Goal: Book appointment/travel/reservation

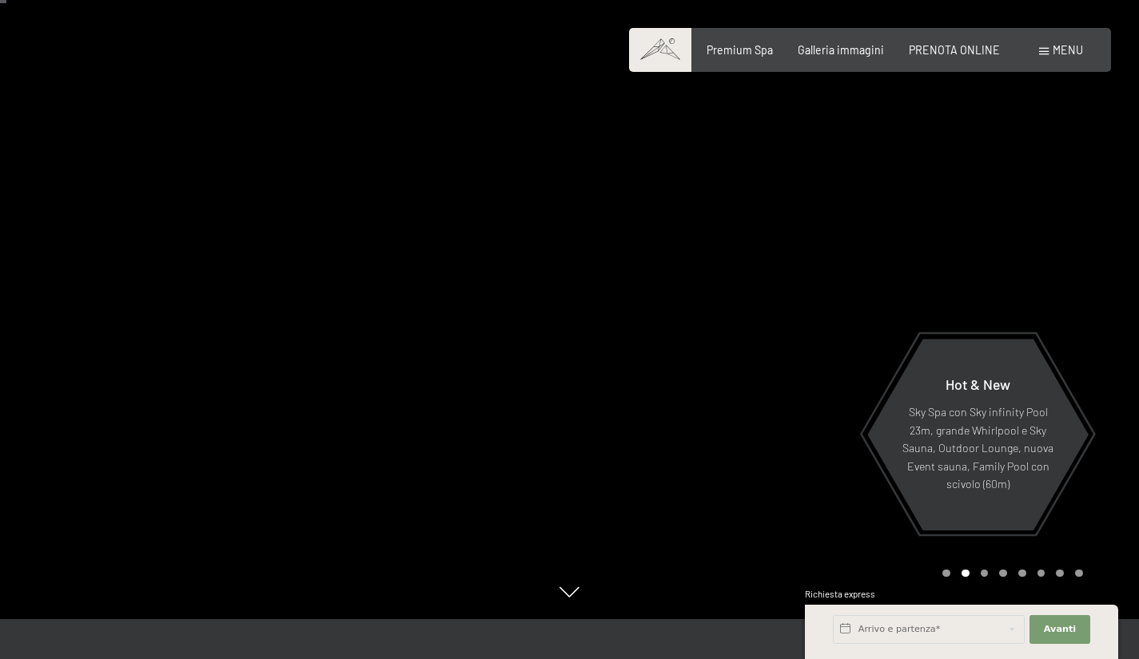
scroll to position [41, 0]
click at [844, 58] on div "Prenotazione Richiesta Premium Spa Galleria immagini PRENOTA ONLINE Menu DE IT …" at bounding box center [869, 50] width 425 height 16
click at [842, 50] on span "Galleria immagini" at bounding box center [841, 48] width 86 height 14
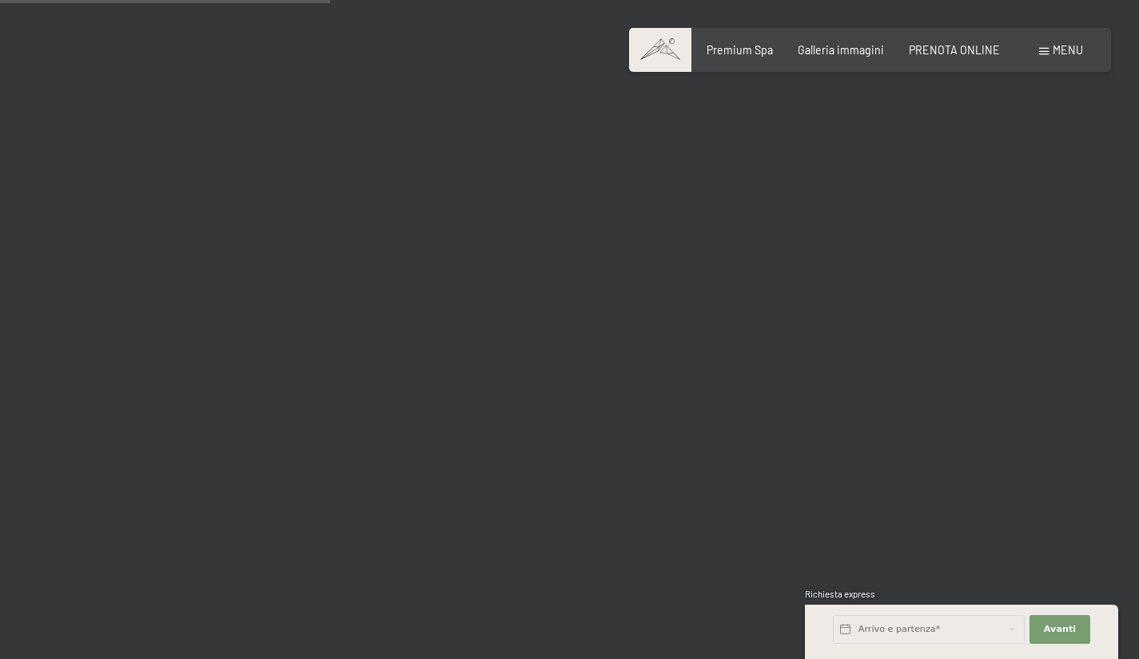
scroll to position [4710, 0]
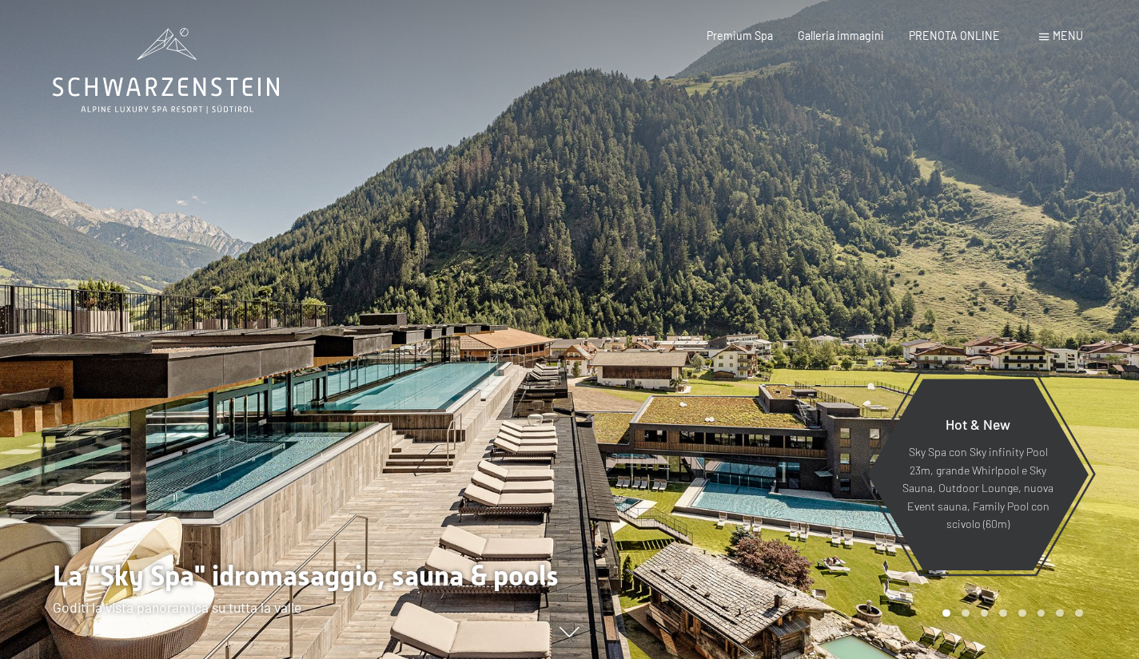
click at [1049, 34] on div "Menu" at bounding box center [1061, 36] width 44 height 16
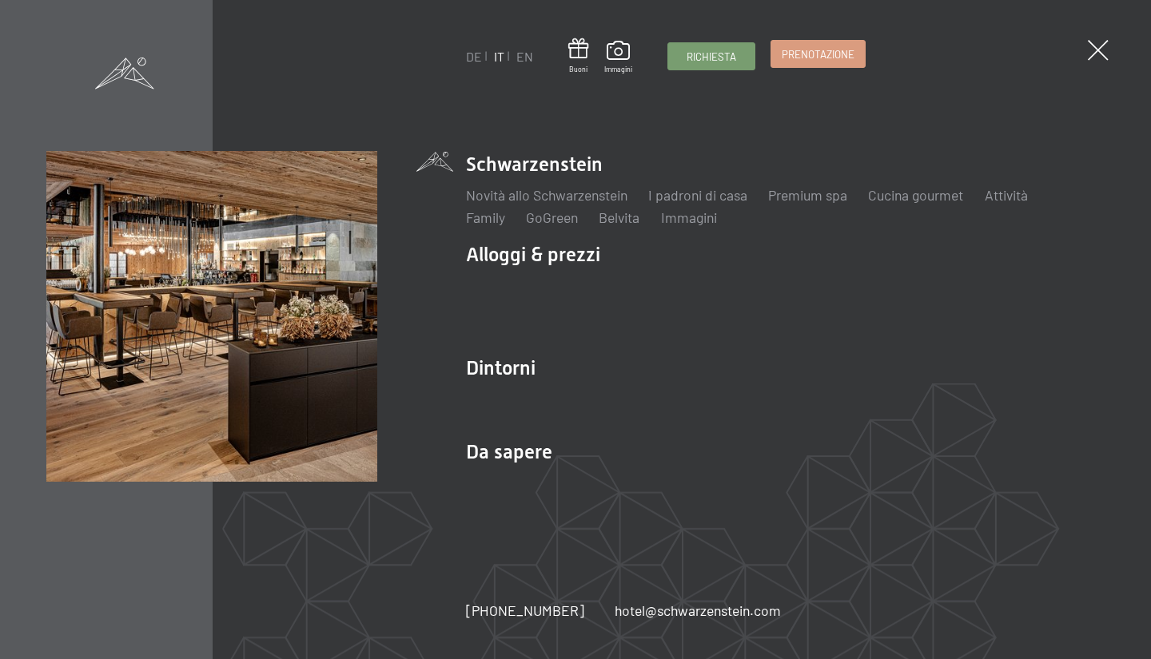
click at [813, 66] on link "Prenotazione" at bounding box center [818, 54] width 94 height 26
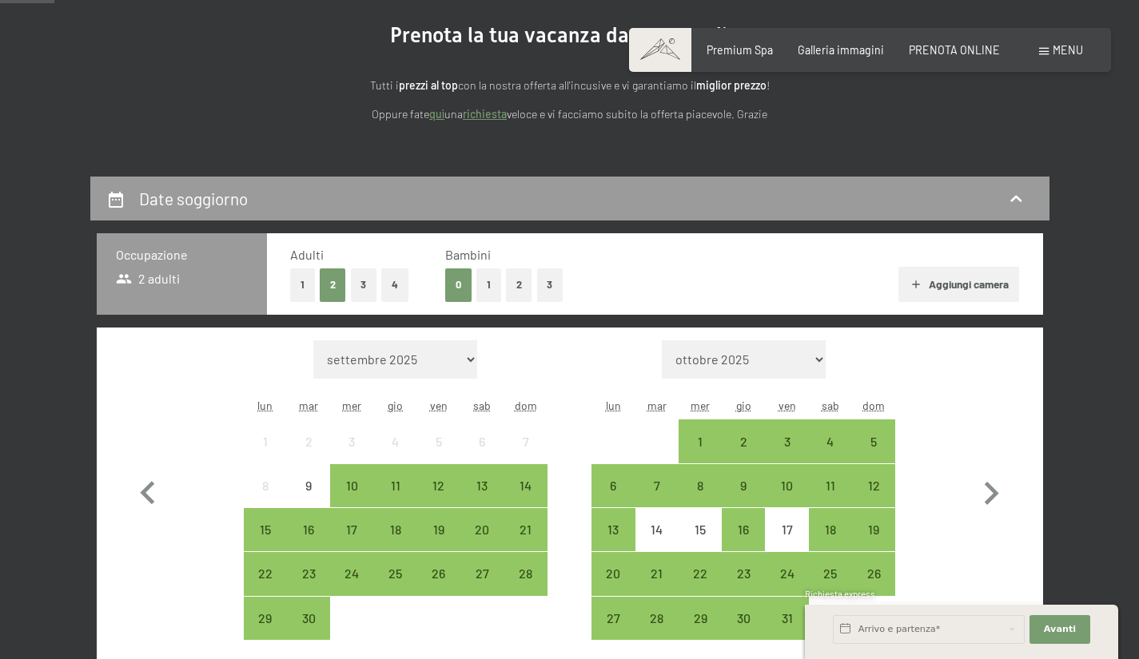
scroll to position [288, 0]
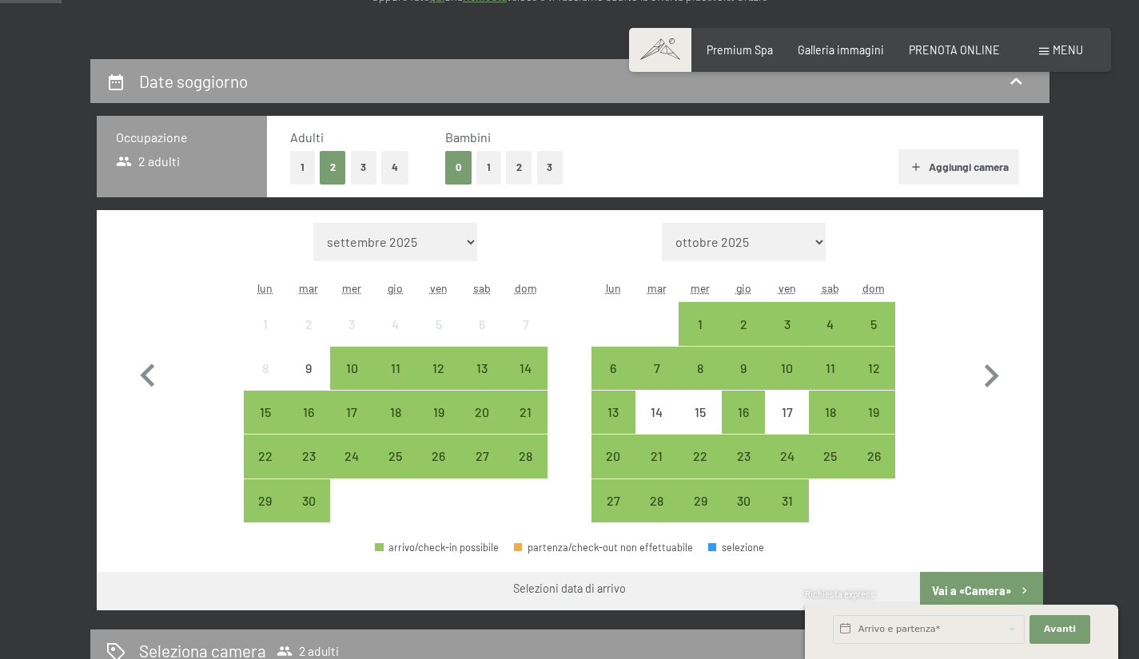
click at [477, 168] on button "1" at bounding box center [488, 167] width 25 height 33
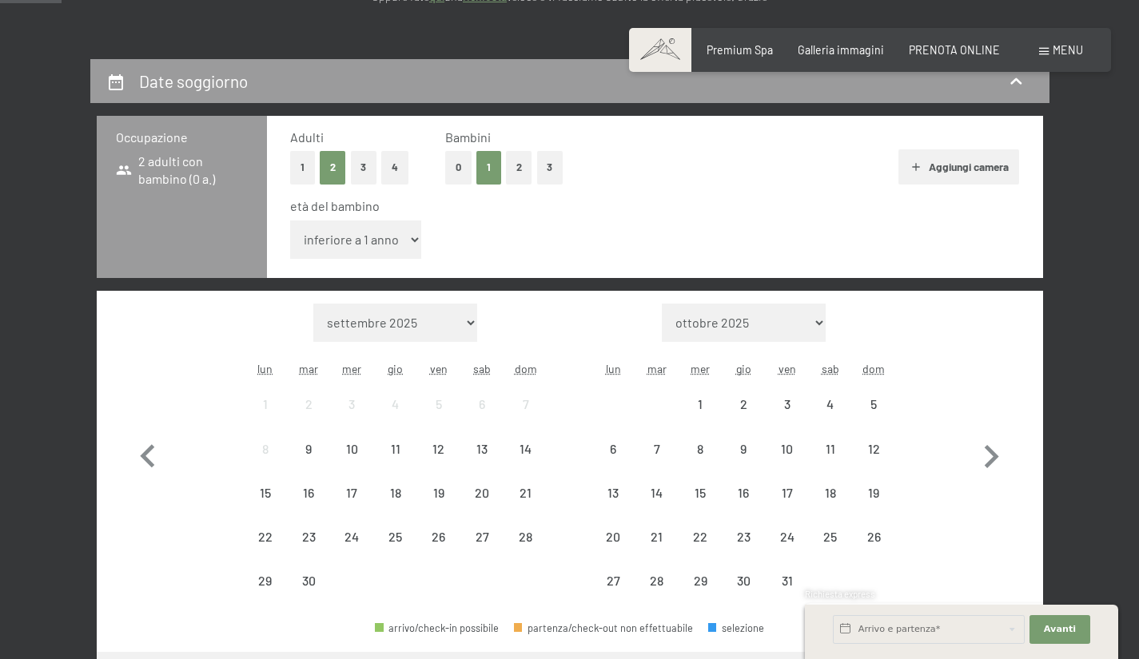
click at [386, 232] on select "inferiore a 1 anno 1 anno 2 anni 3 anni 4 anni 5 anni 6 anni 7 anni 8 anni 9 an…" at bounding box center [356, 240] width 132 height 38
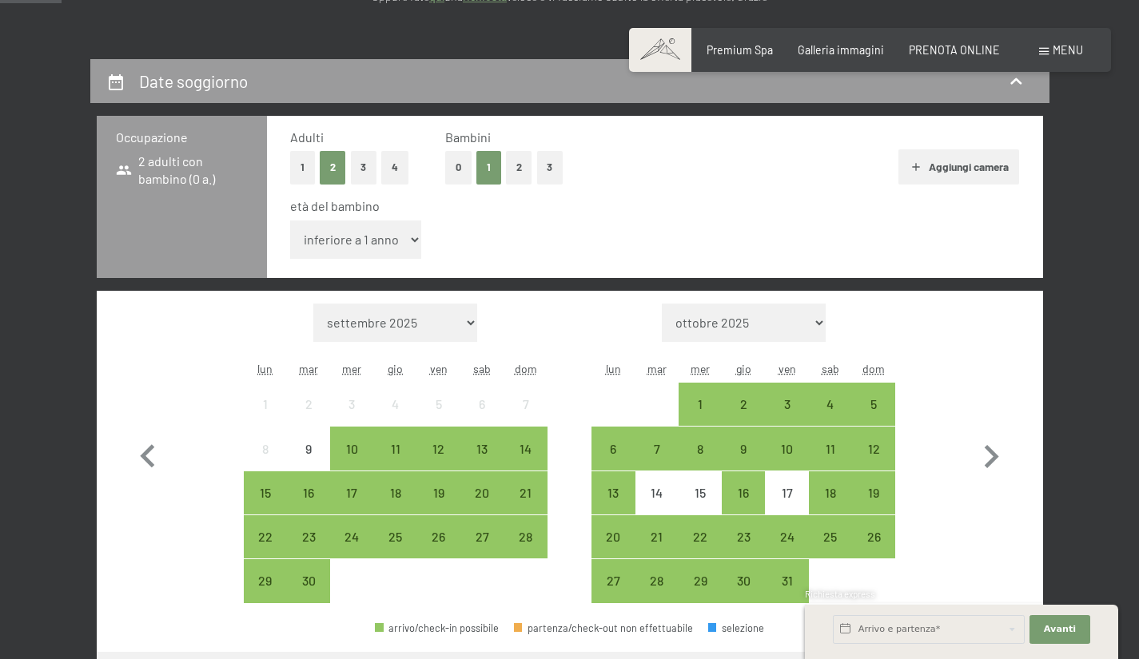
select select "4"
click at [290, 221] on select "inferiore a 1 anno 1 anno 2 anni 3 anni 4 anni 5 anni 6 anni 7 anni 8 anni 9 an…" at bounding box center [356, 240] width 132 height 38
click at [993, 445] on icon "button" at bounding box center [991, 457] width 46 height 46
select select "2025-10-01"
select select "2025-11-01"
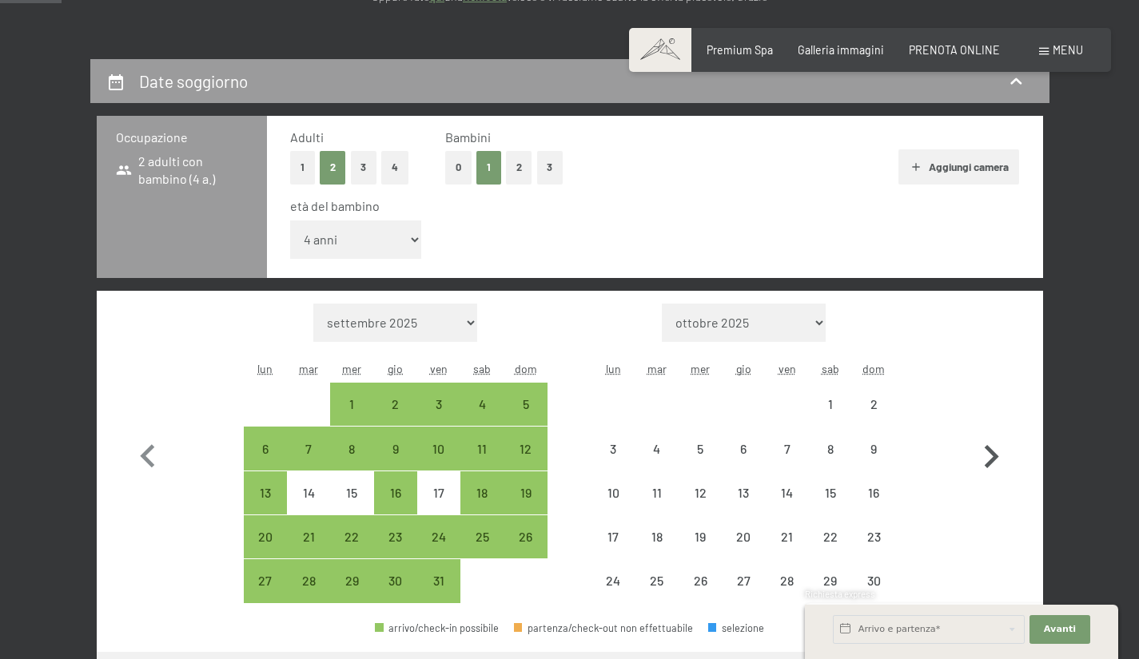
click at [993, 445] on icon "button" at bounding box center [991, 457] width 46 height 46
select select "2025-11-01"
select select "2025-12-01"
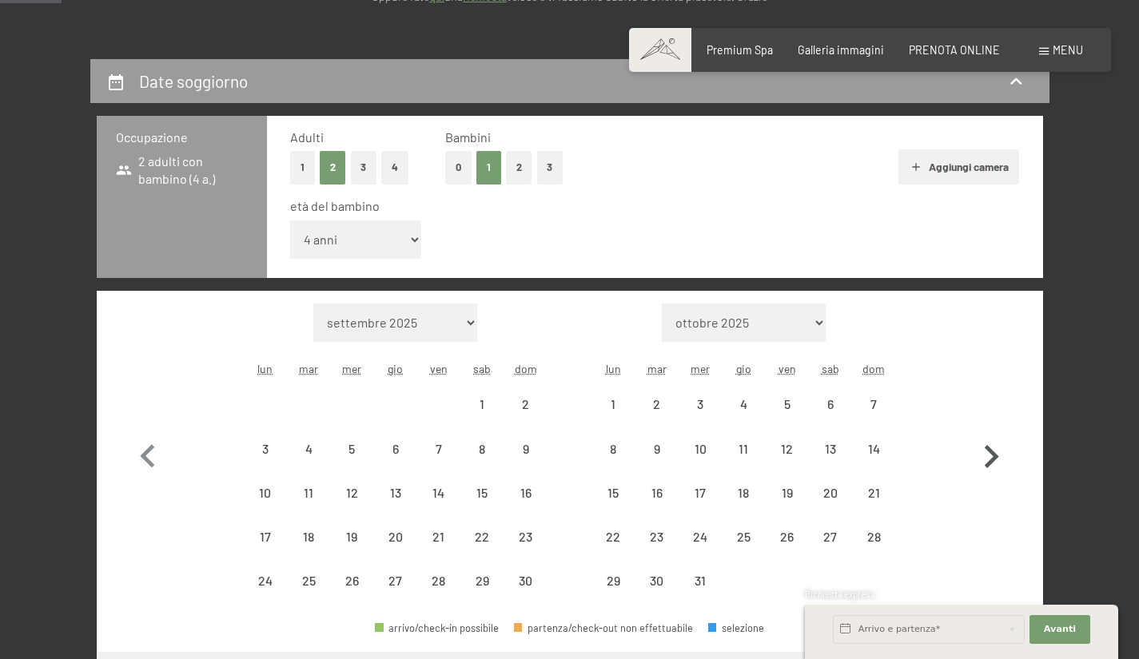
click at [993, 445] on icon "button" at bounding box center [991, 457] width 46 height 46
select select "2025-12-01"
select select "2026-01-01"
select select "2025-12-01"
select select "2026-01-01"
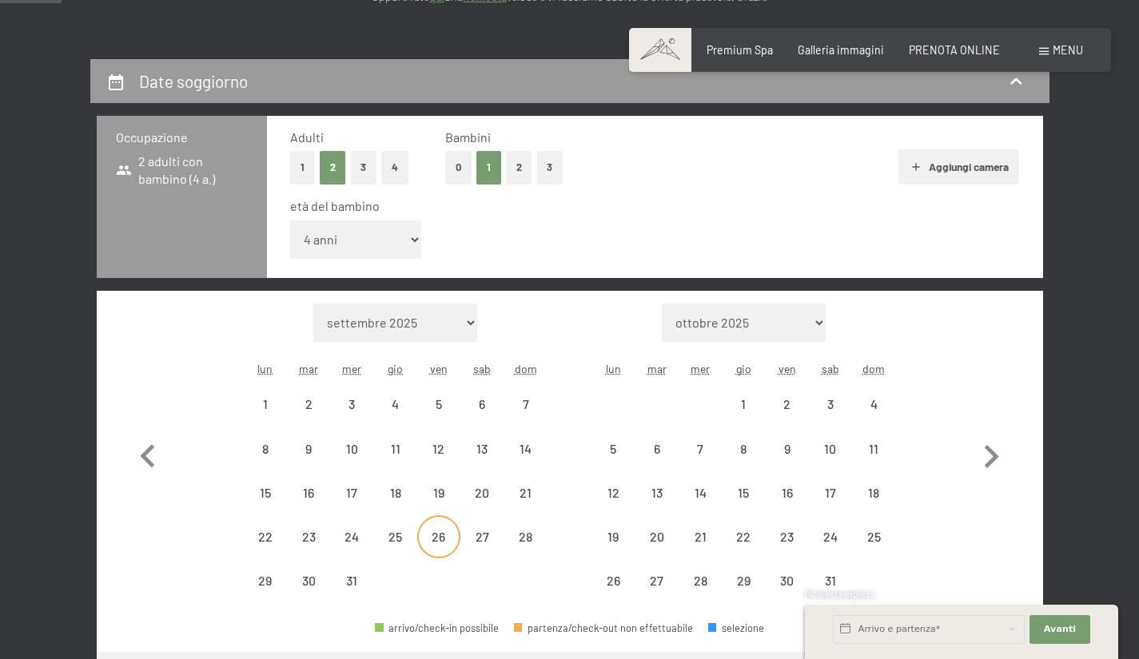
select select "2025-12-01"
select select "2026-01-01"
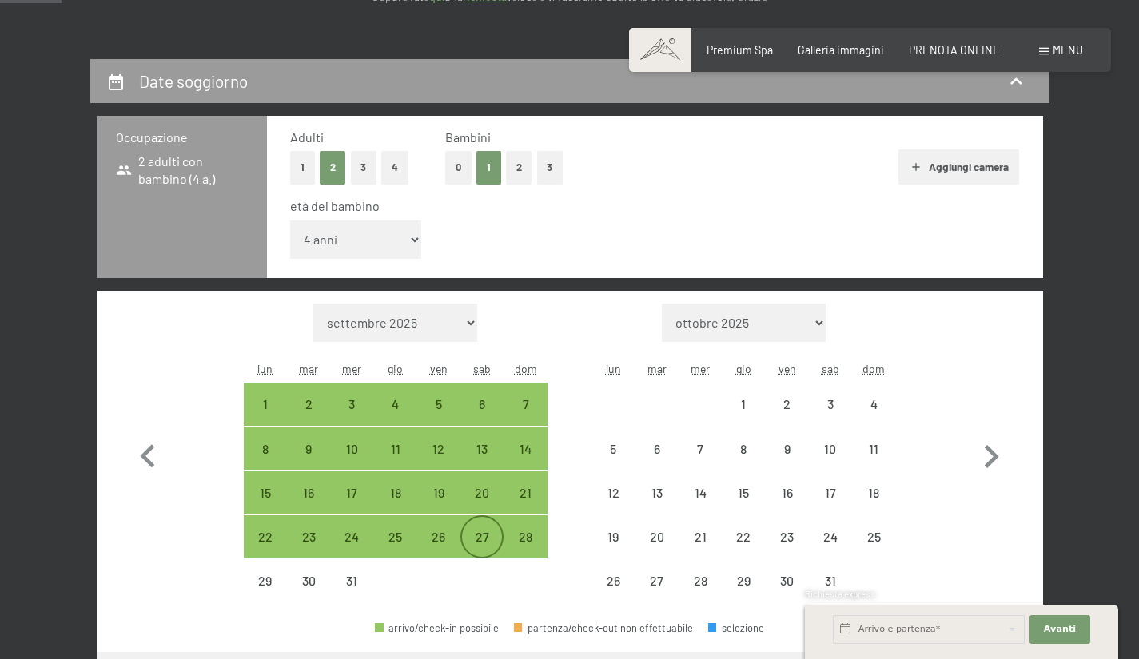
select select "2025-12-01"
select select "2026-01-01"
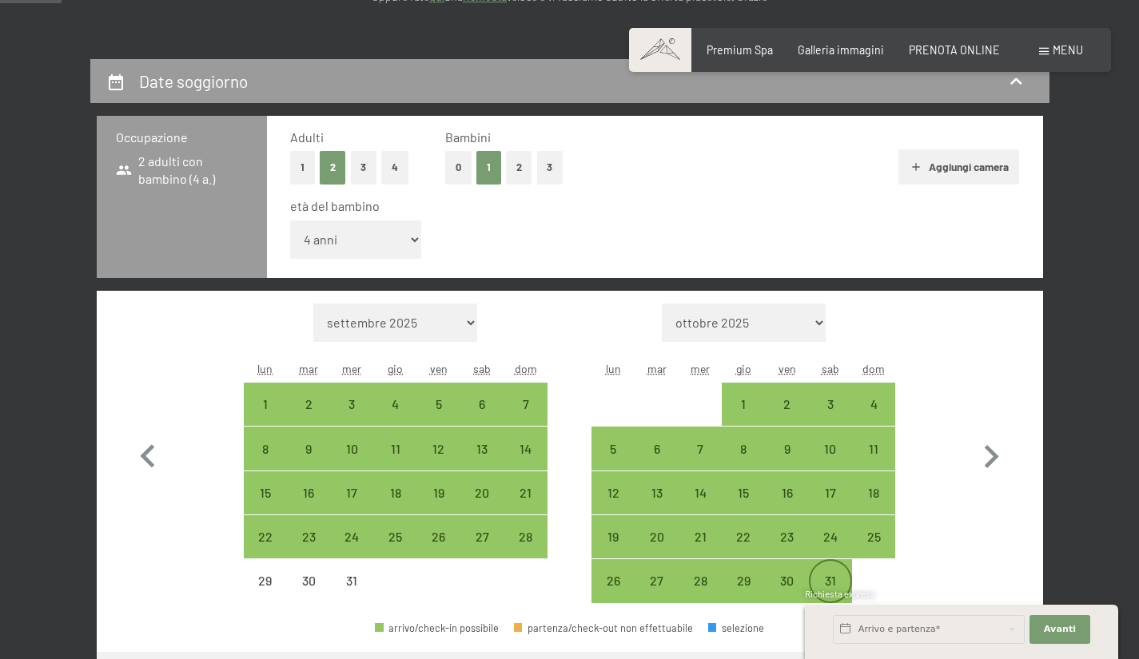
click at [829, 570] on div "31" at bounding box center [830, 581] width 40 height 40
select select "2025-12-01"
select select "2026-01-01"
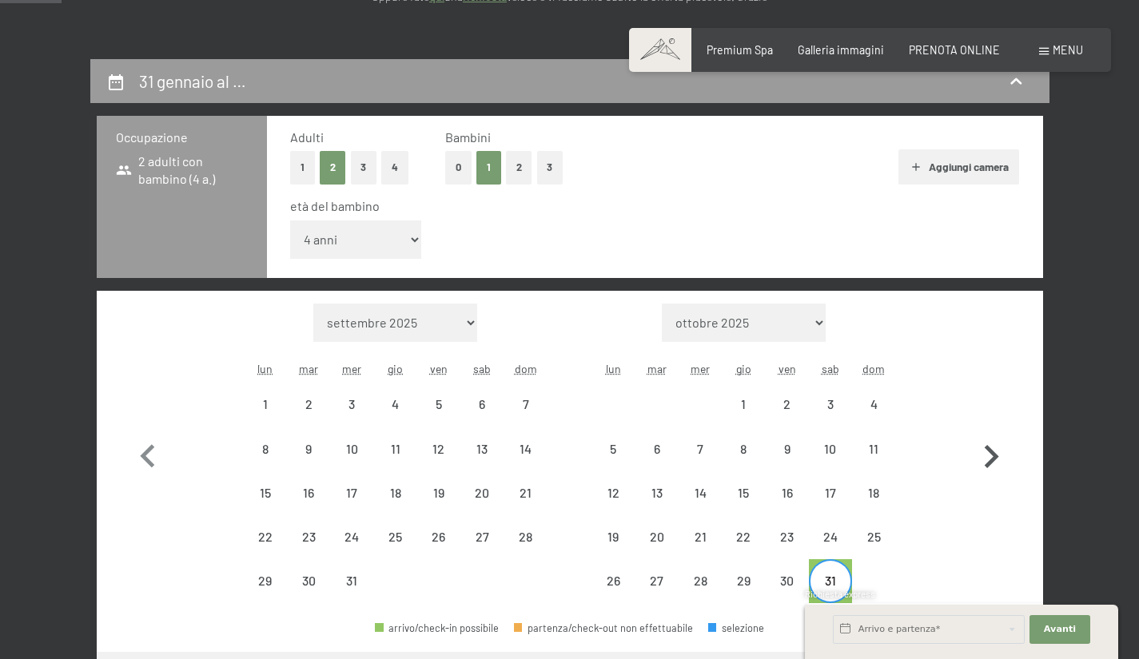
click at [994, 444] on icon "button" at bounding box center [991, 457] width 46 height 46
select select "2026-01-01"
select select "2026-02-01"
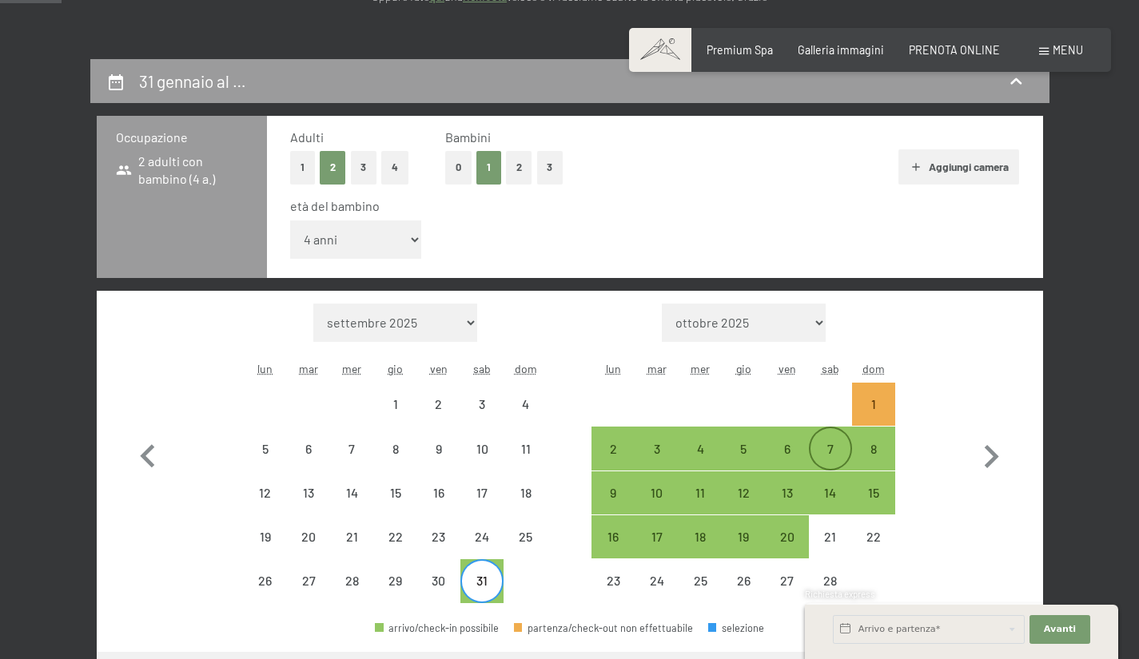
select select "2026-01-01"
select select "2026-02-01"
click at [838, 440] on div "7" at bounding box center [830, 448] width 40 height 40
select select "2026-01-01"
select select "2026-02-01"
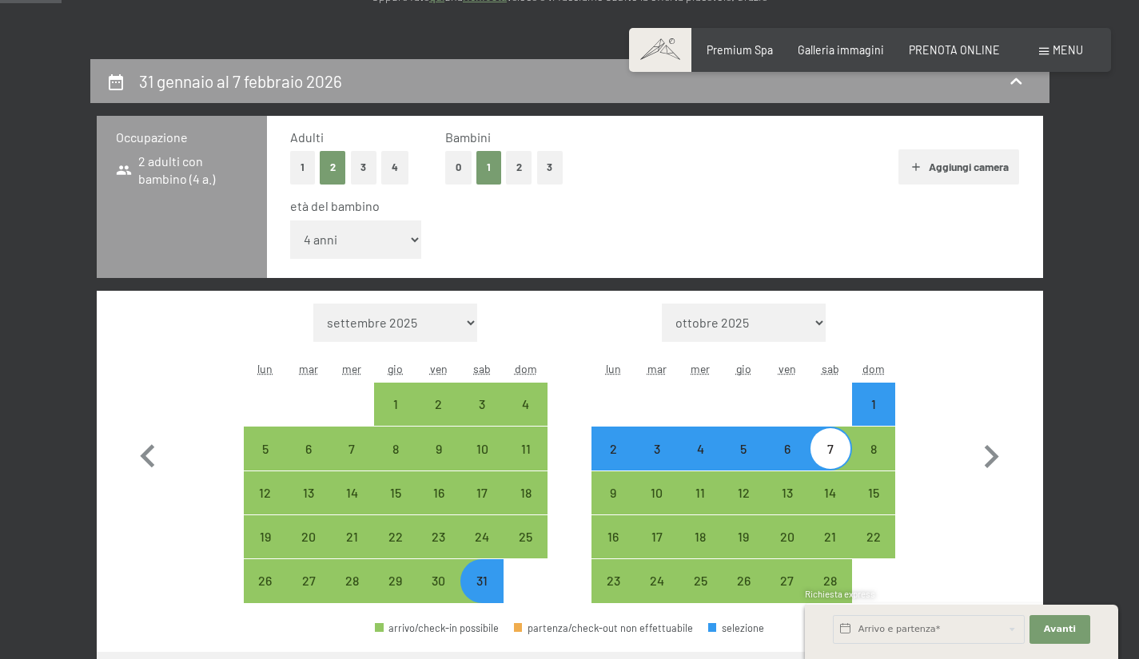
select select "2026-02-01"
select select "2026-03-01"
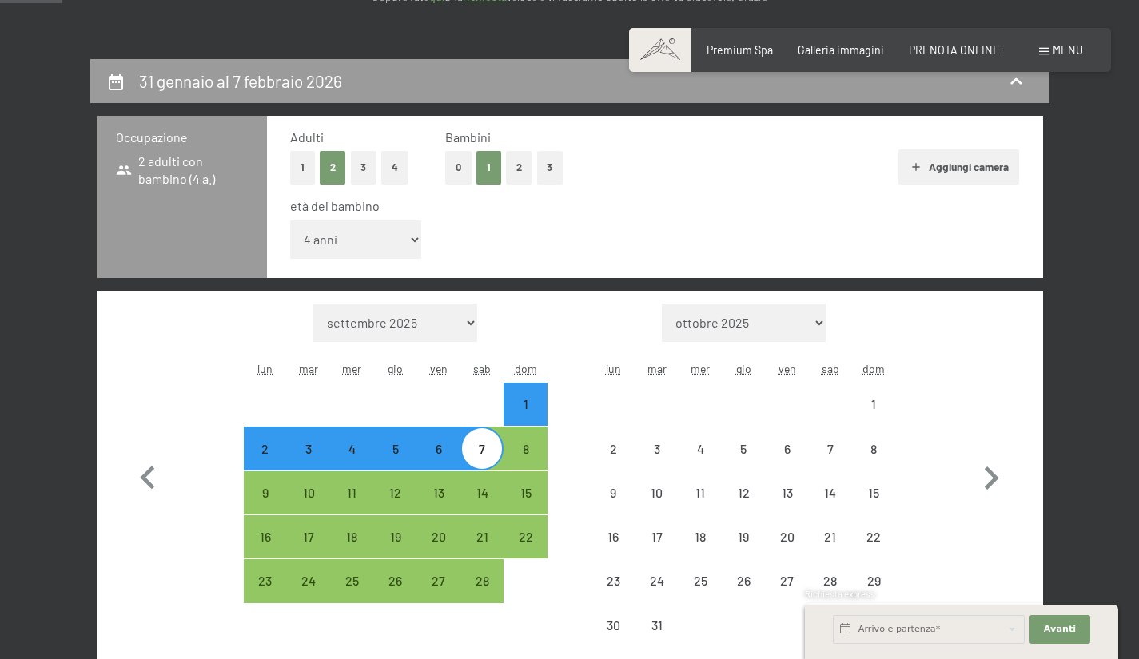
select select "2026-02-01"
select select "2026-03-01"
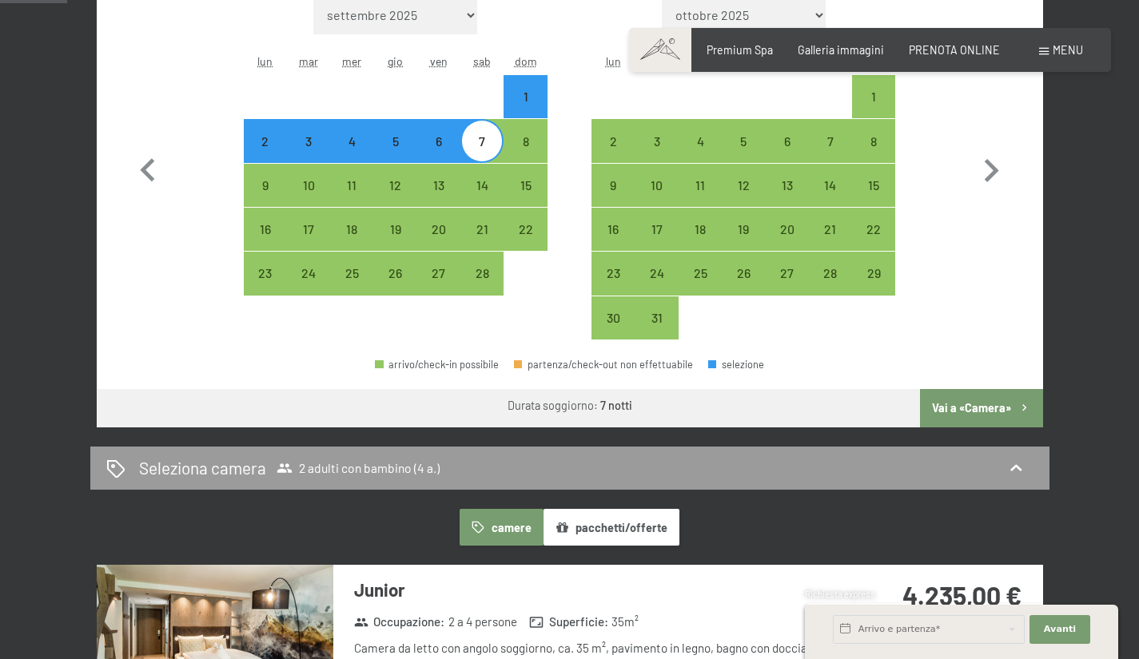
scroll to position [597, 0]
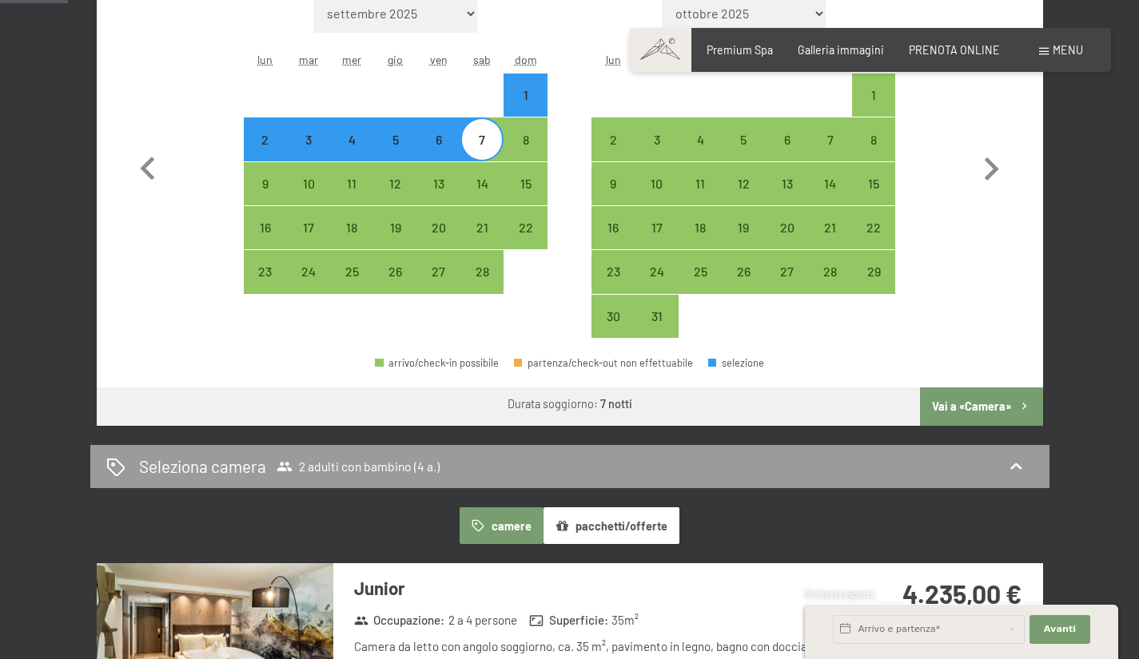
click at [989, 408] on button "Vai a «Camera»" at bounding box center [981, 407] width 122 height 38
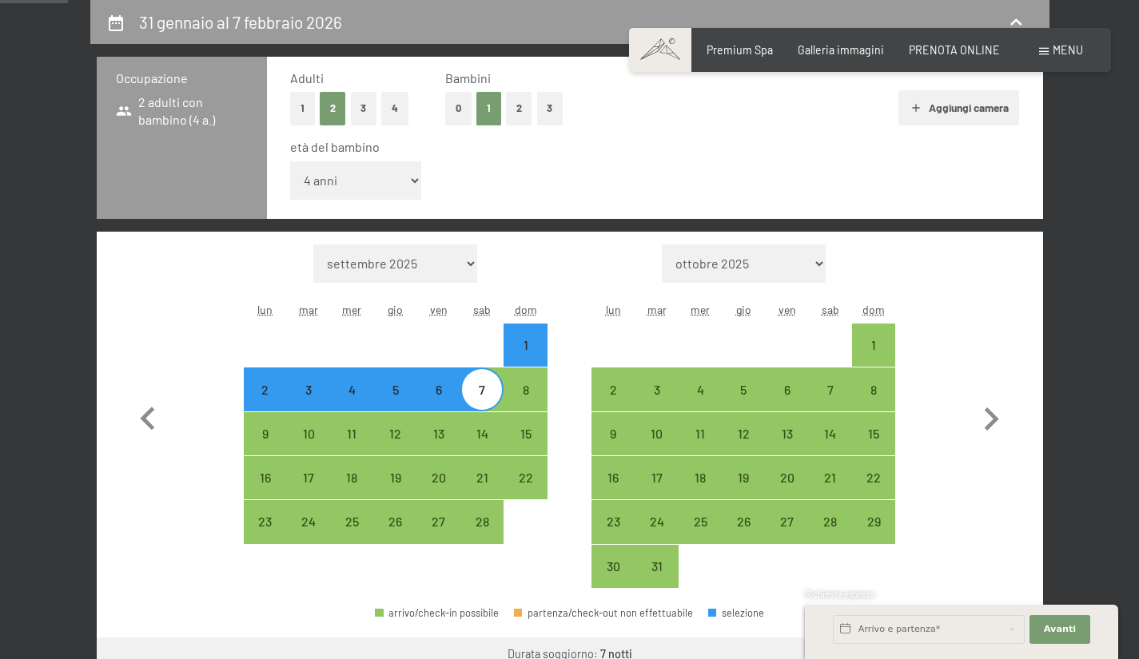
select select "2026-02-01"
select select "2026-03-01"
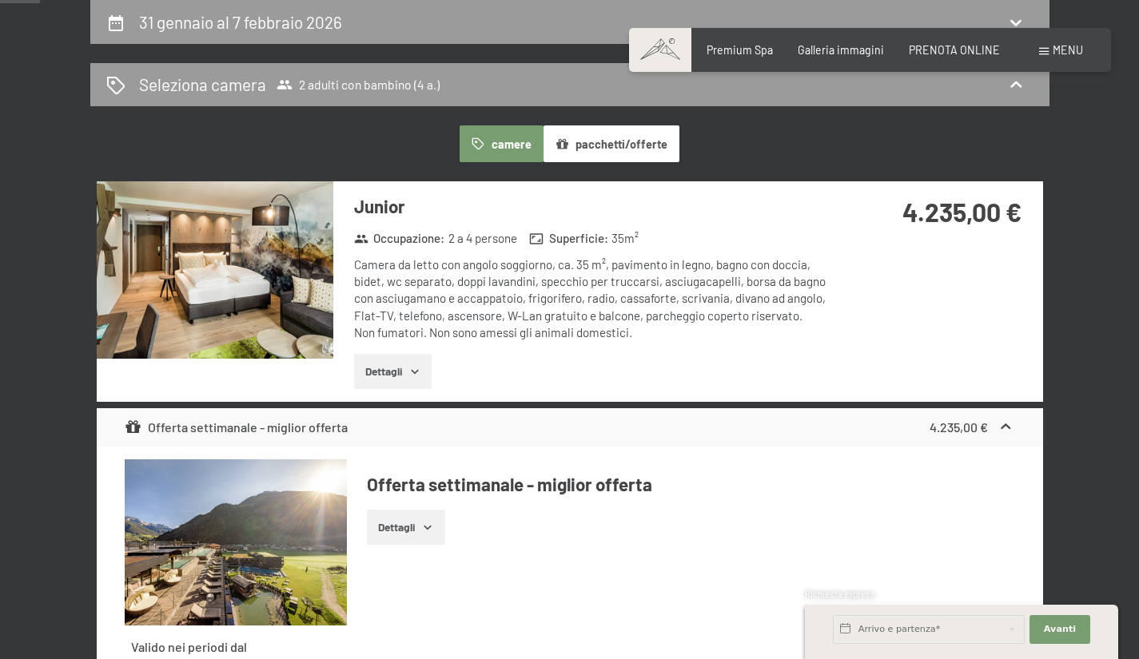
click at [402, 365] on button "Dettagli" at bounding box center [393, 371] width 78 height 35
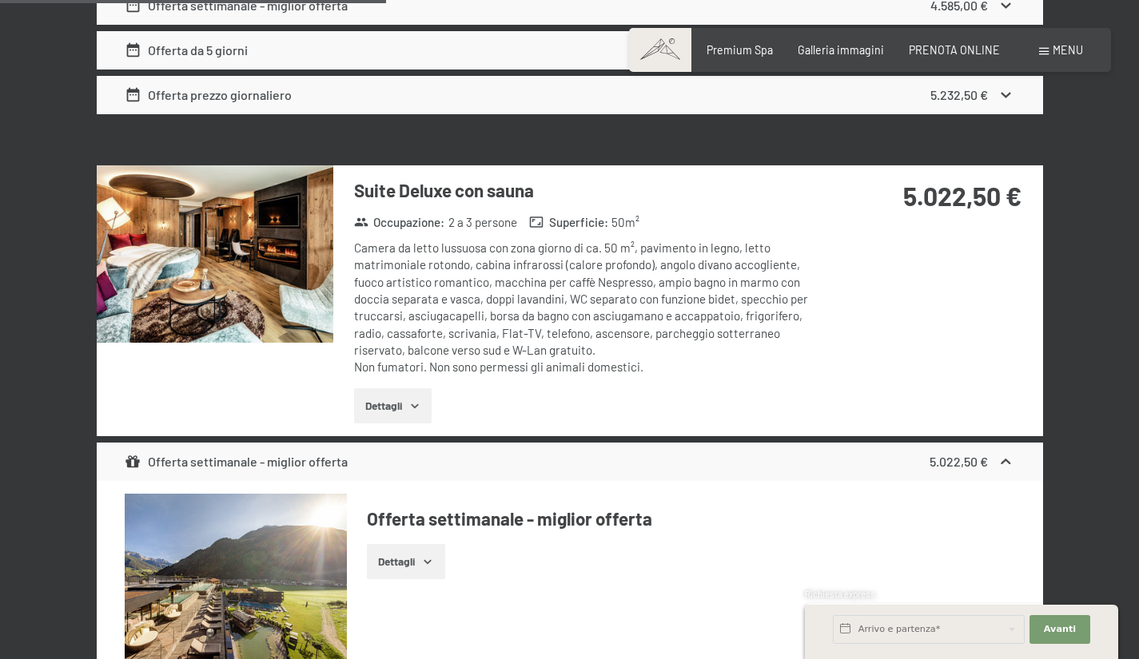
scroll to position [3258, 0]
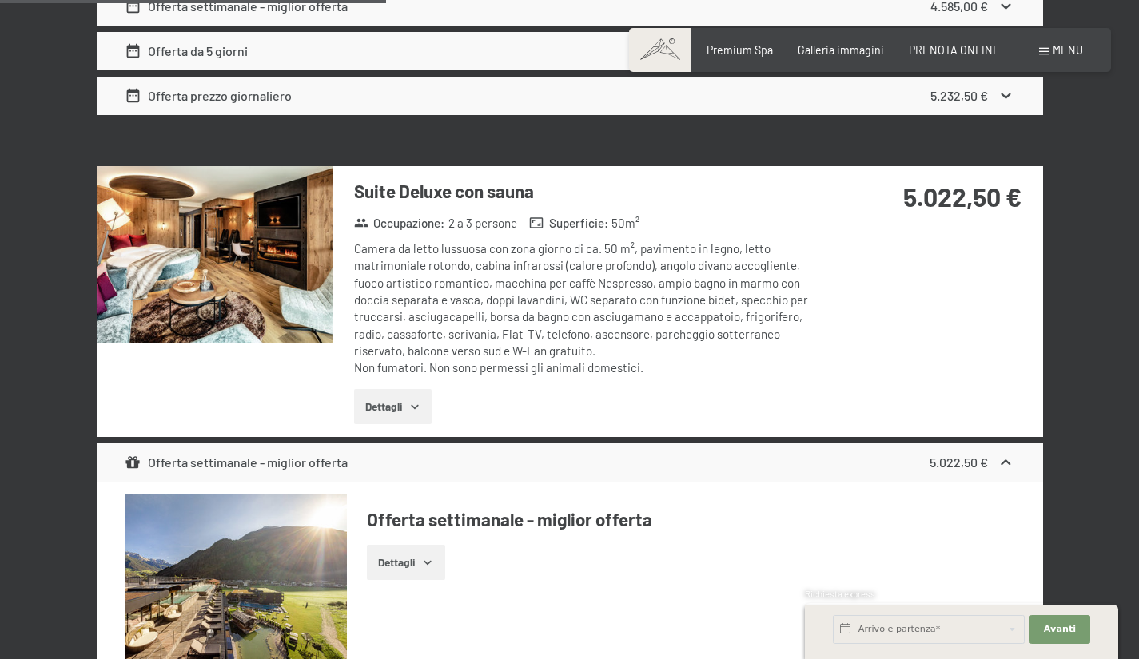
click at [201, 251] on img at bounding box center [215, 254] width 237 height 177
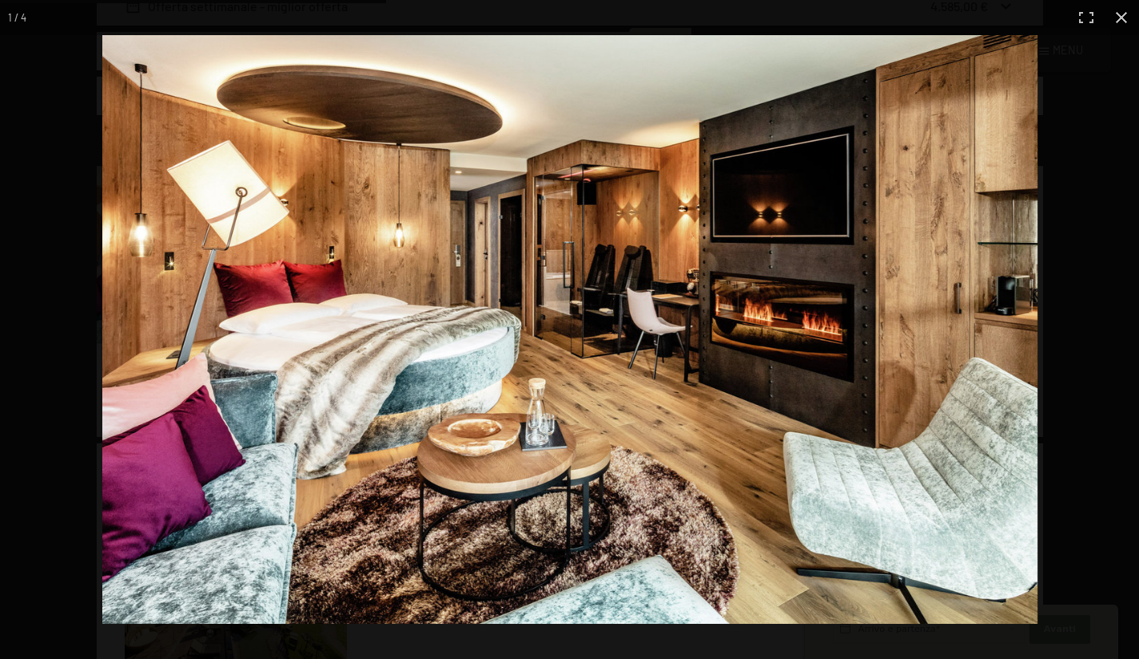
click at [1094, 475] on div at bounding box center [671, 364] width 1139 height 659
click at [1110, 54] on div at bounding box center [671, 364] width 1139 height 659
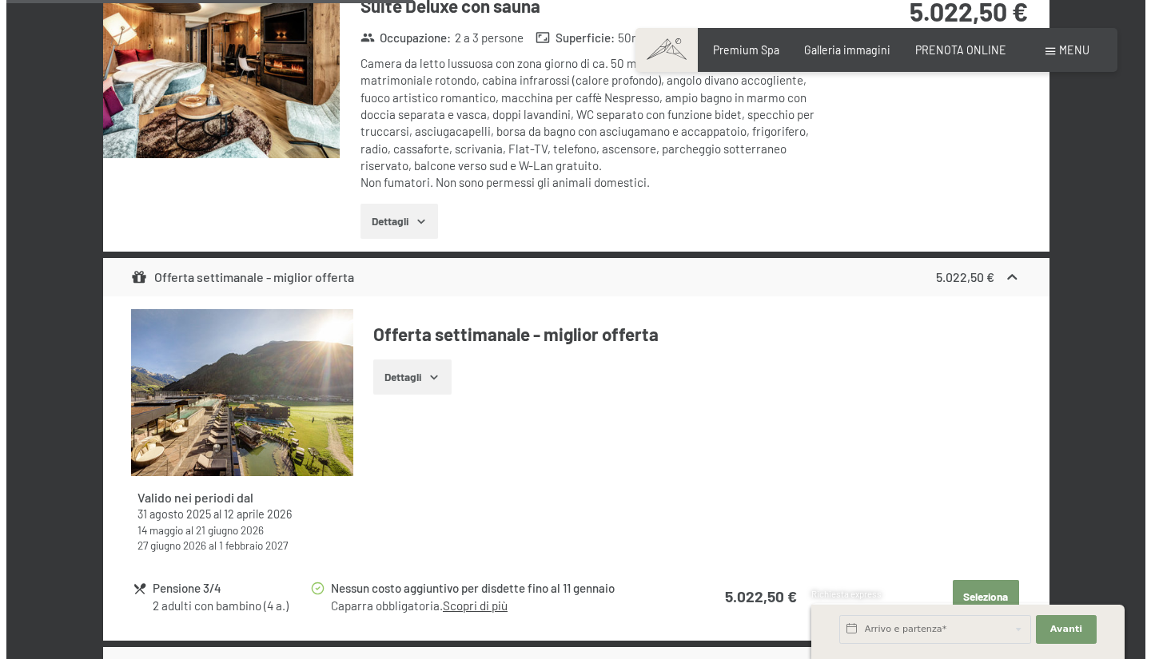
scroll to position [3435, 0]
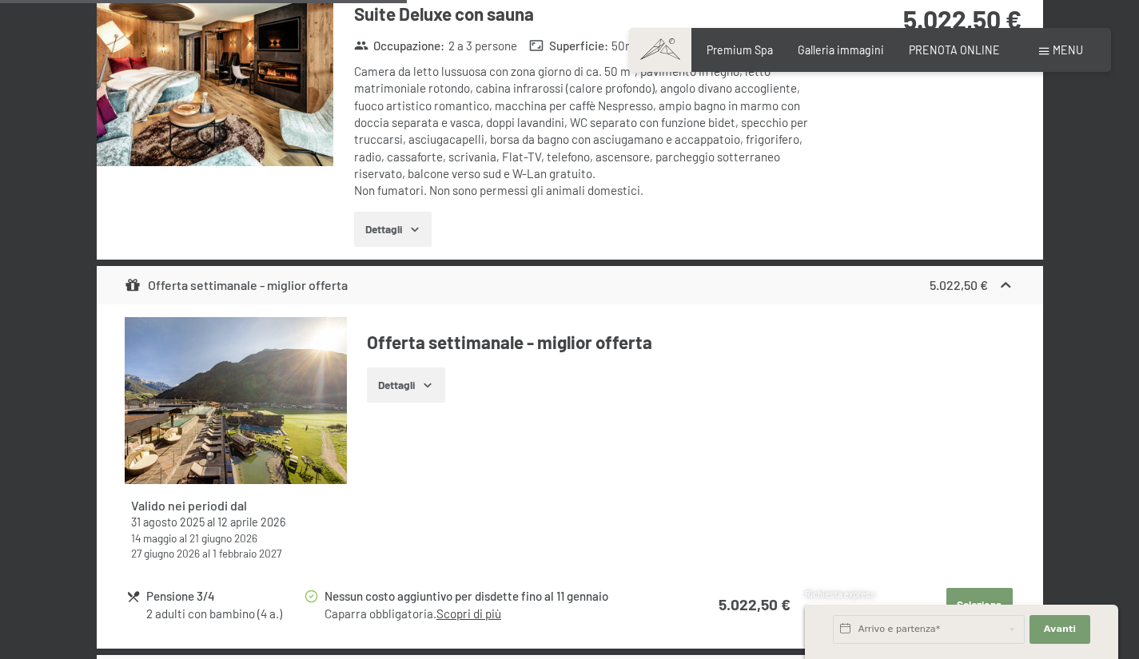
click at [1066, 52] on span "Menu" at bounding box center [1068, 50] width 30 height 14
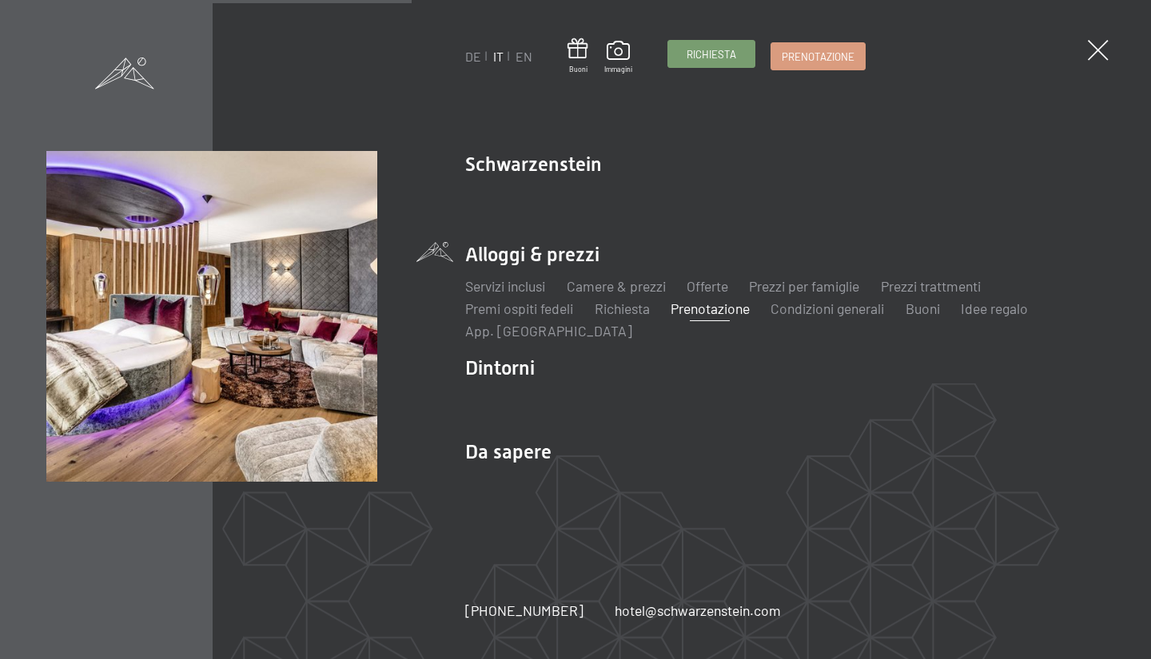
click at [709, 50] on span "Richiesta" at bounding box center [712, 54] width 50 height 14
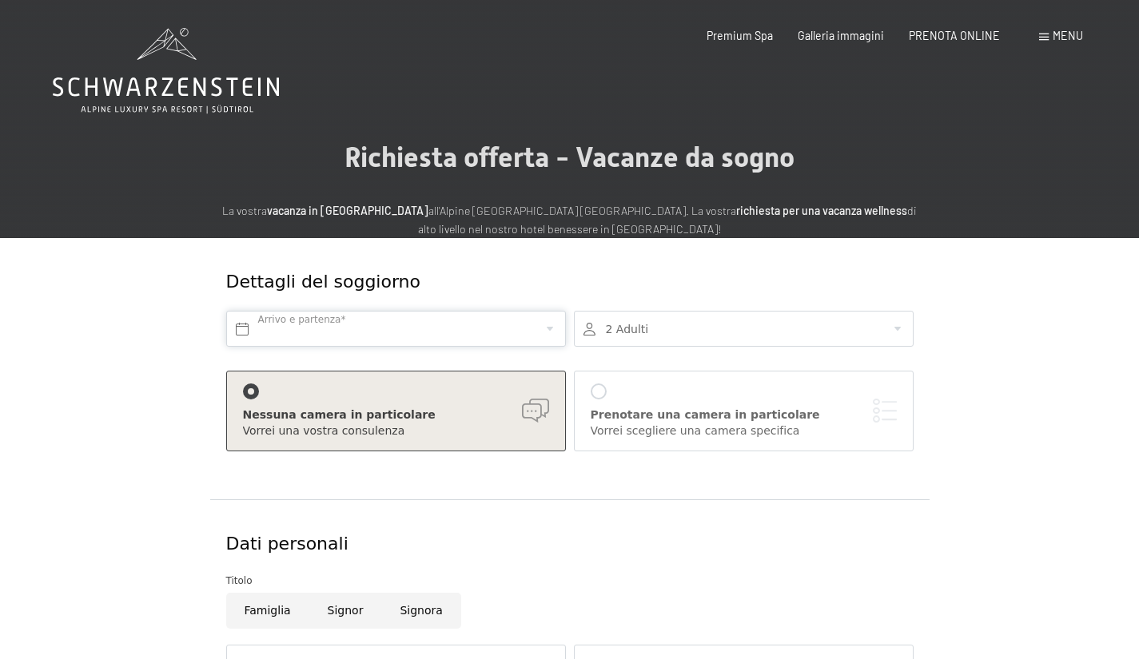
click at [387, 332] on input "text" at bounding box center [396, 329] width 340 height 36
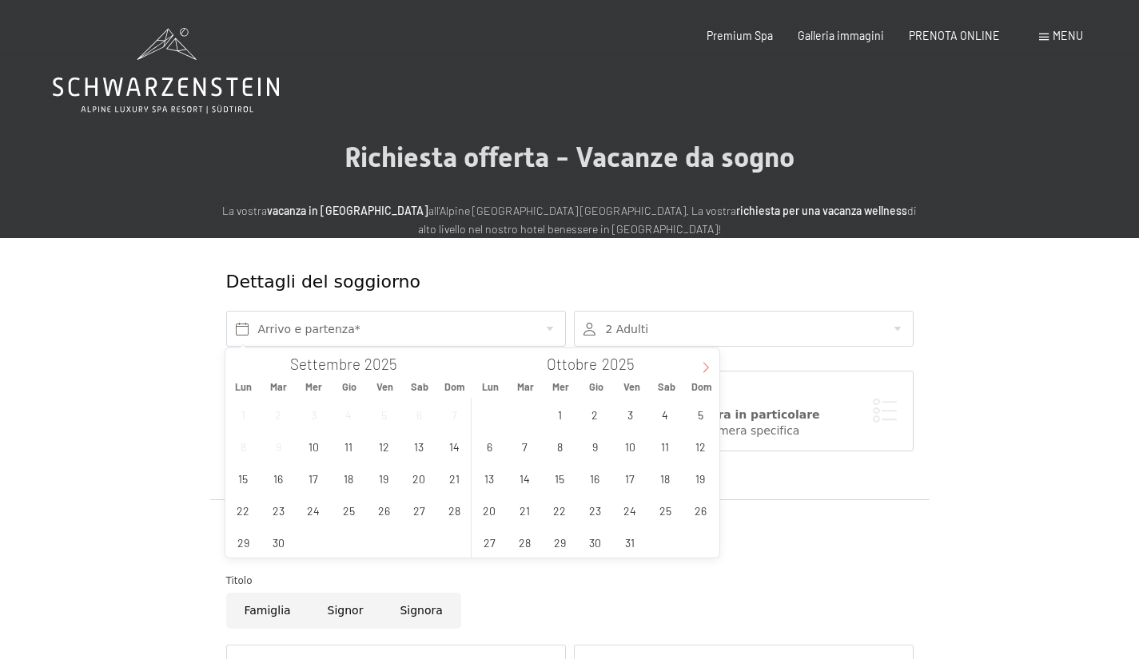
click at [706, 370] on icon at bounding box center [706, 367] width 6 height 10
type input "2026"
click at [657, 540] on span "31" at bounding box center [665, 542] width 31 height 31
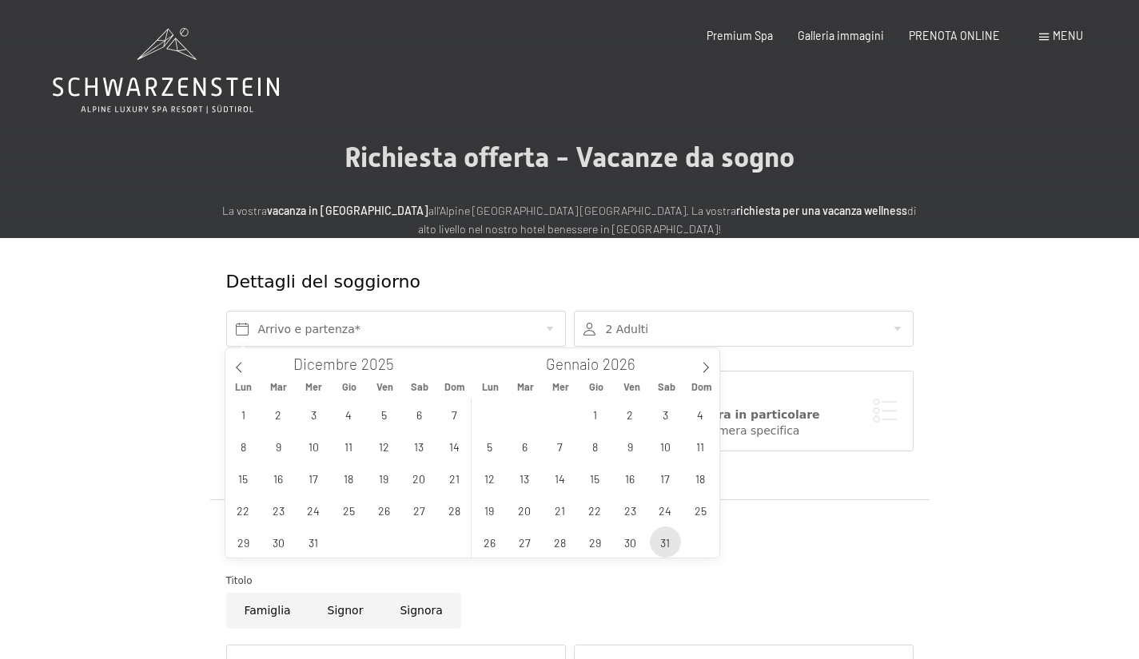
type input "Sab. 31/01/2026"
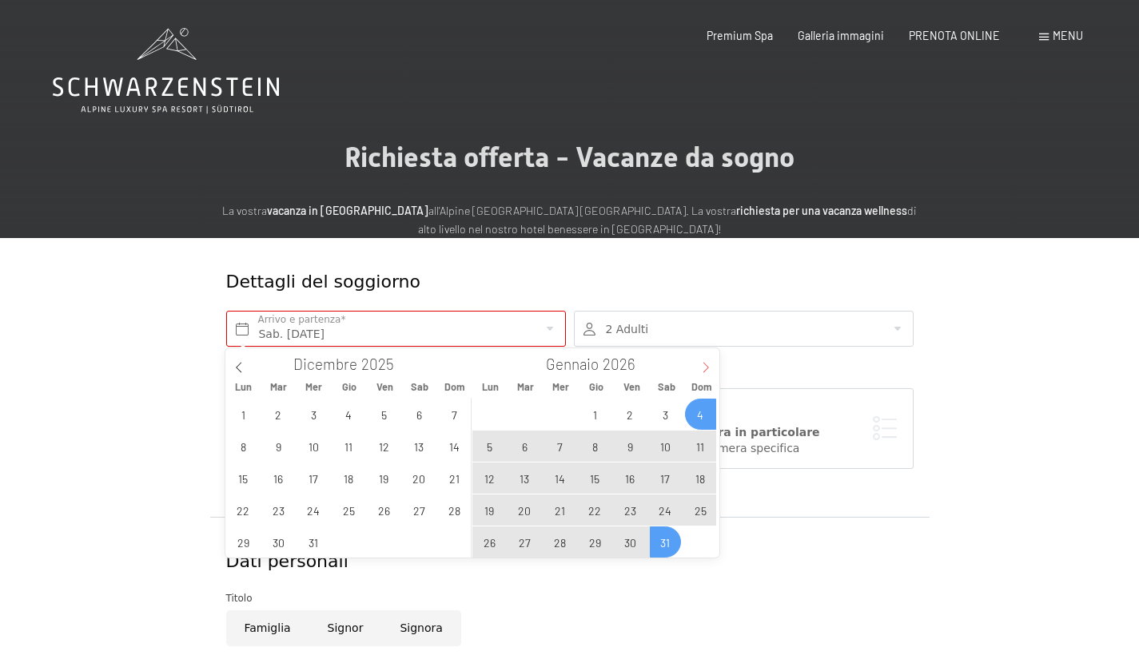
click at [702, 364] on icon at bounding box center [705, 367] width 11 height 11
type input "2026"
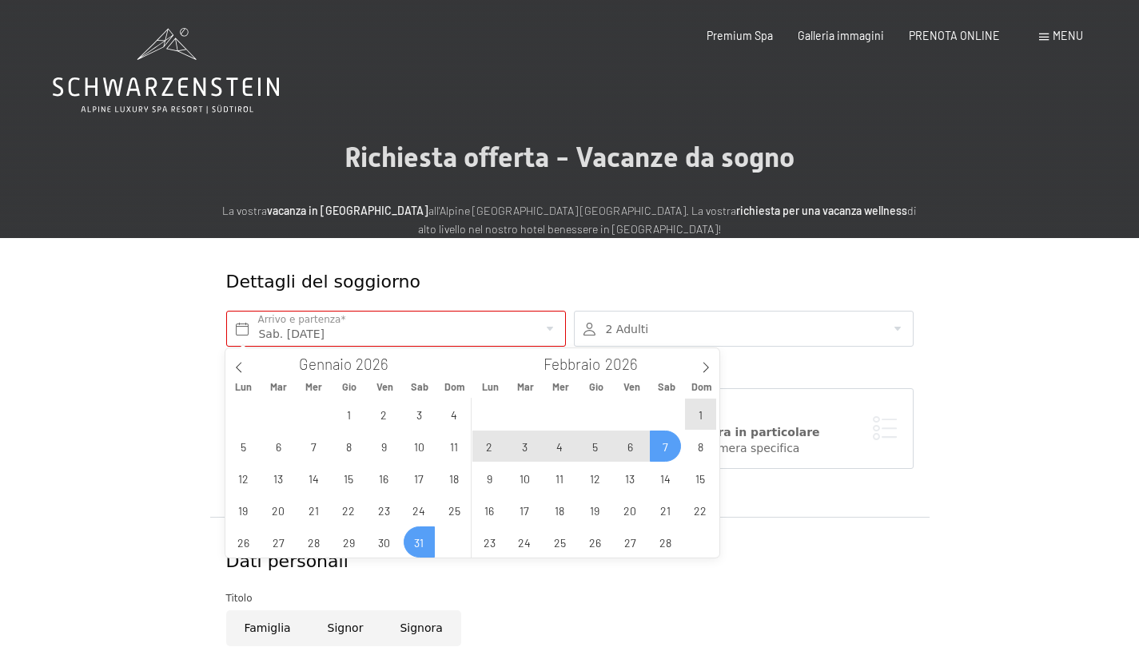
click at [675, 445] on span "7" at bounding box center [665, 446] width 31 height 31
type input "Sab. 31/01/2026 - Sab. 07/02/2026"
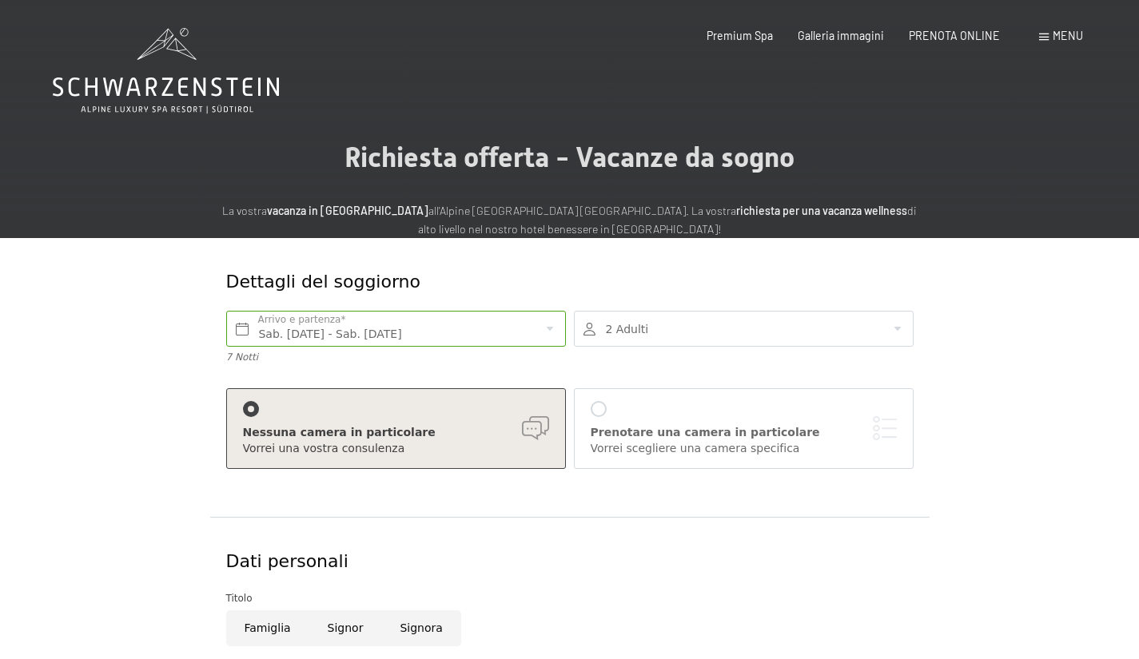
click at [649, 325] on div at bounding box center [744, 329] width 340 height 36
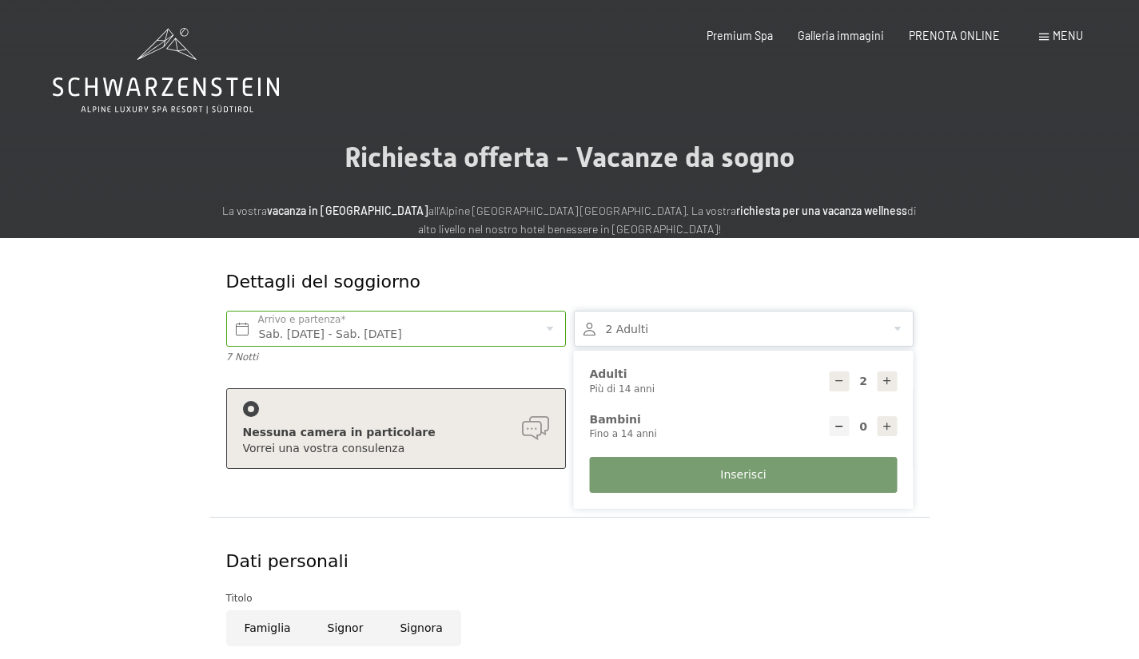
click at [886, 429] on icon at bounding box center [887, 426] width 11 height 11
type input "1"
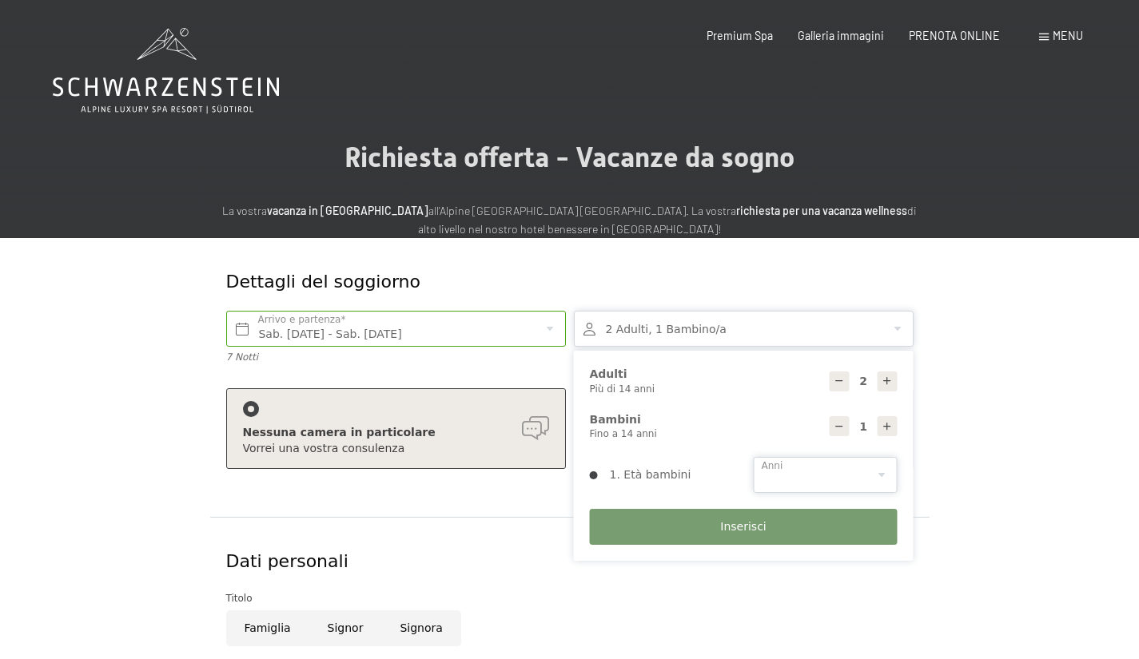
click at [819, 475] on select "0 1 2 3 4 5 6 7 8 9 10 11 12 13 14" at bounding box center [826, 475] width 144 height 36
select select "4"
click at [754, 457] on select "0 1 2 3 4 5 6 7 8 9 10 11 12 13 14" at bounding box center [826, 475] width 144 height 36
click at [731, 530] on span "Inserisci" at bounding box center [743, 528] width 46 height 16
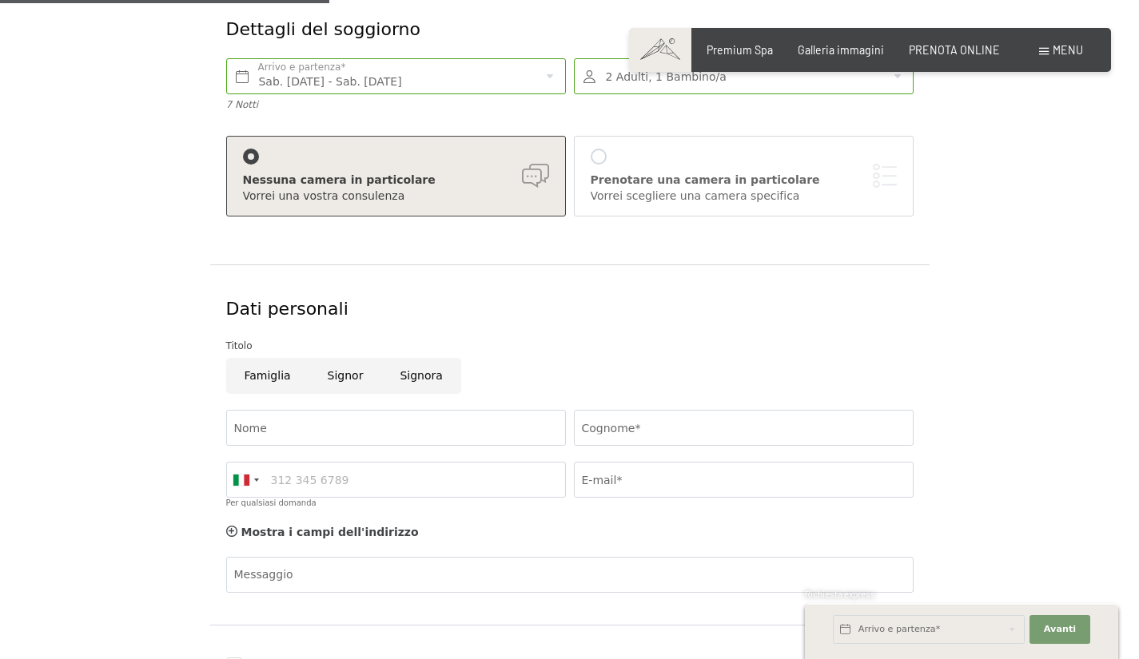
scroll to position [386, 0]
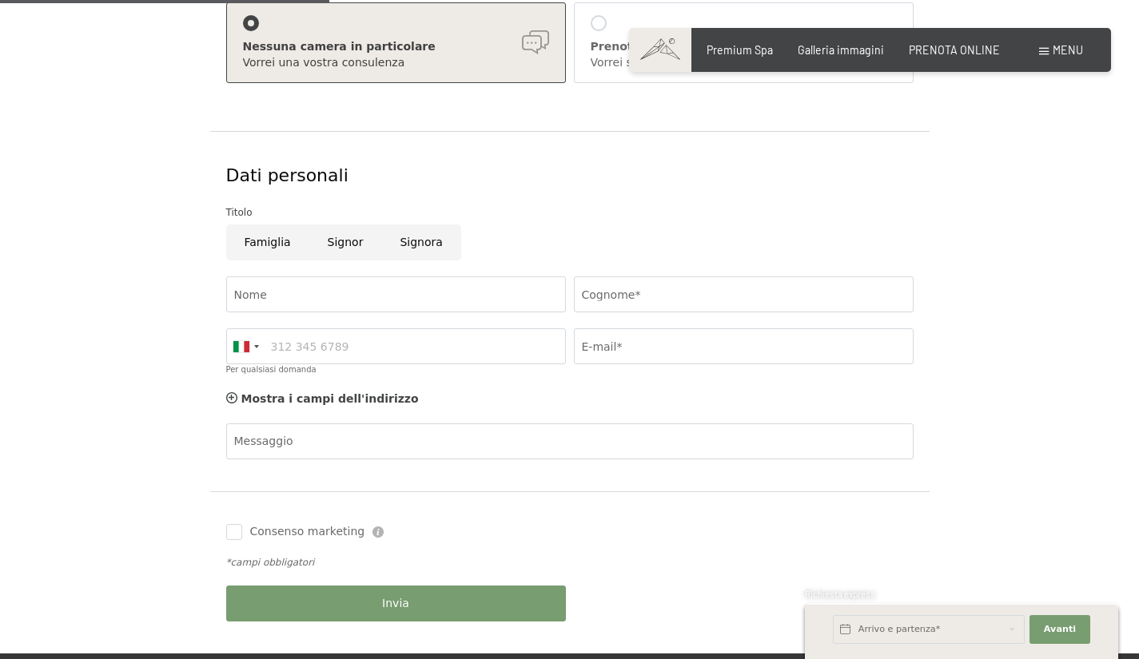
click at [350, 252] on input "Signor" at bounding box center [345, 243] width 73 height 36
radio input "true"
click at [277, 249] on input "Famiglia" at bounding box center [267, 243] width 83 height 36
radio input "true"
click at [282, 291] on input "Nome" at bounding box center [396, 295] width 340 height 36
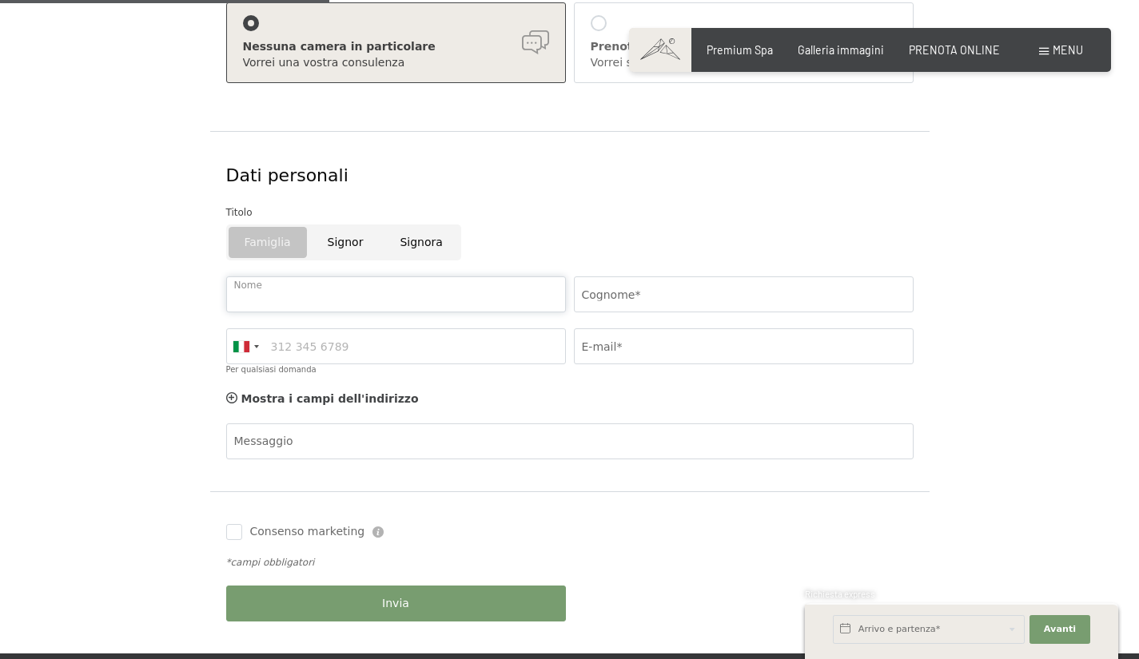
type input "Aniello"
type input "Amoruso"
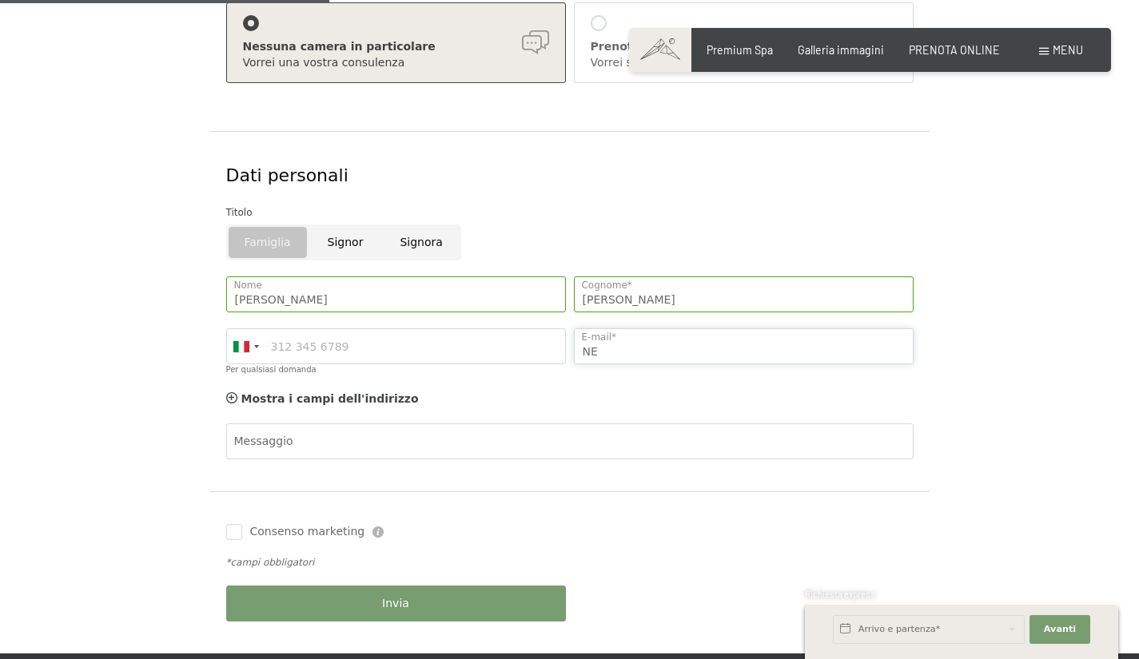
type input "nello@mediterraneapesca.it"
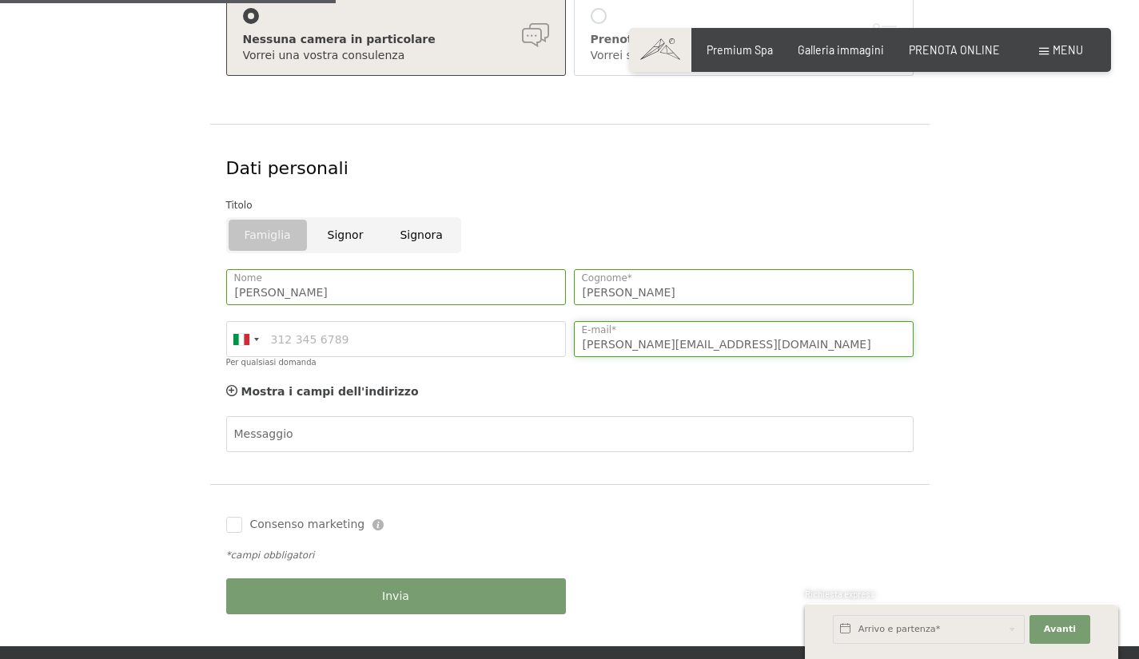
scroll to position [393, 0]
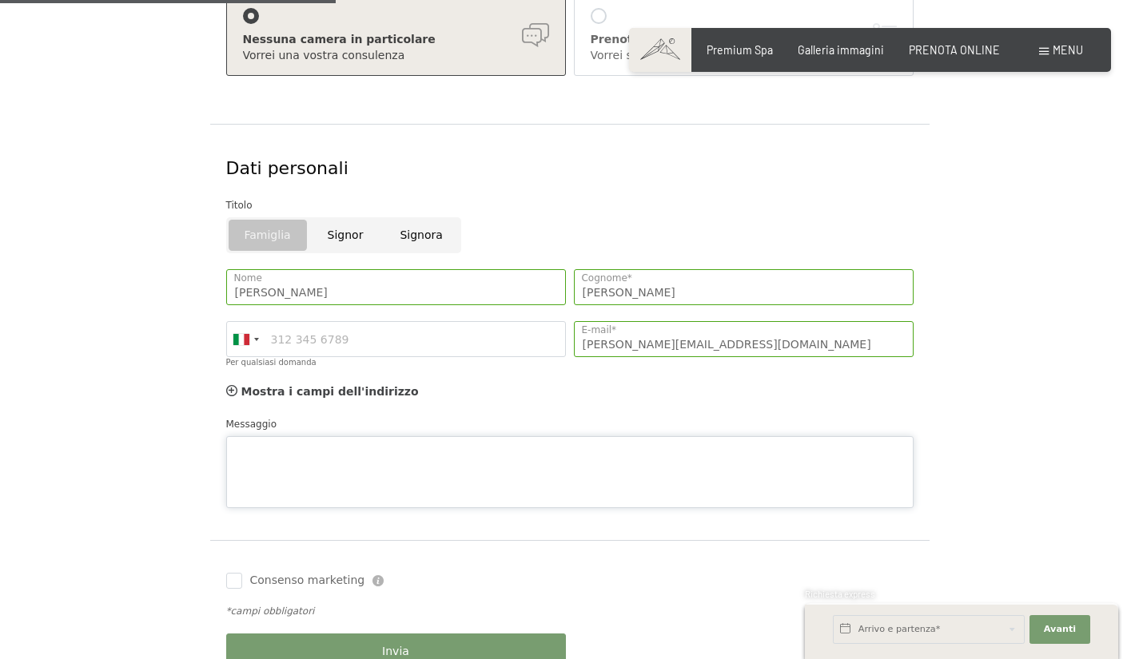
click at [380, 435] on div "Messaggio" at bounding box center [569, 462] width 687 height 92
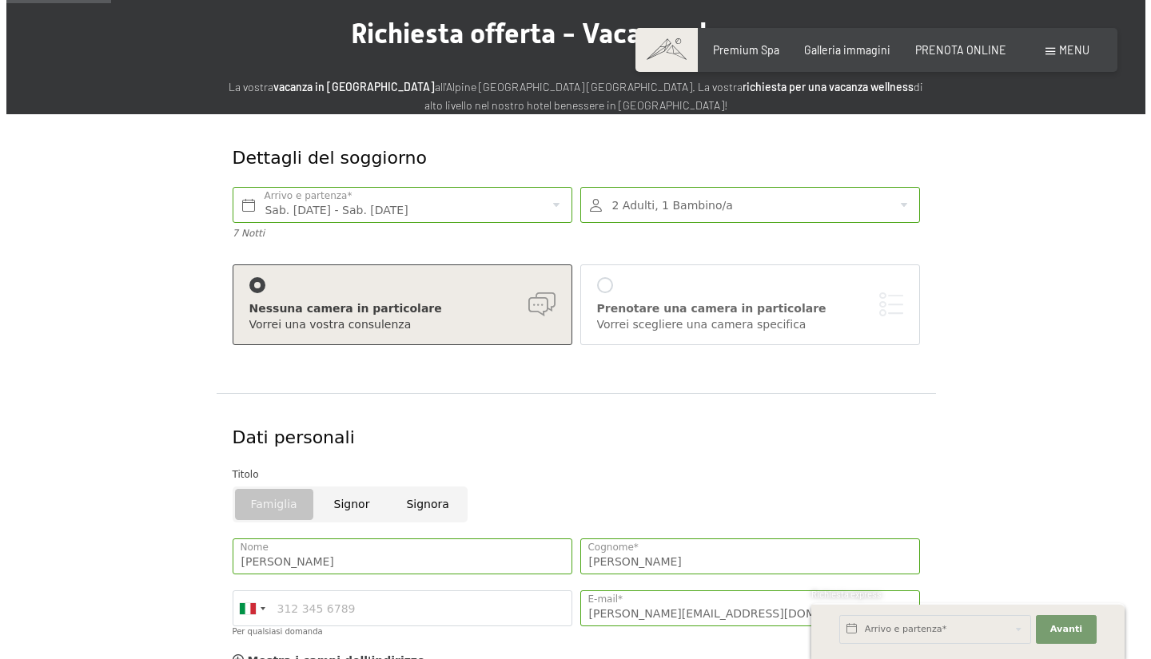
scroll to position [128, 0]
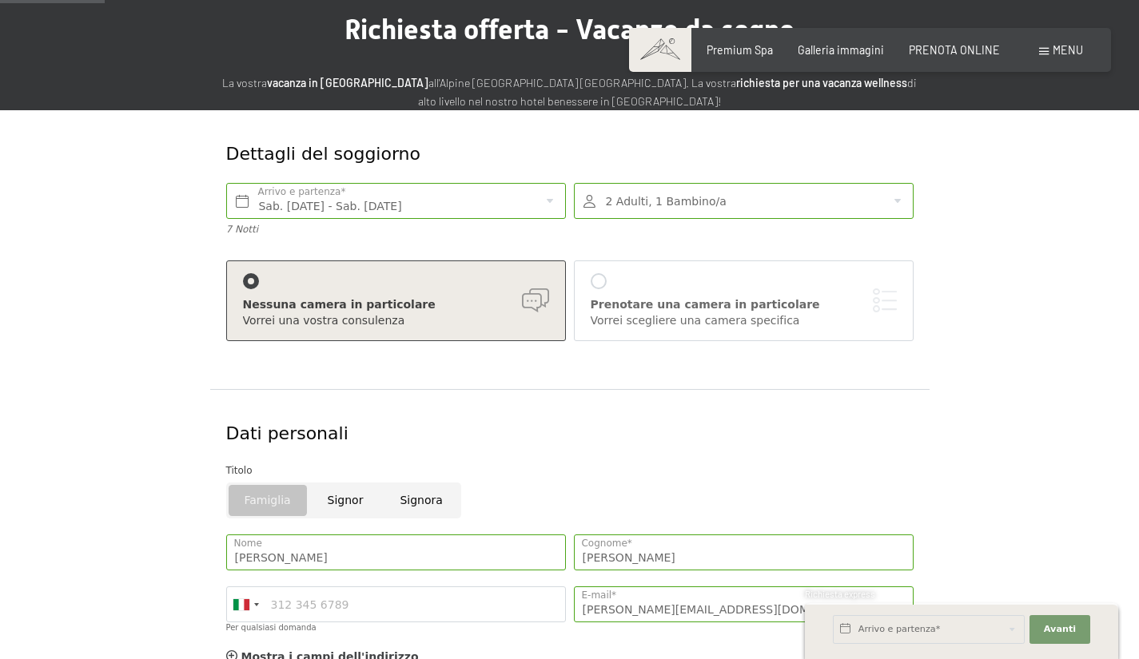
click at [697, 293] on div "Prenotare una camera in particolare Vorrei scegliere una camera specifica" at bounding box center [744, 300] width 306 height 55
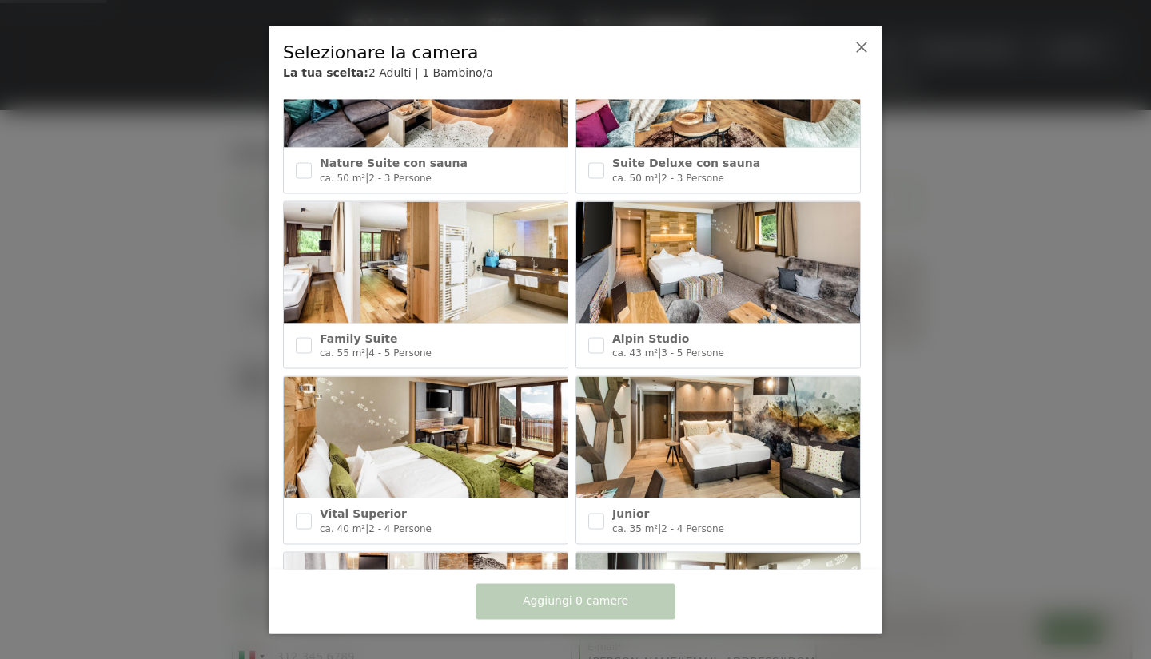
scroll to position [447, 0]
click at [301, 338] on input "checkbox" at bounding box center [304, 346] width 16 height 16
checkbox input "true"
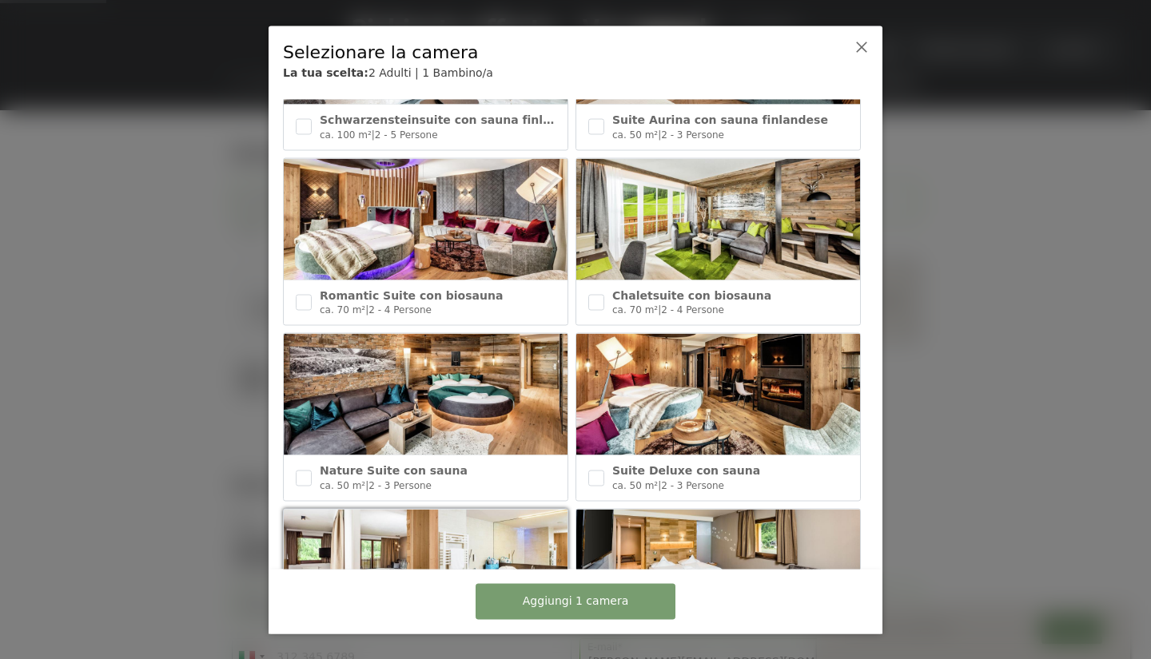
scroll to position [141, 0]
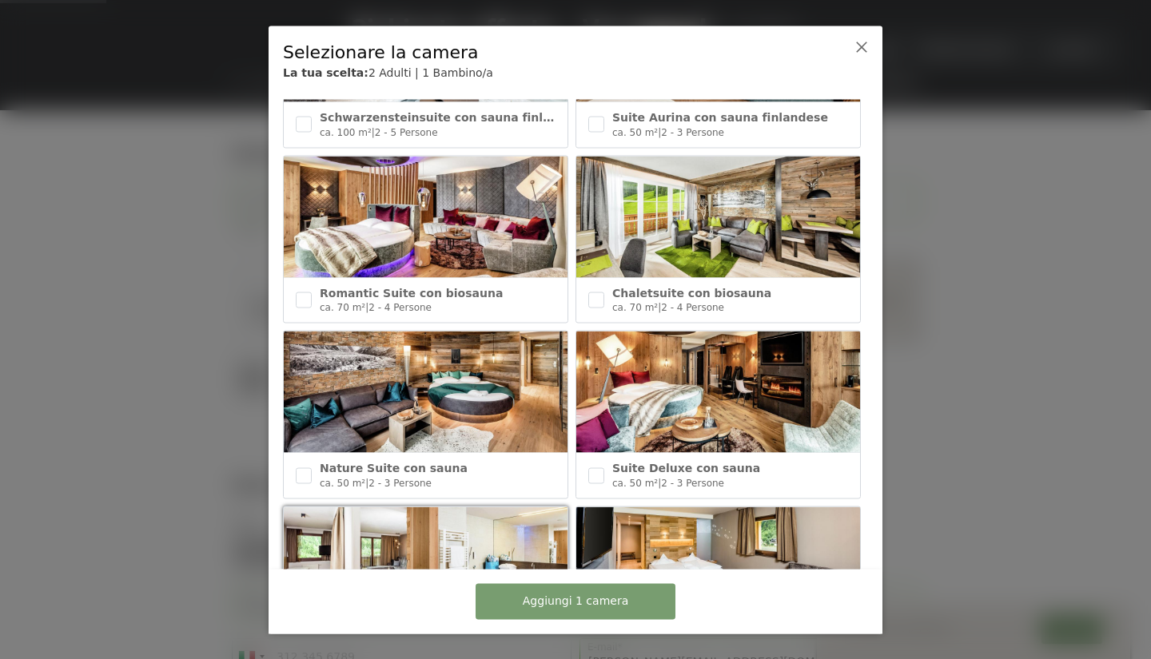
click at [765, 237] on img at bounding box center [718, 216] width 284 height 121
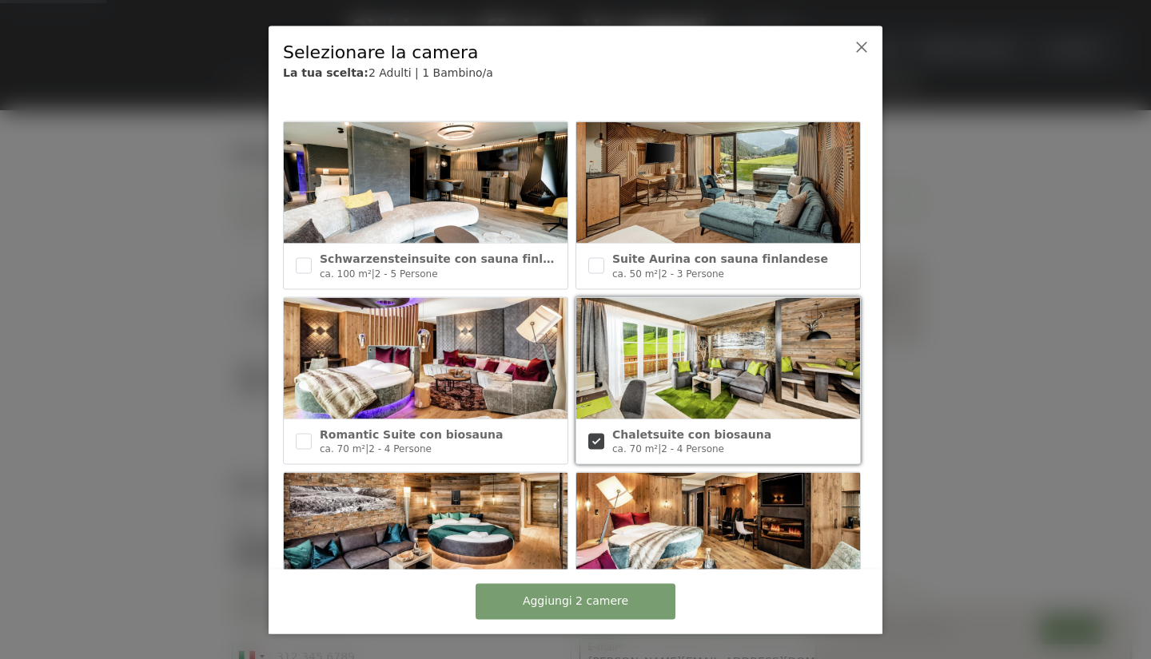
scroll to position [1, 0]
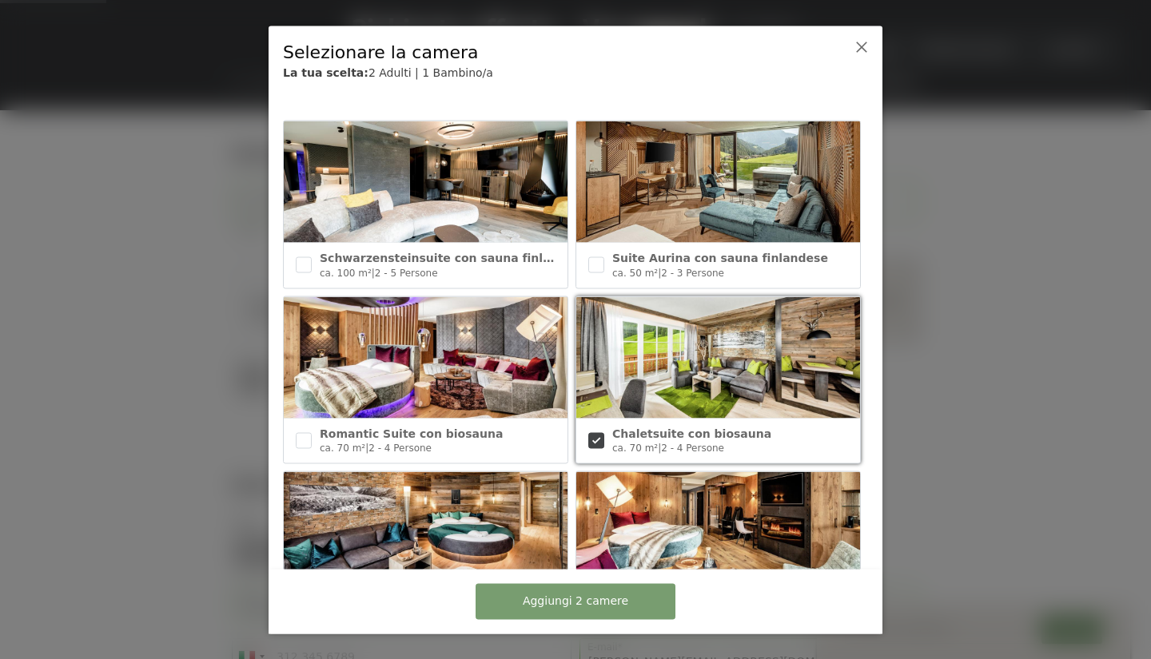
click at [754, 381] on img at bounding box center [718, 357] width 284 height 121
checkbox input "false"
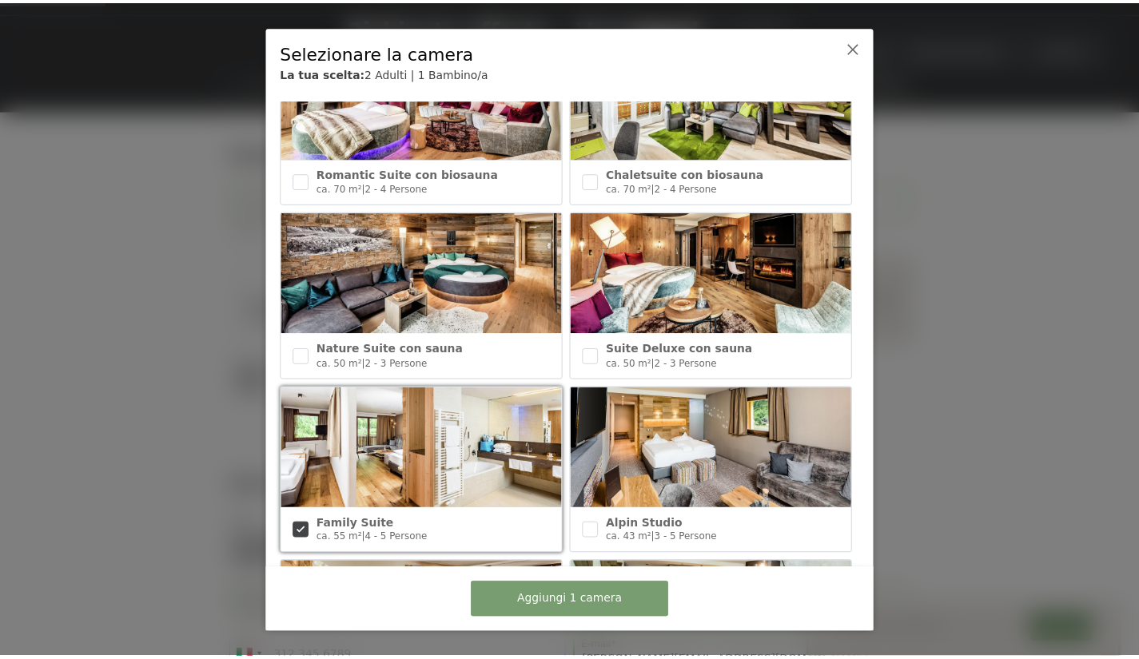
scroll to position [207, 0]
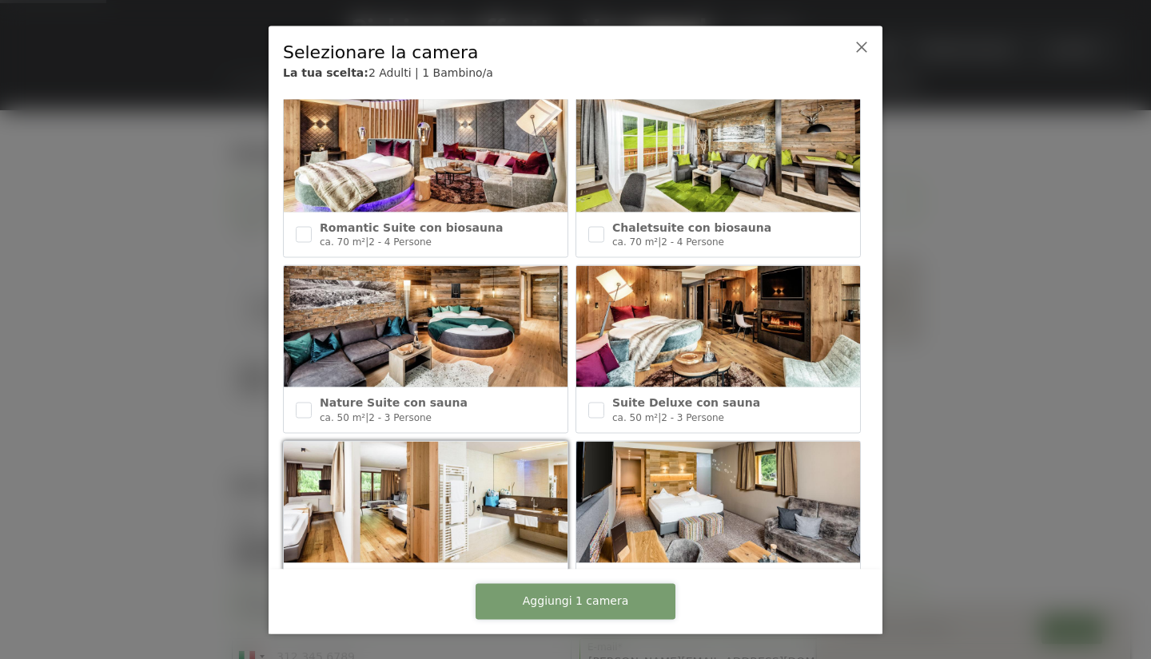
click at [591, 611] on button "Aggiungi 1 camera" at bounding box center [576, 601] width 200 height 36
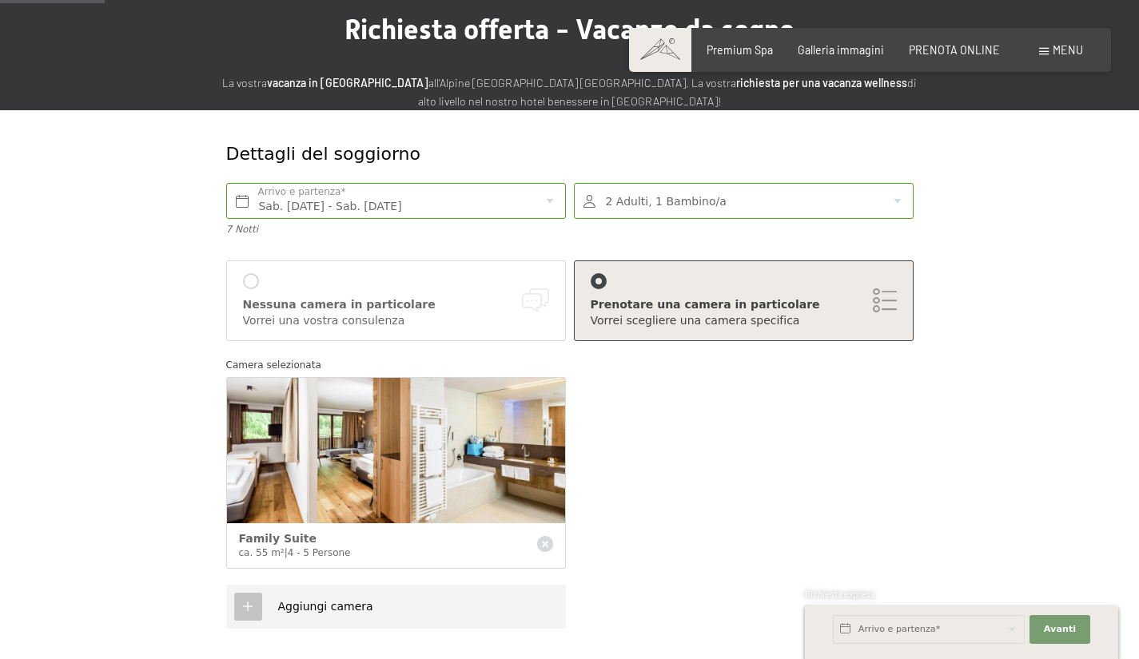
click at [813, 472] on div "Camera selezionata Family Suite ca. 55 m² | 4 - 5 Persone" at bounding box center [569, 467] width 695 height 236
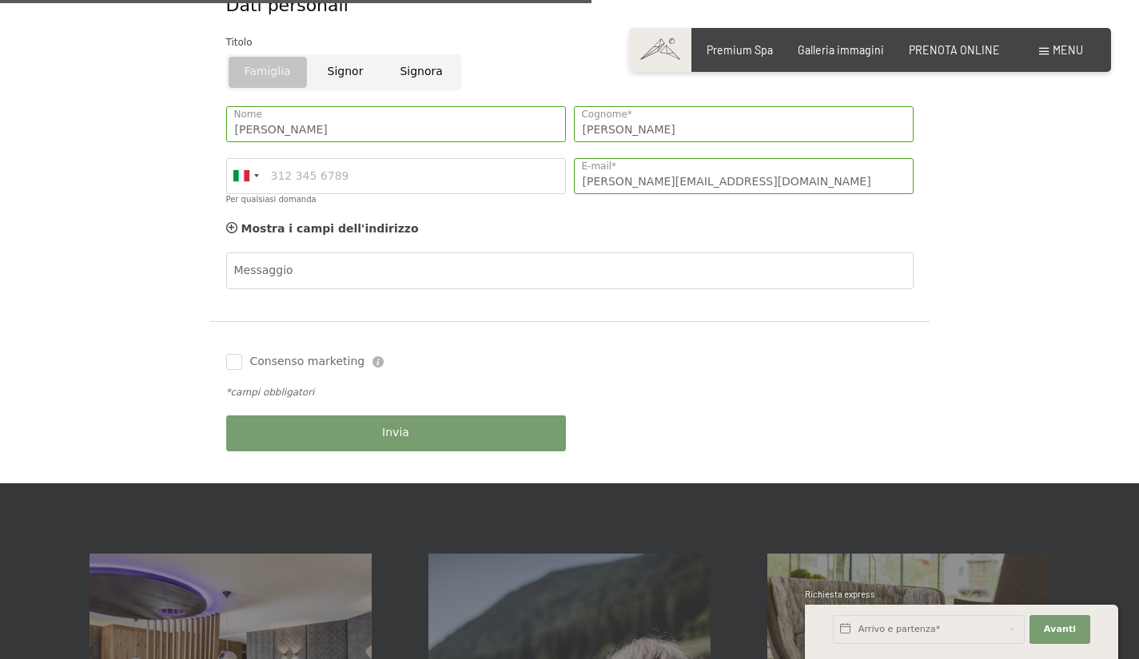
scroll to position [839, 0]
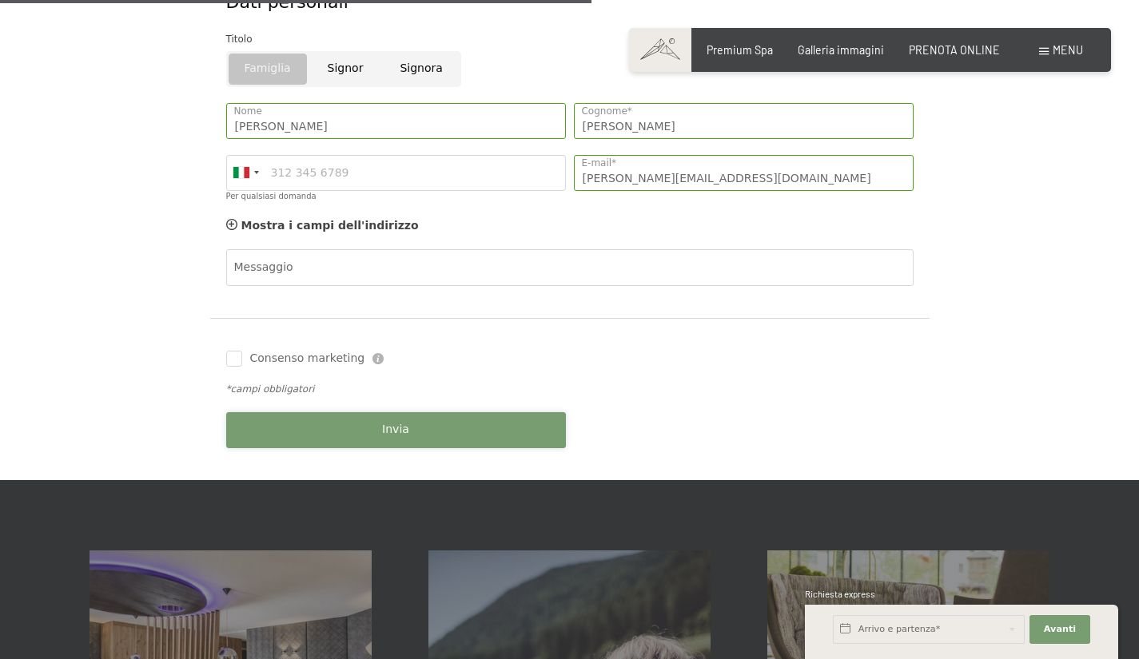
click at [421, 428] on button "Invia" at bounding box center [396, 430] width 340 height 36
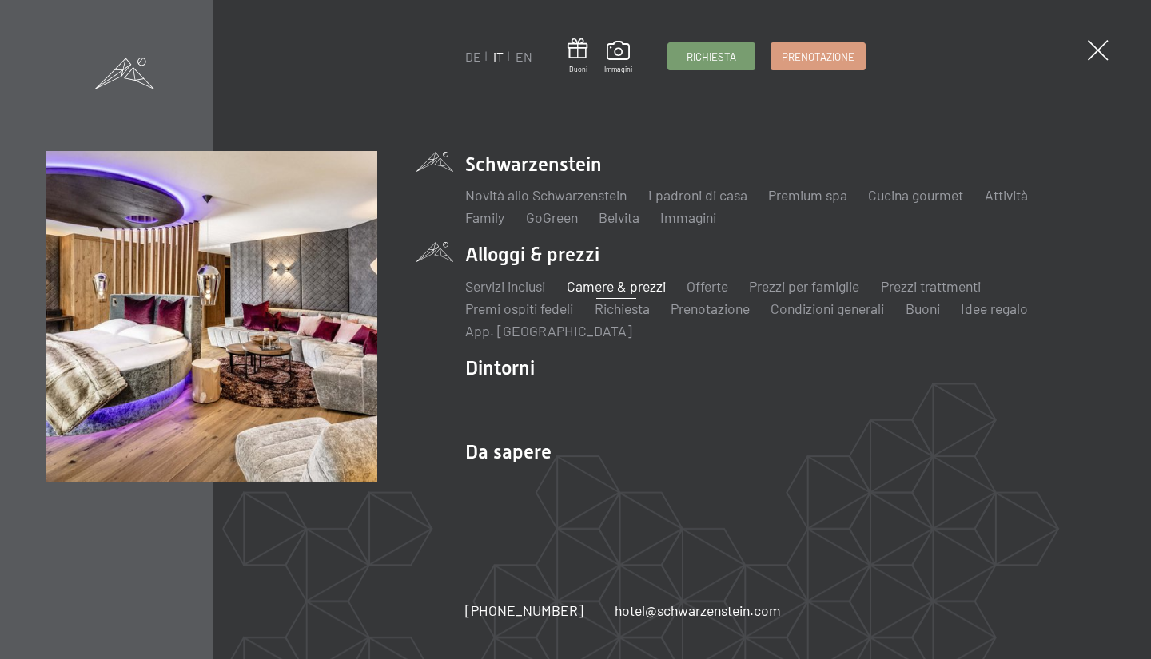
click at [605, 281] on link "Camere & prezzi" at bounding box center [616, 286] width 99 height 18
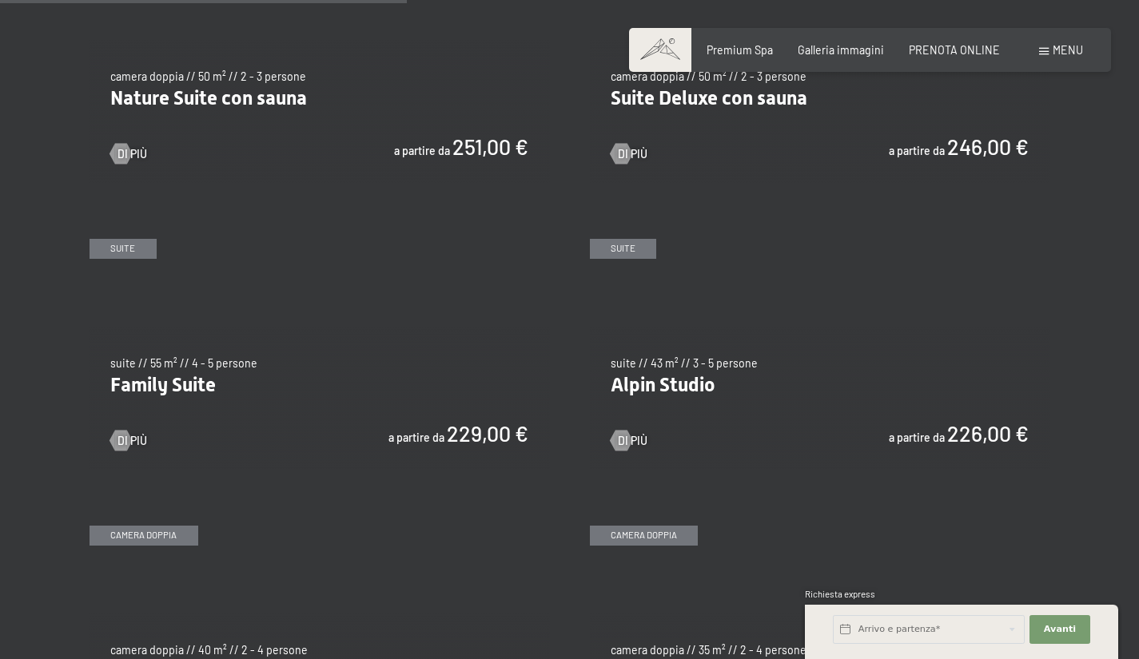
scroll to position [1577, 0]
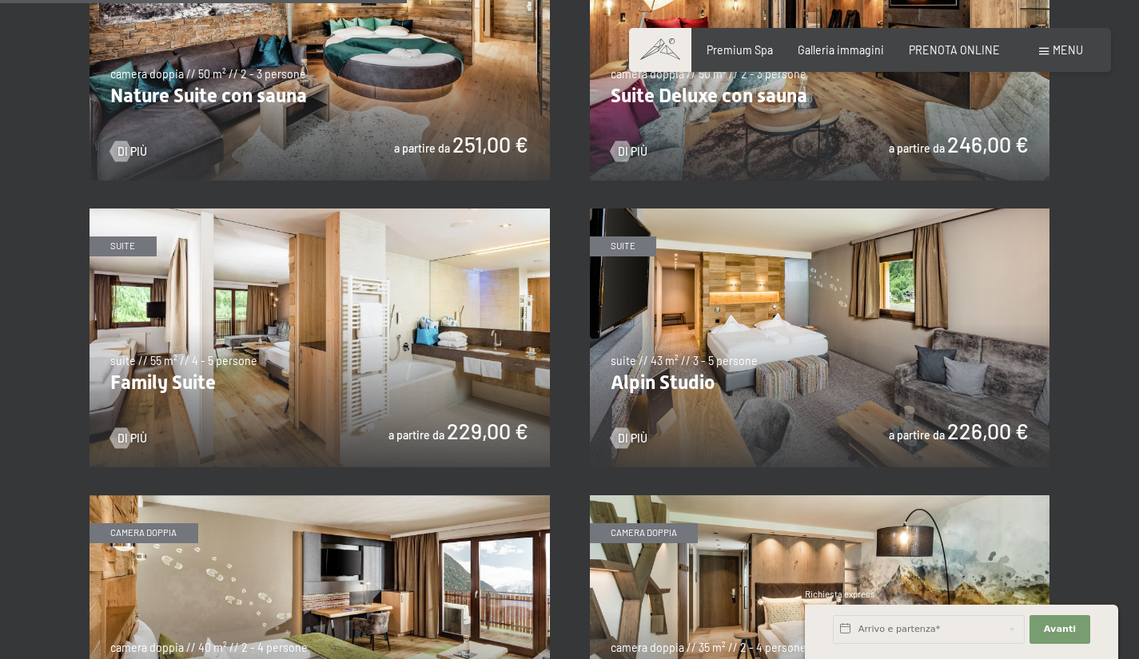
click at [793, 338] on img at bounding box center [820, 338] width 460 height 259
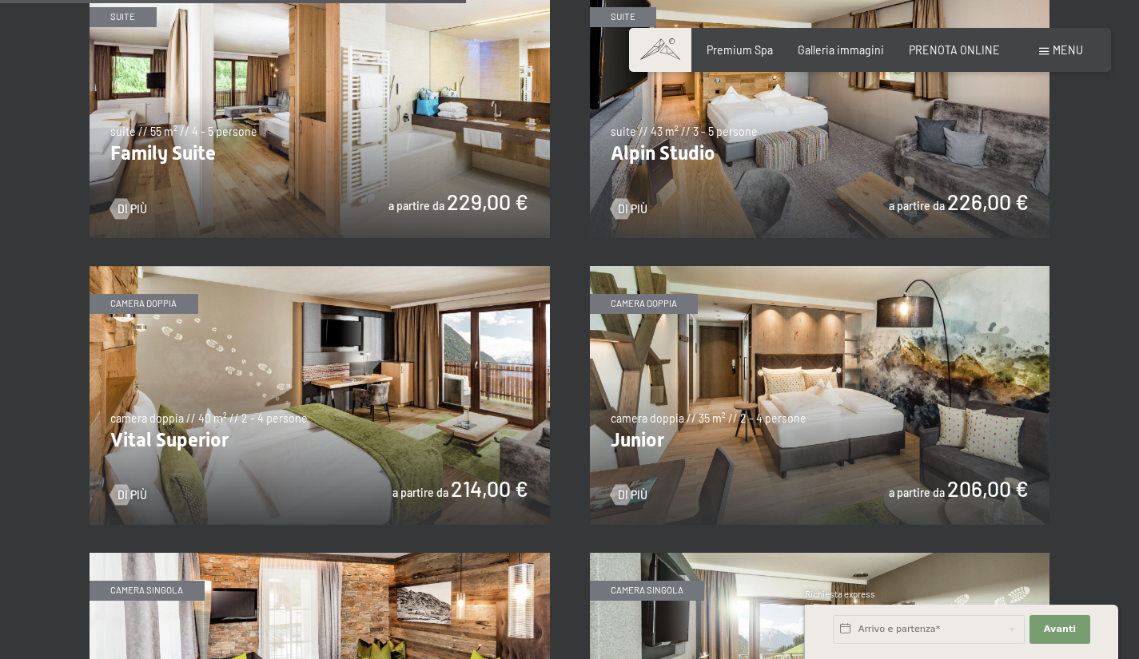
scroll to position [1807, 0]
drag, startPoint x: 376, startPoint y: 406, endPoint x: 318, endPoint y: 340, distance: 87.7
click at [318, 340] on img at bounding box center [320, 394] width 460 height 259
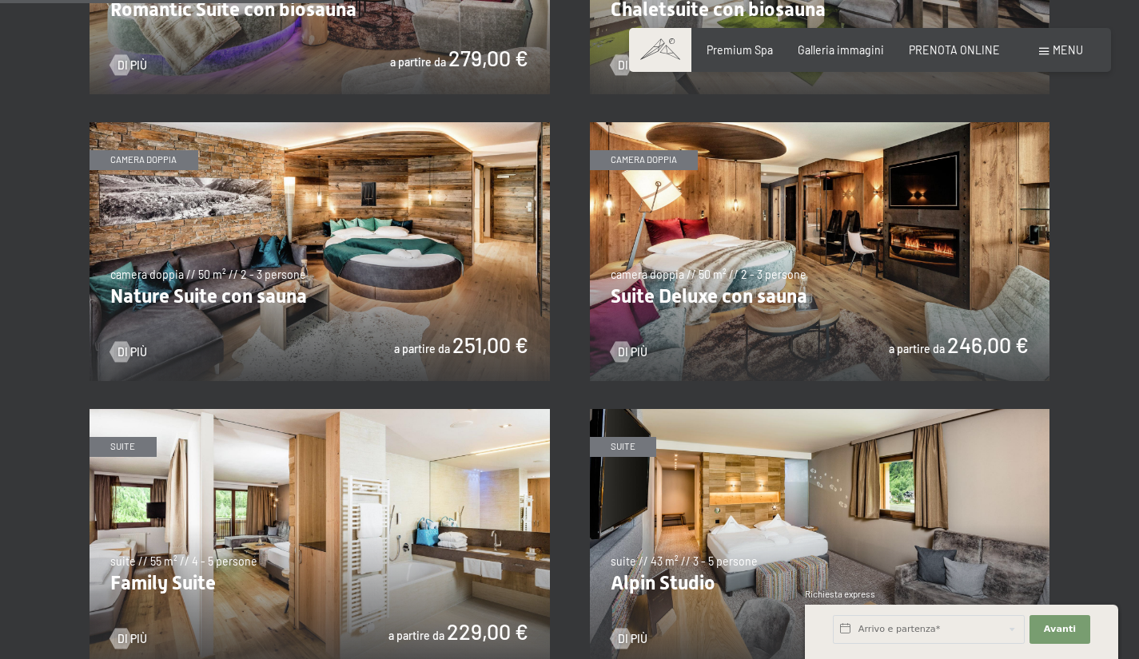
scroll to position [1331, 0]
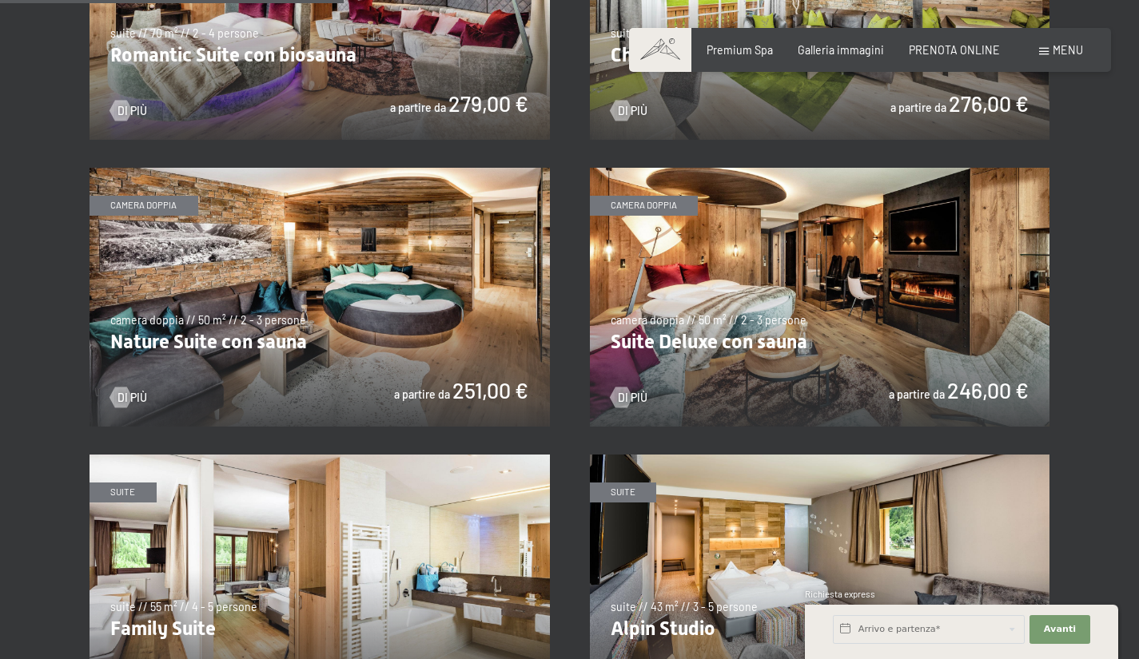
click at [590, 277] on img at bounding box center [359, 297] width 460 height 259
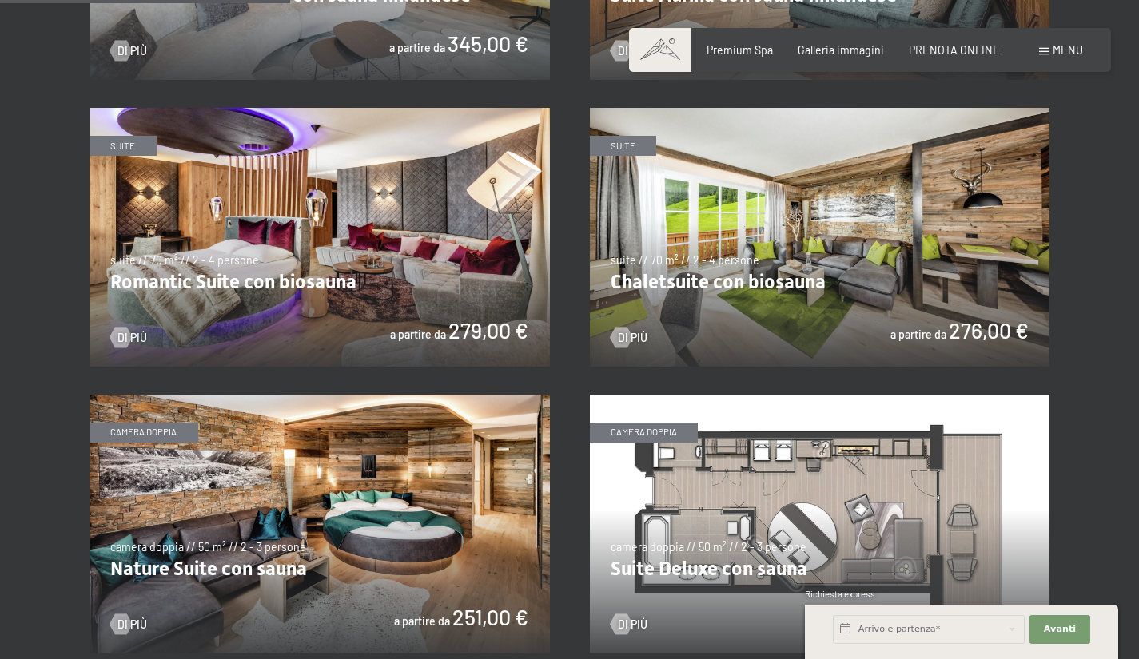
scroll to position [1095, 0]
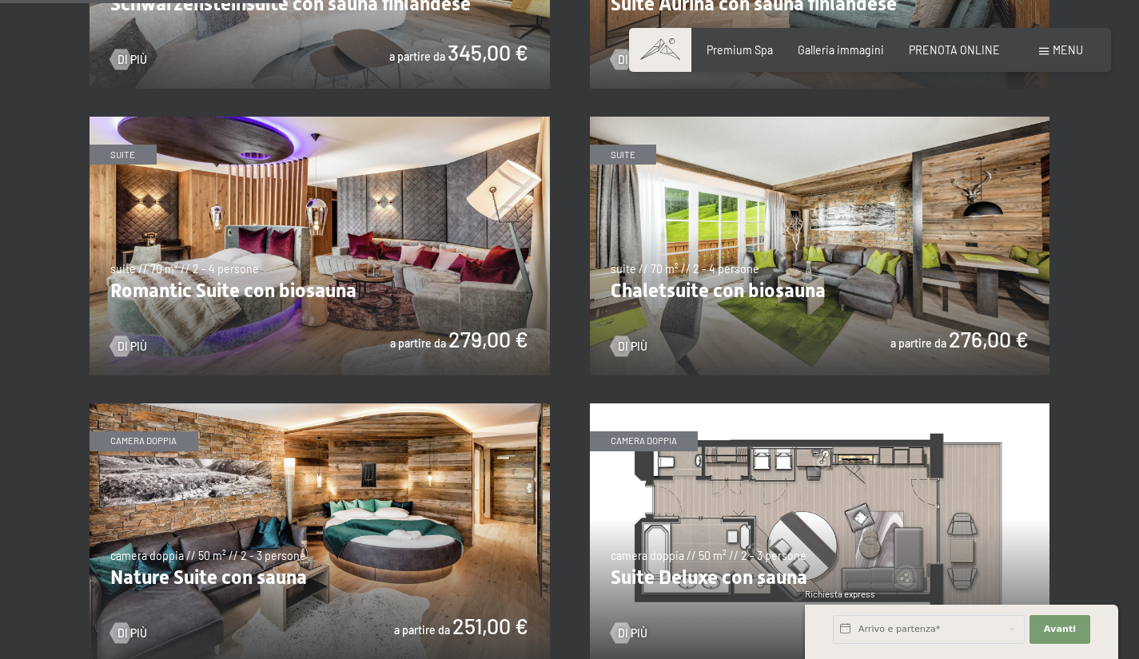
click at [786, 251] on img at bounding box center [820, 246] width 460 height 259
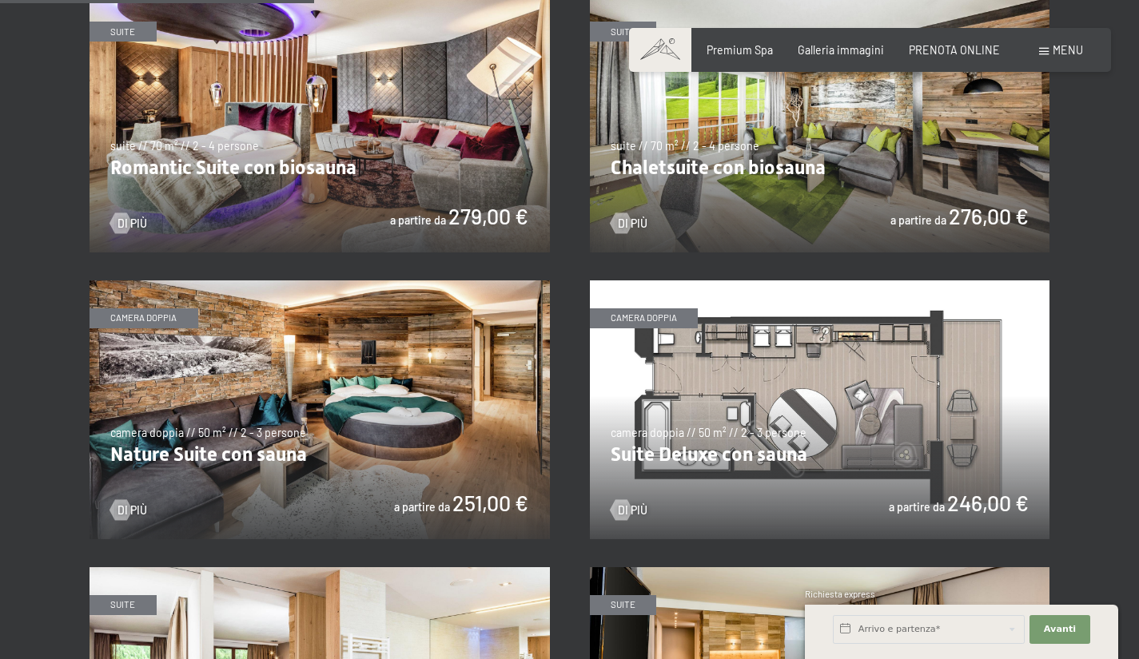
scroll to position [1218, 0]
click at [236, 404] on img at bounding box center [320, 410] width 460 height 259
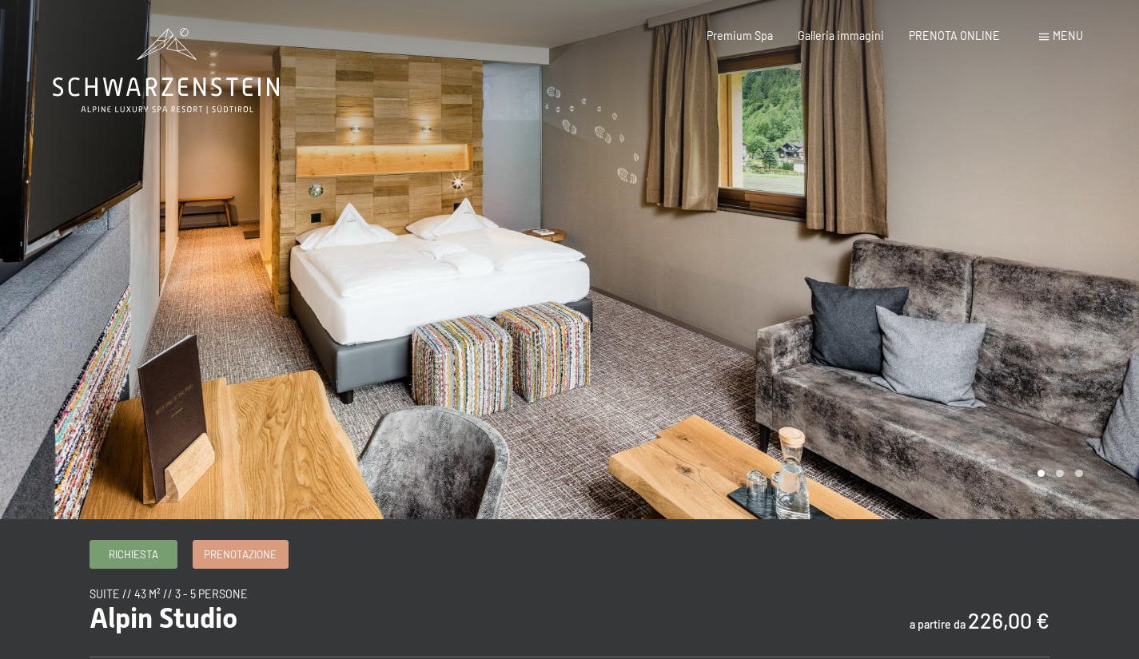
click at [907, 321] on div at bounding box center [855, 260] width 570 height 520
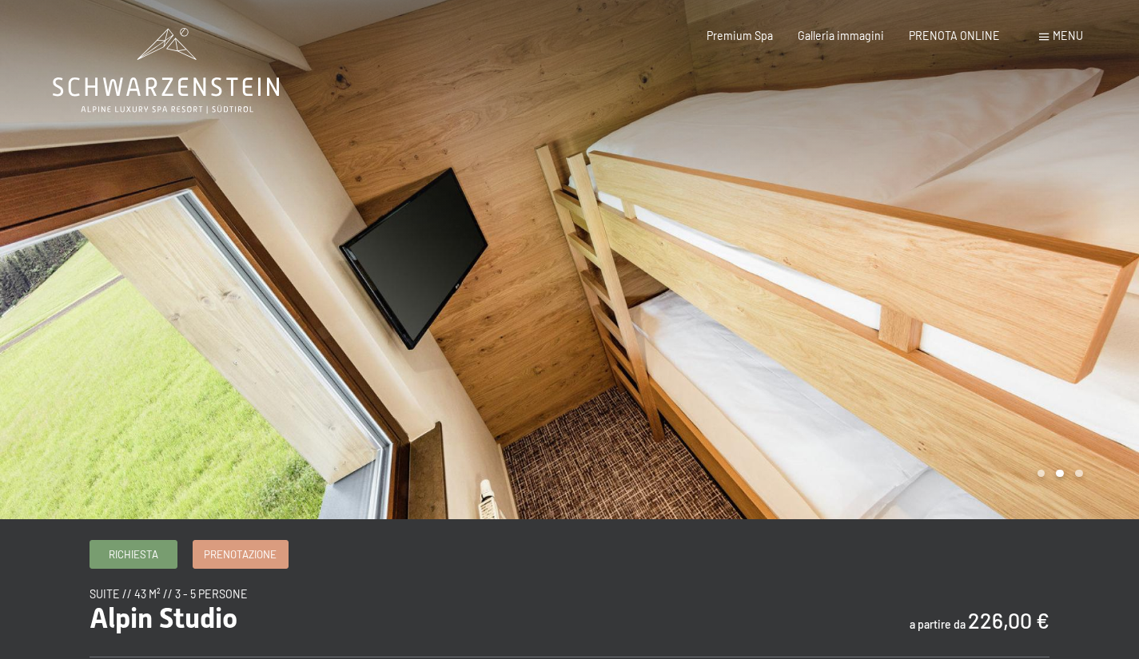
click at [907, 321] on div at bounding box center [855, 260] width 570 height 520
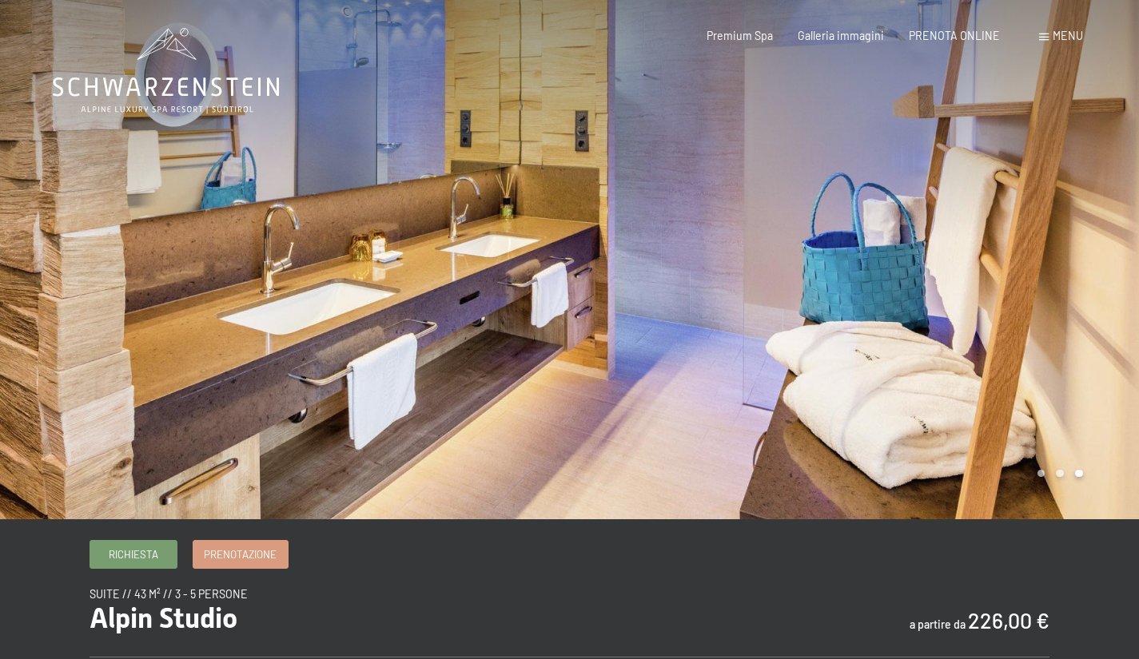
click at [161, 237] on div at bounding box center [285, 260] width 570 height 520
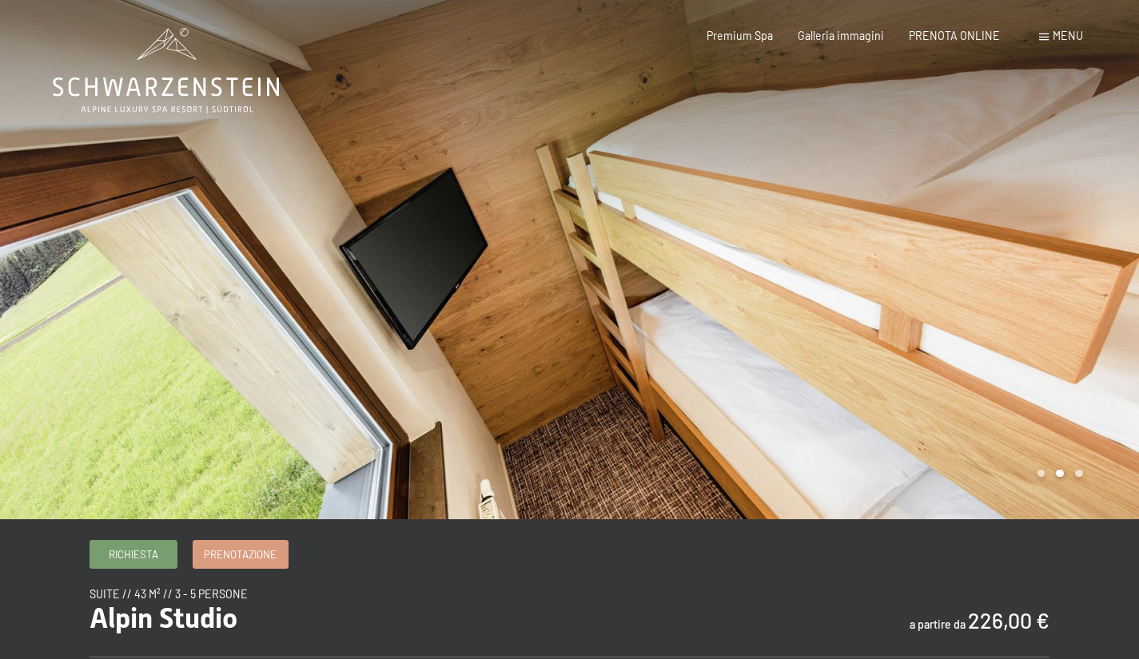
click at [161, 237] on div at bounding box center [285, 260] width 570 height 520
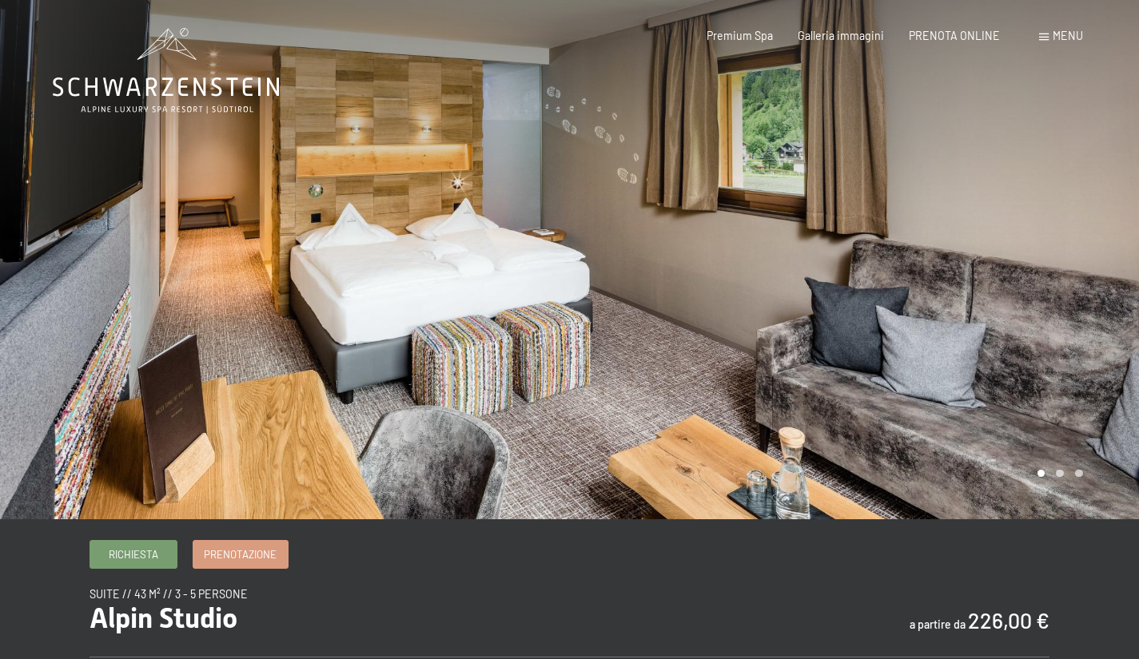
click at [171, 239] on div at bounding box center [285, 260] width 570 height 520
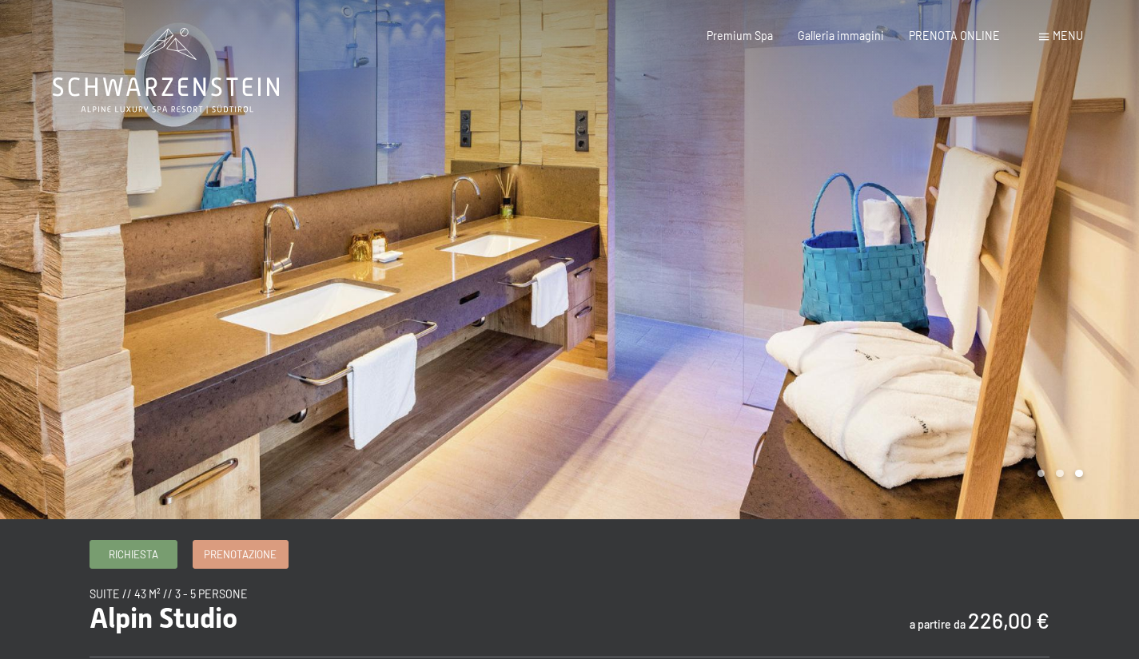
click at [171, 239] on div at bounding box center [285, 260] width 570 height 520
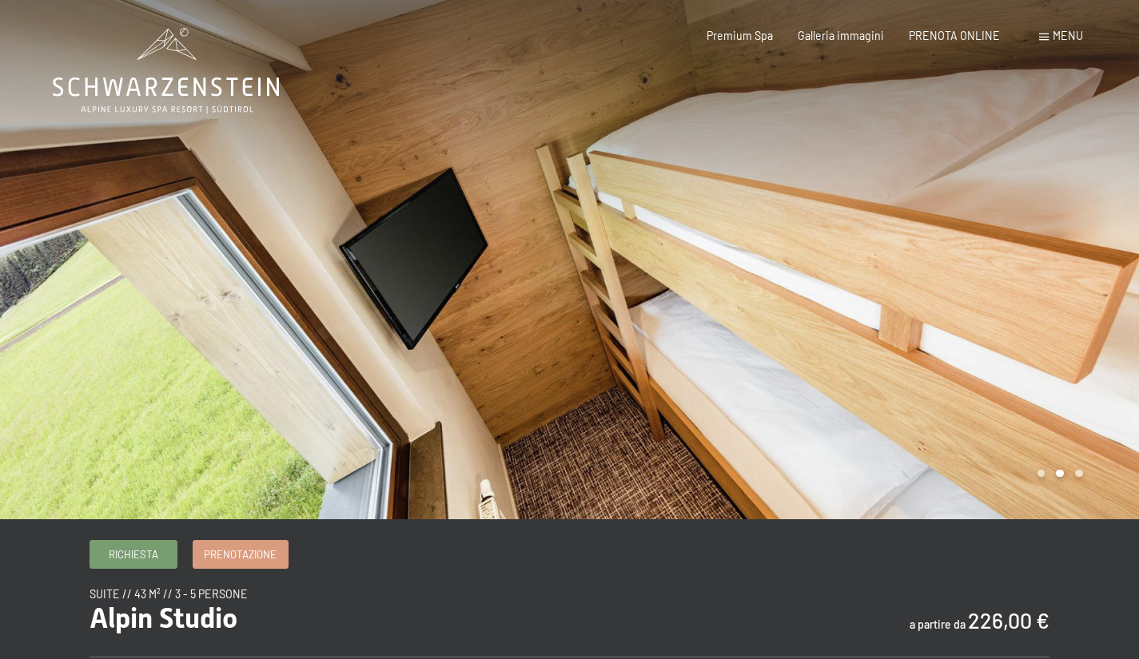
click at [171, 239] on div at bounding box center [285, 260] width 570 height 520
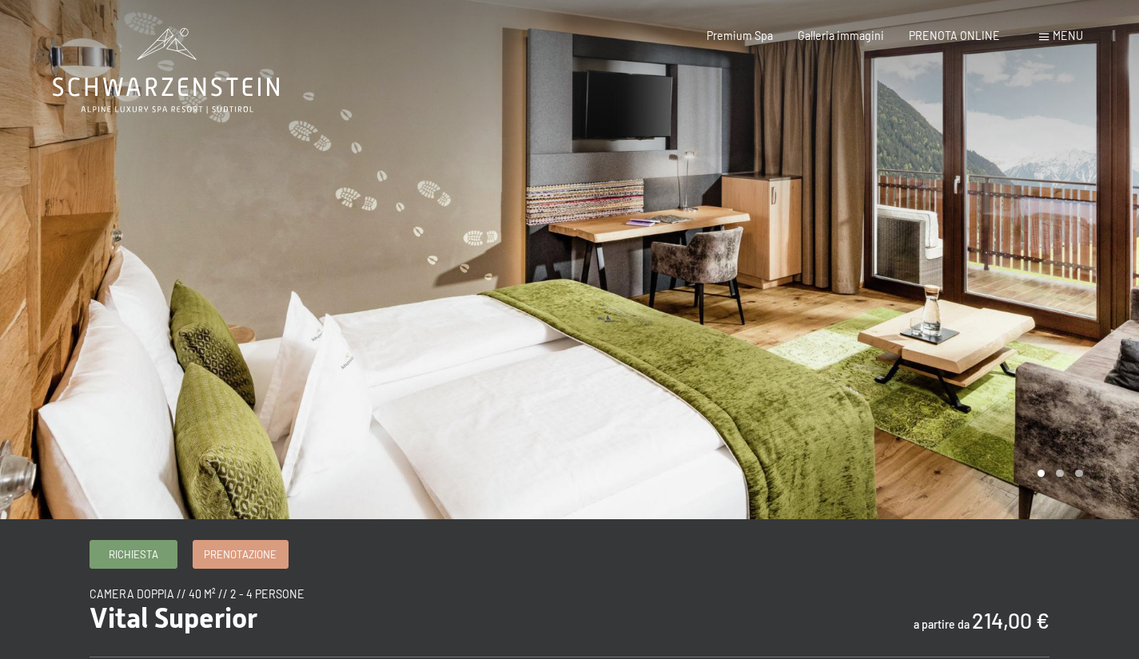
click at [866, 286] on div at bounding box center [855, 260] width 570 height 520
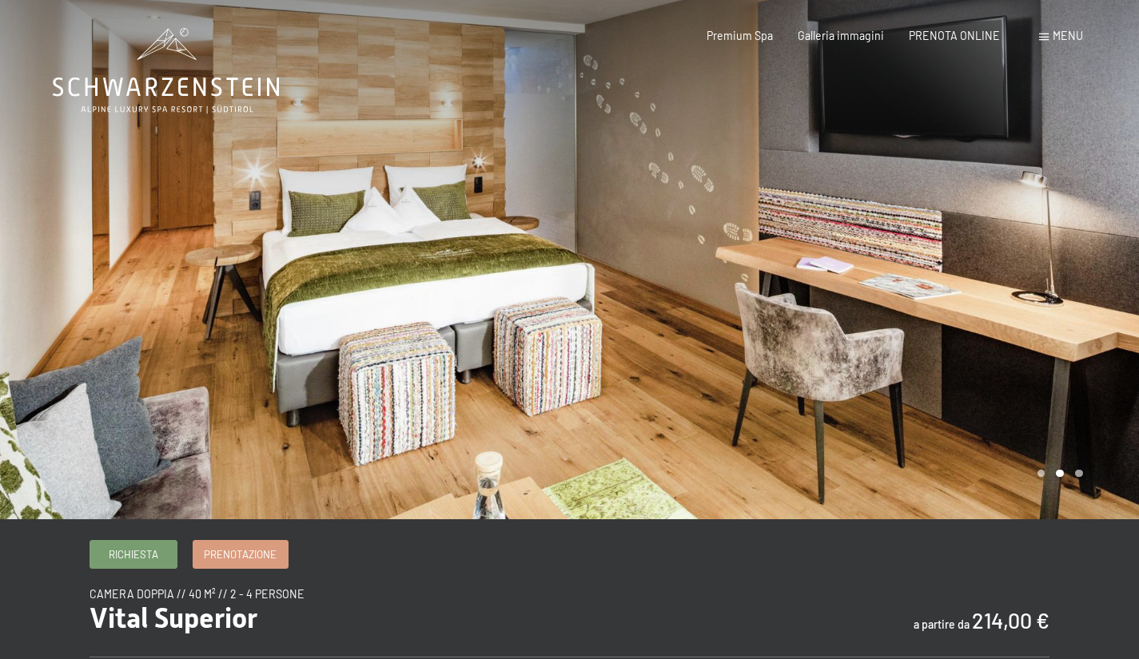
click at [863, 285] on div at bounding box center [855, 260] width 570 height 520
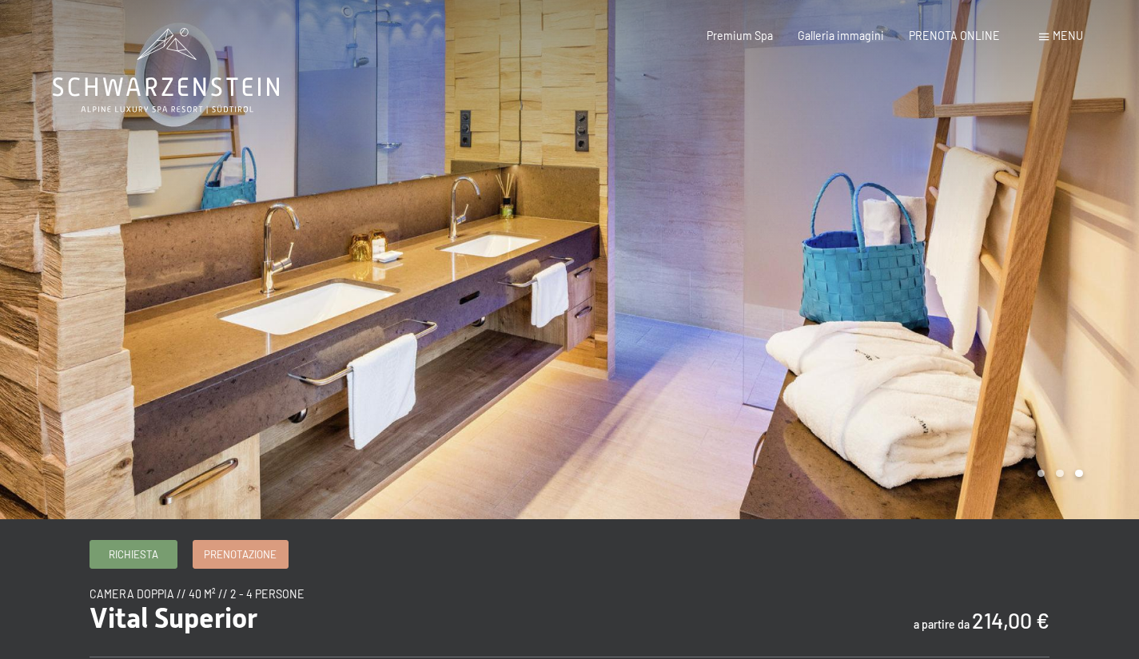
click at [863, 285] on div at bounding box center [855, 260] width 570 height 520
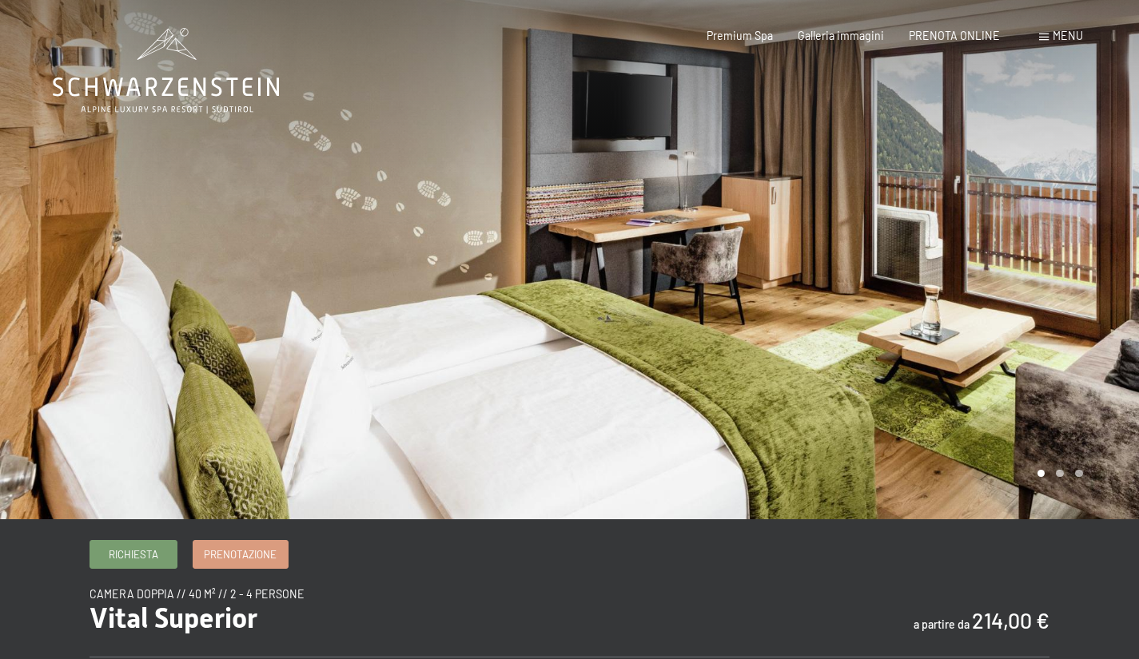
click at [865, 285] on div at bounding box center [855, 260] width 570 height 520
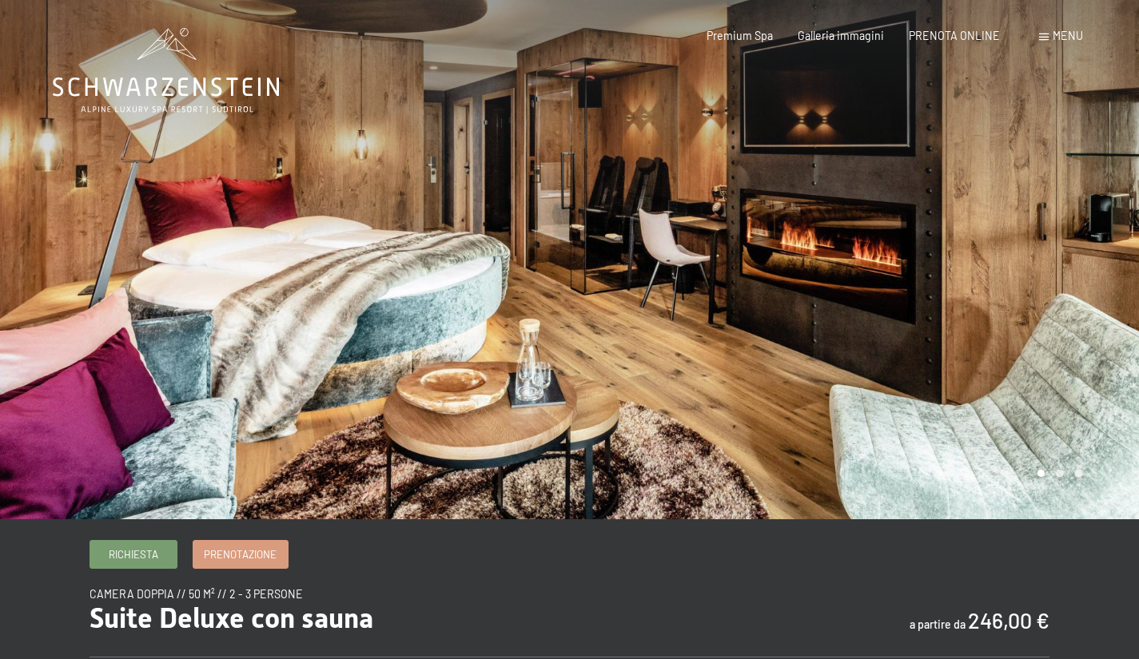
click at [847, 284] on div at bounding box center [855, 260] width 570 height 520
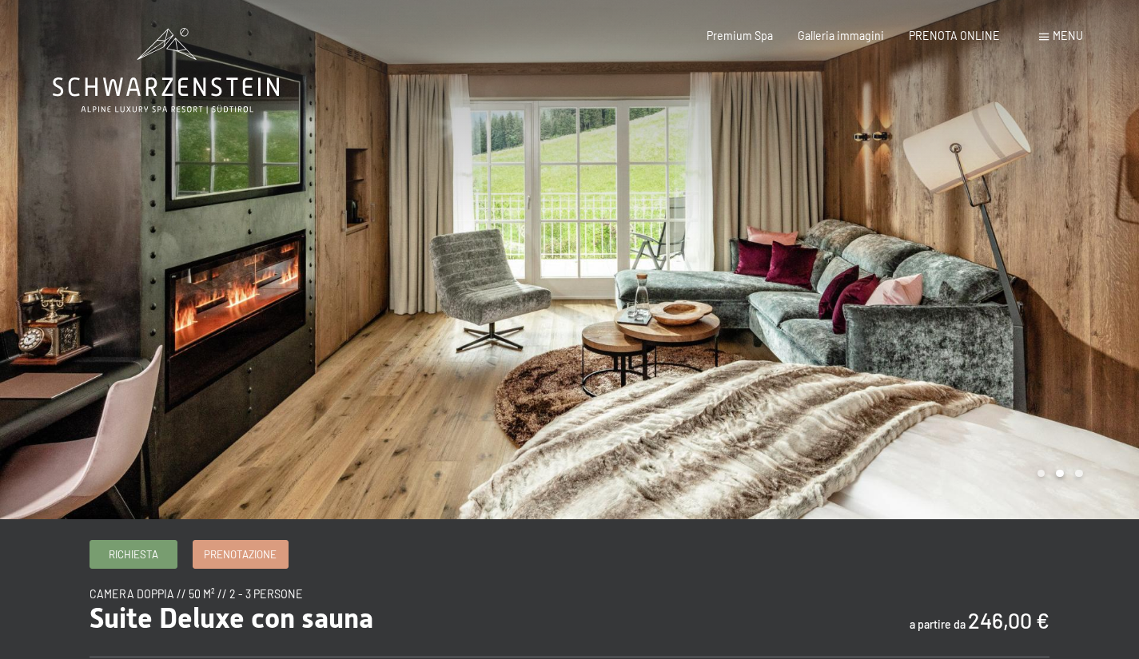
drag, startPoint x: 847, startPoint y: 284, endPoint x: 839, endPoint y: 244, distance: 40.8
click at [839, 244] on div at bounding box center [855, 260] width 570 height 520
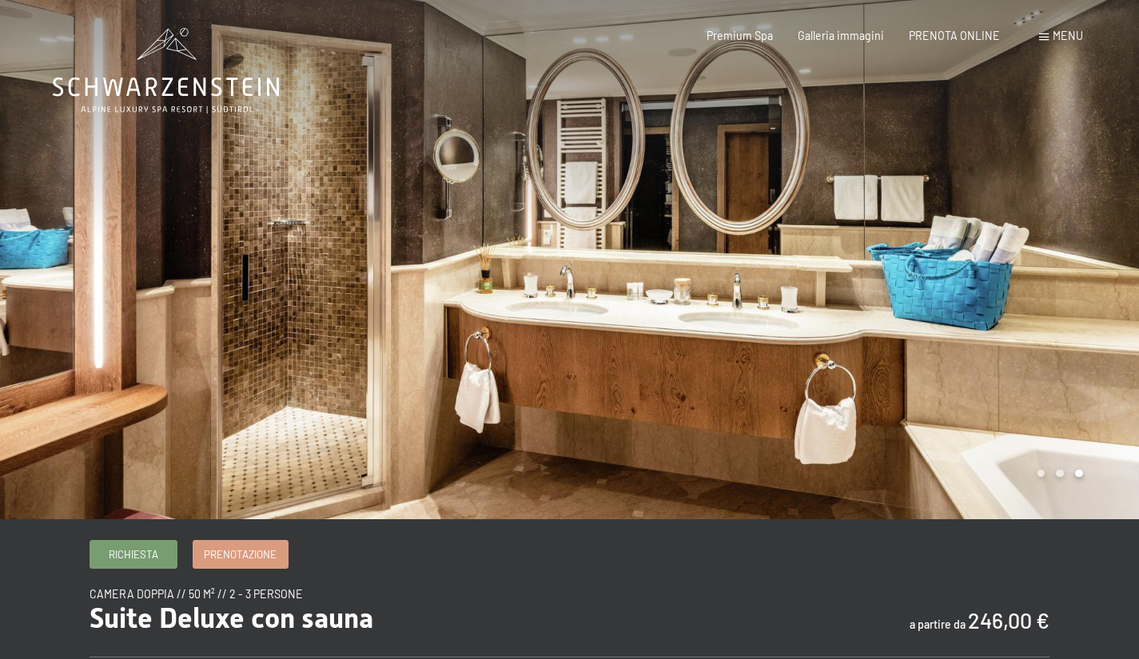
drag, startPoint x: 839, startPoint y: 244, endPoint x: 809, endPoint y: 192, distance: 60.2
click at [809, 192] on div at bounding box center [855, 260] width 570 height 520
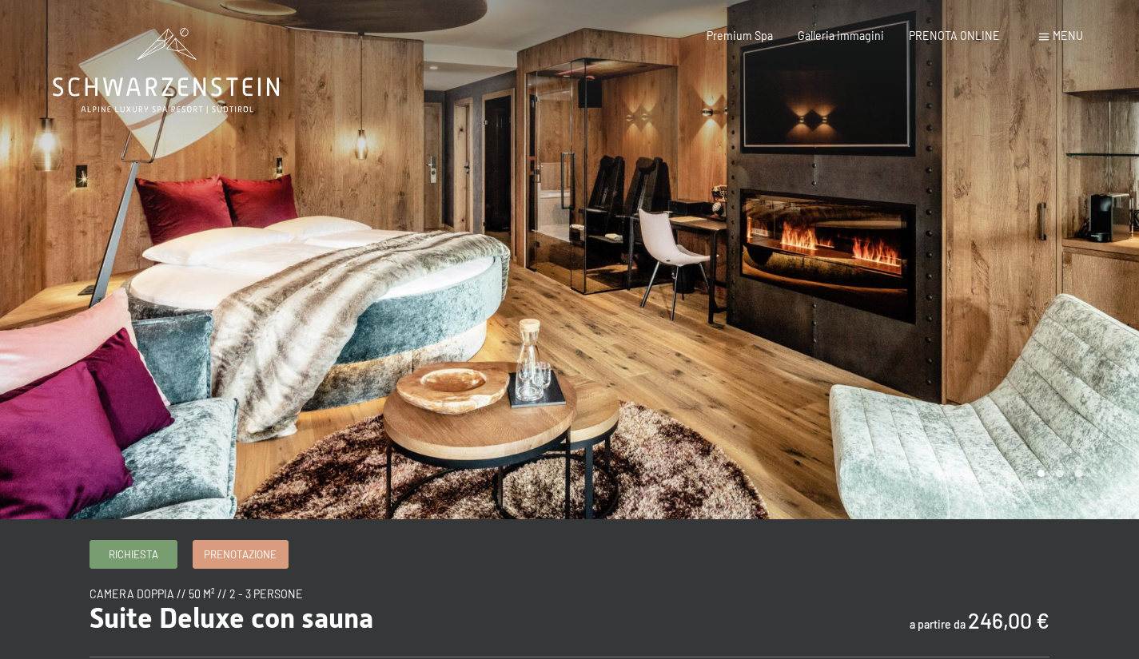
click at [810, 192] on div at bounding box center [855, 260] width 570 height 520
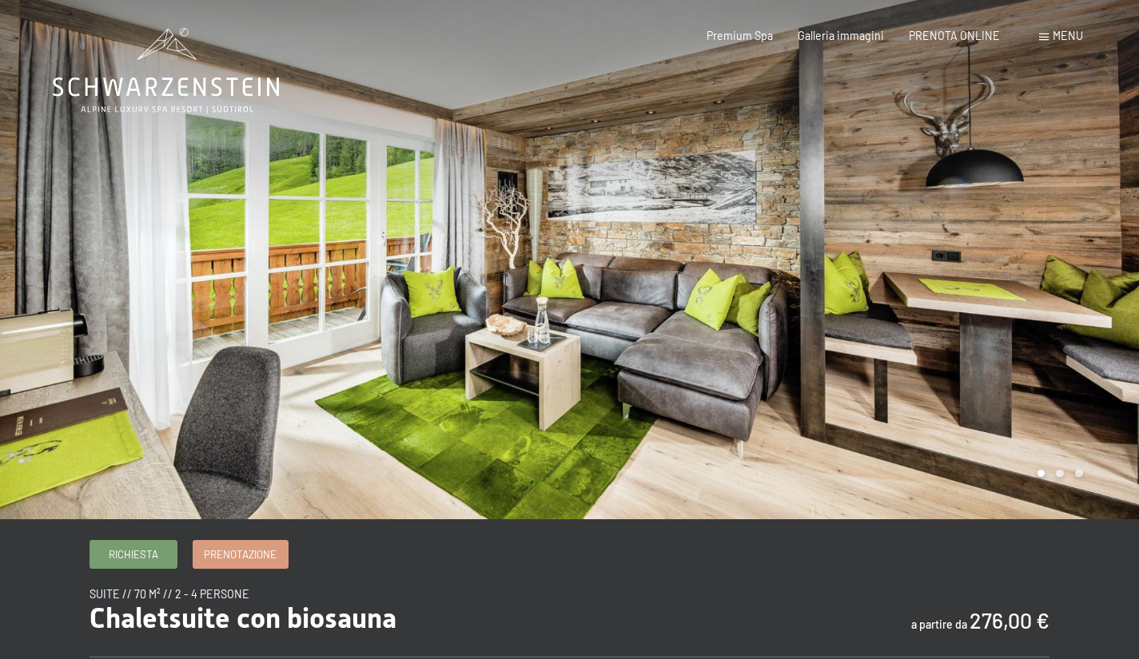
click at [833, 245] on div at bounding box center [855, 260] width 570 height 520
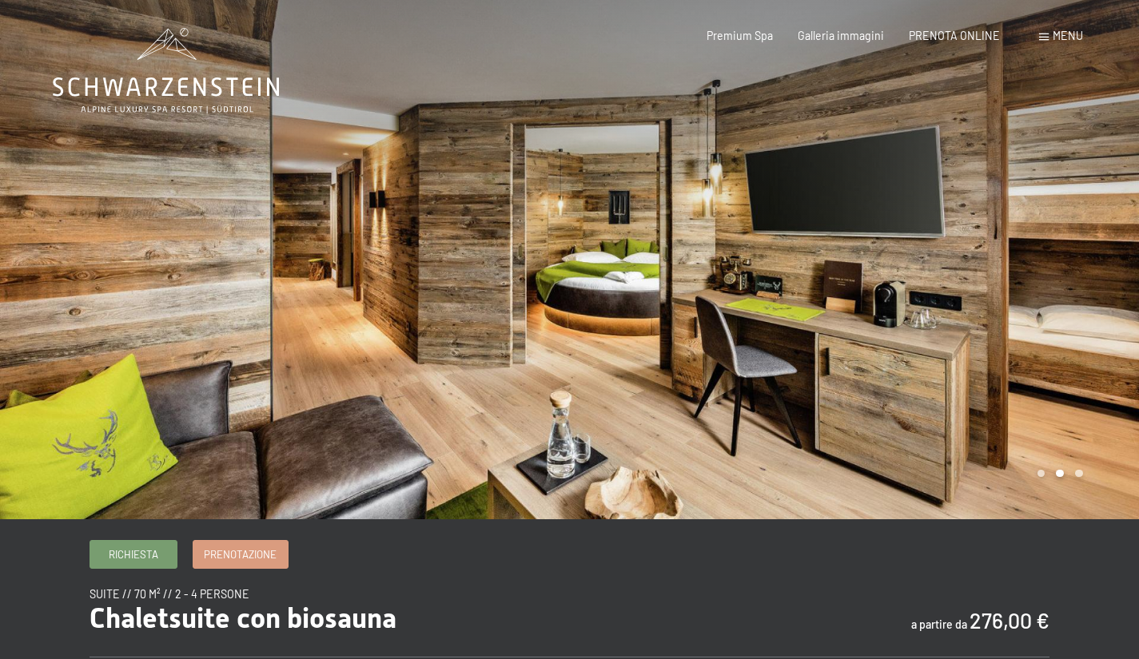
click at [831, 246] on div at bounding box center [855, 260] width 570 height 520
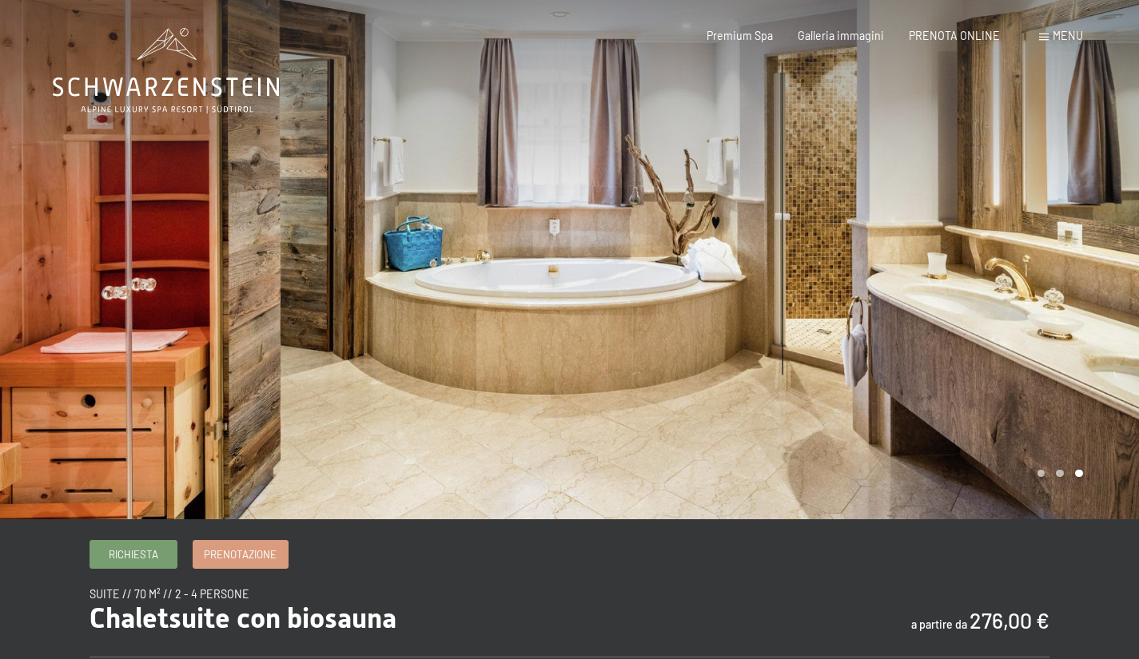
click at [857, 240] on div at bounding box center [855, 260] width 570 height 520
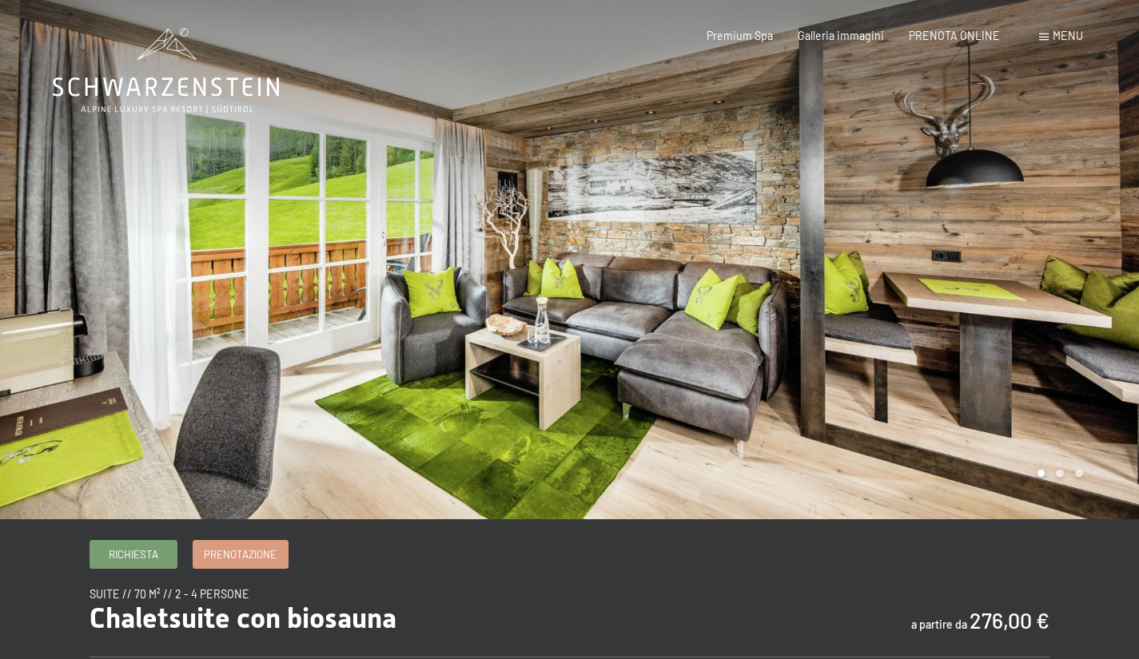
click at [857, 240] on div at bounding box center [855, 260] width 570 height 520
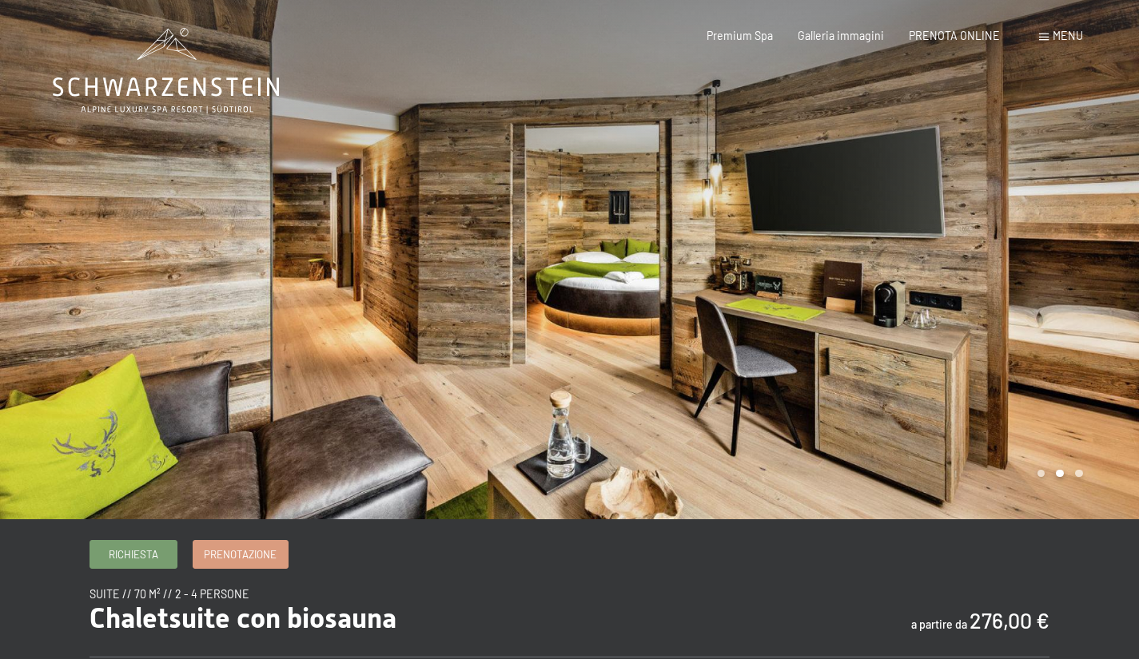
click at [857, 240] on div at bounding box center [855, 260] width 570 height 520
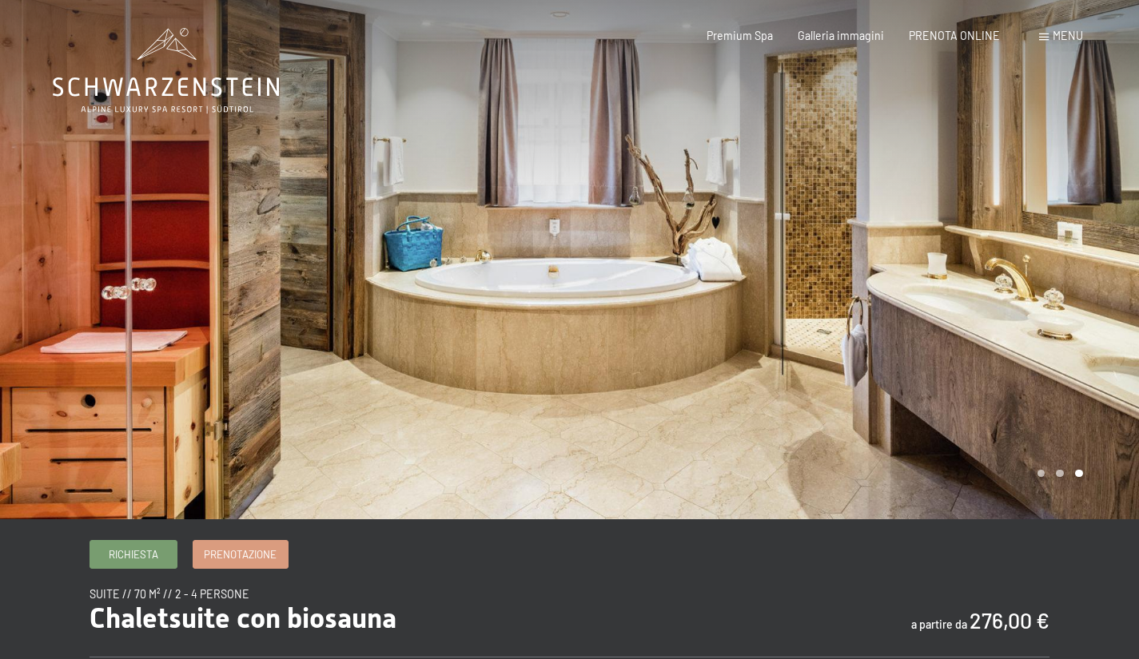
click at [857, 240] on div at bounding box center [855, 260] width 570 height 520
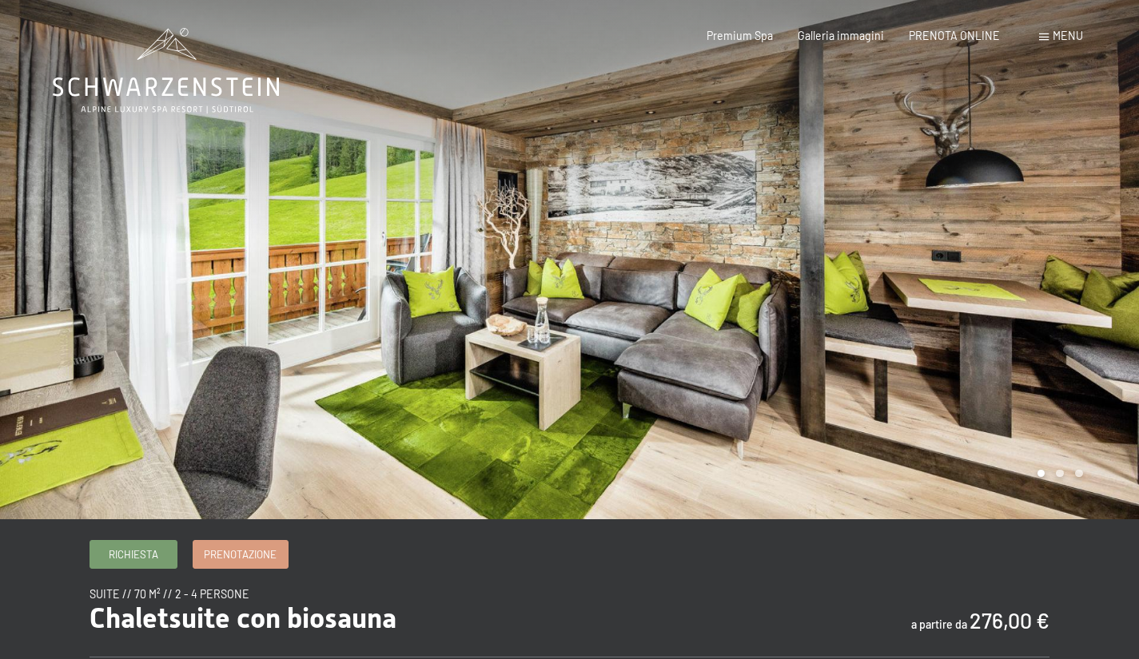
click at [857, 240] on div at bounding box center [855, 260] width 570 height 520
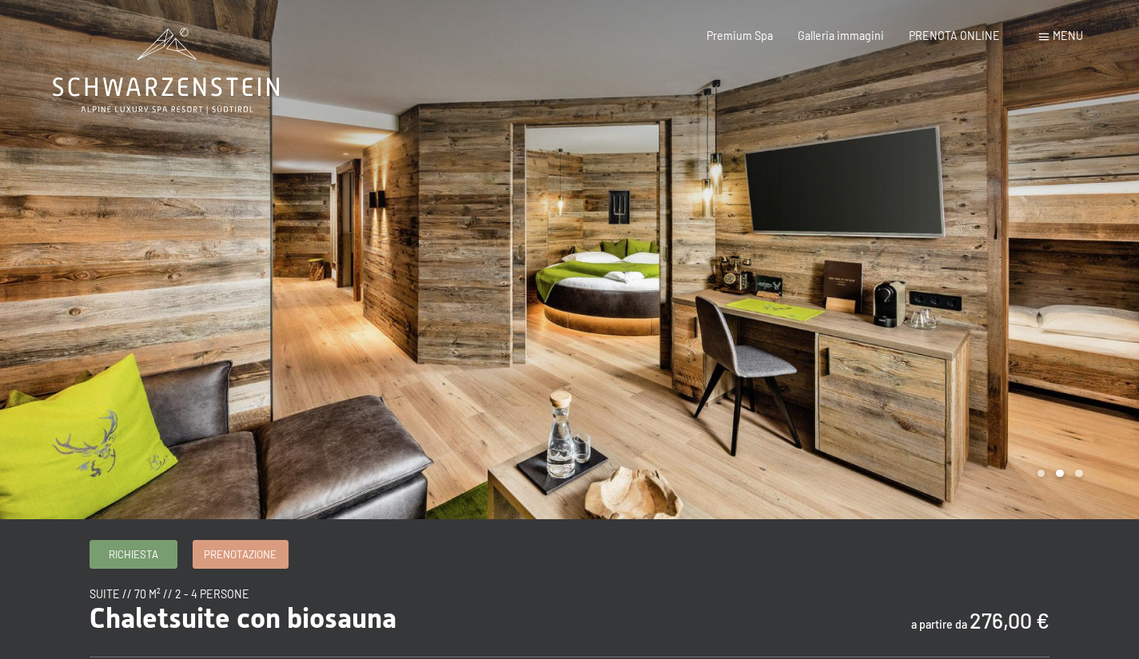
click at [857, 240] on div at bounding box center [855, 260] width 570 height 520
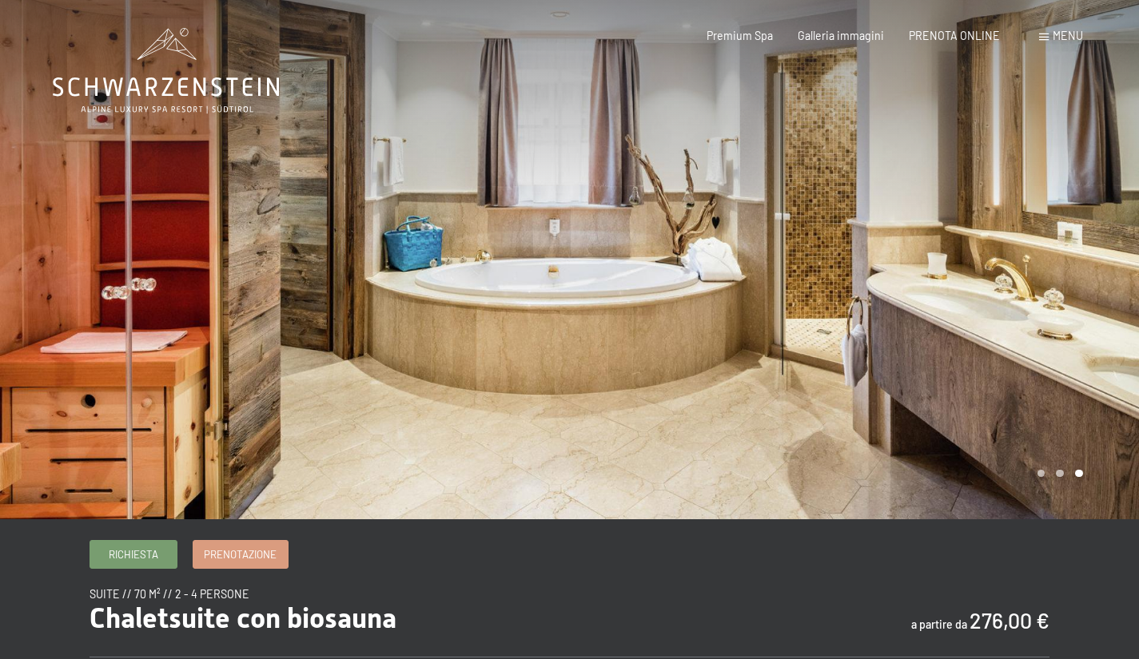
click at [893, 250] on div at bounding box center [855, 260] width 570 height 520
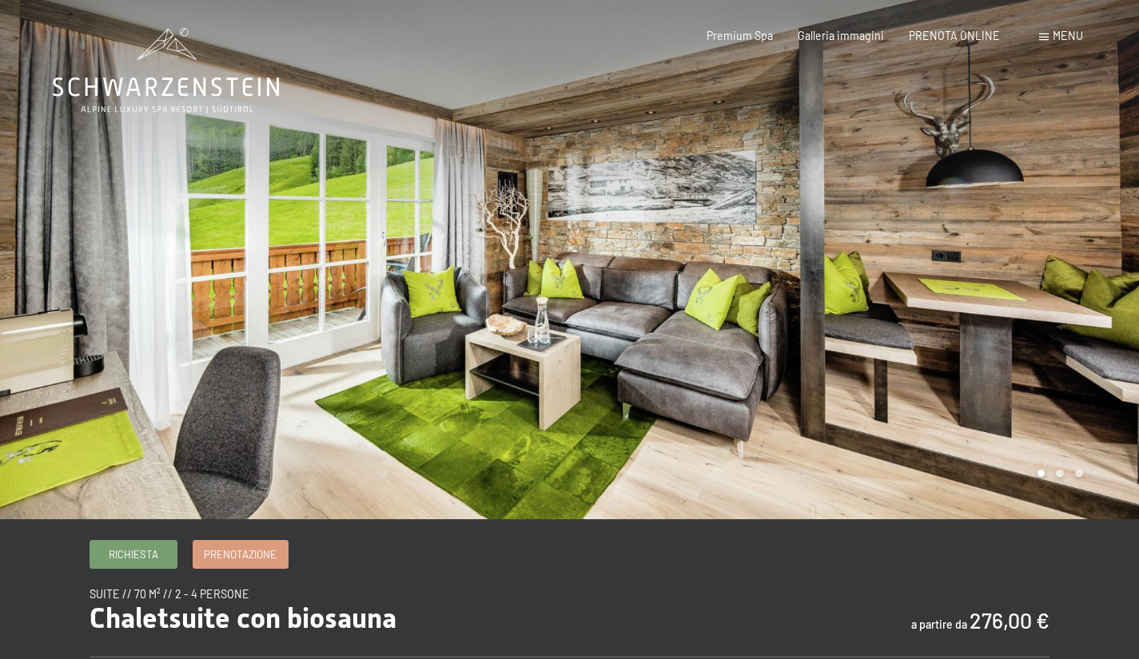
click at [968, 258] on div at bounding box center [855, 260] width 570 height 520
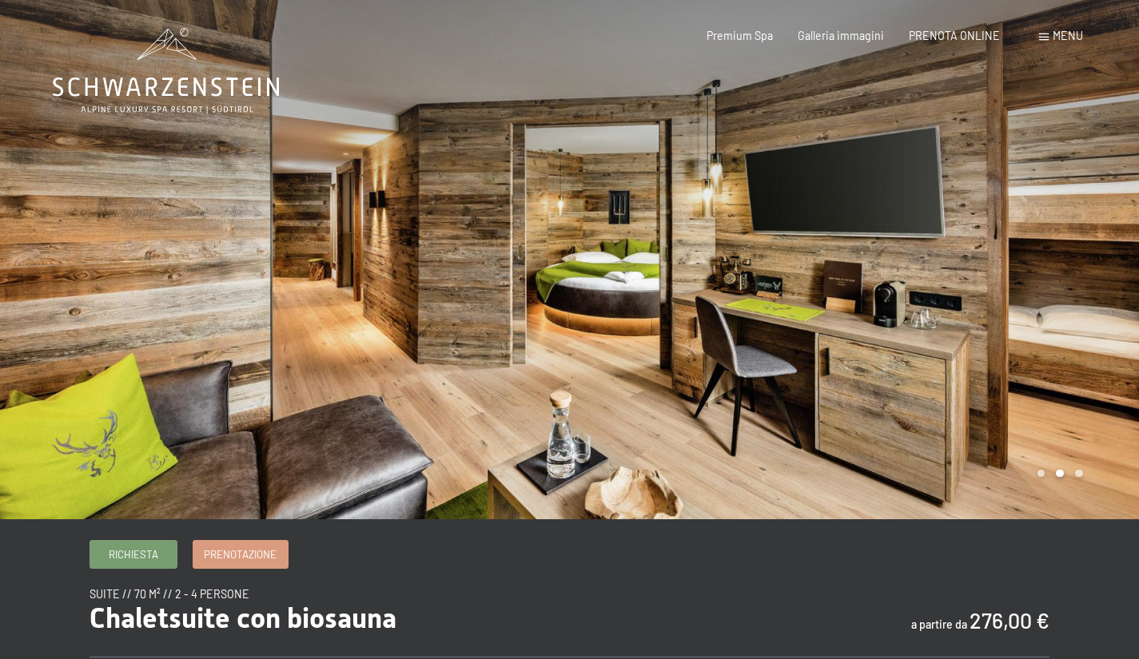
click at [1092, 251] on div at bounding box center [855, 260] width 570 height 520
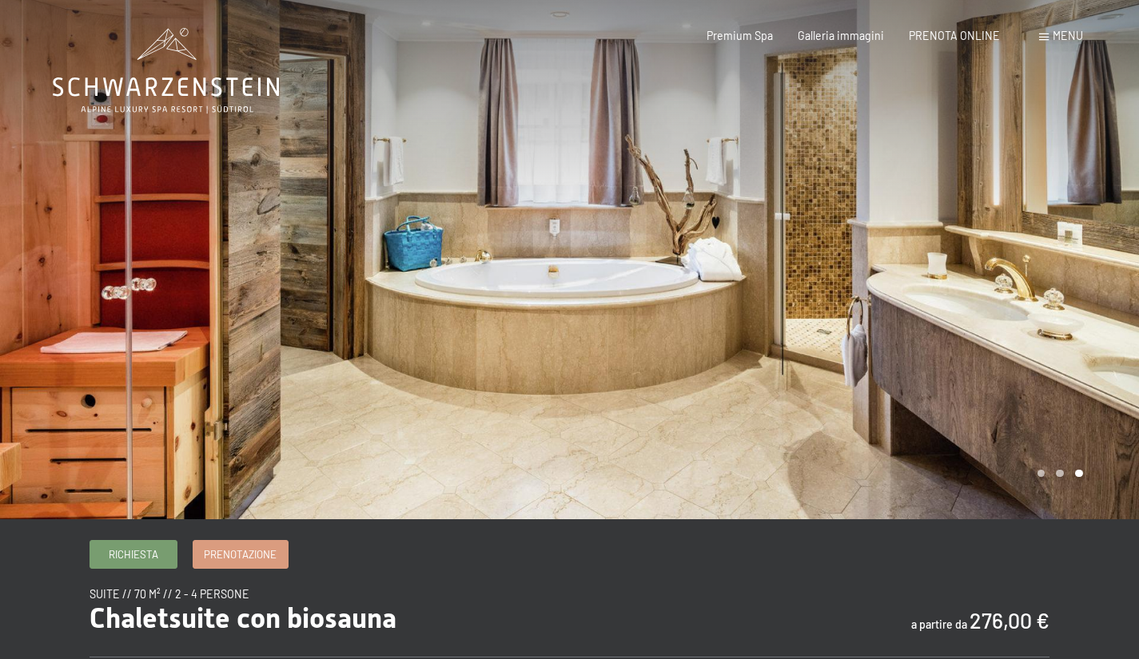
click at [672, 237] on div at bounding box center [855, 260] width 570 height 520
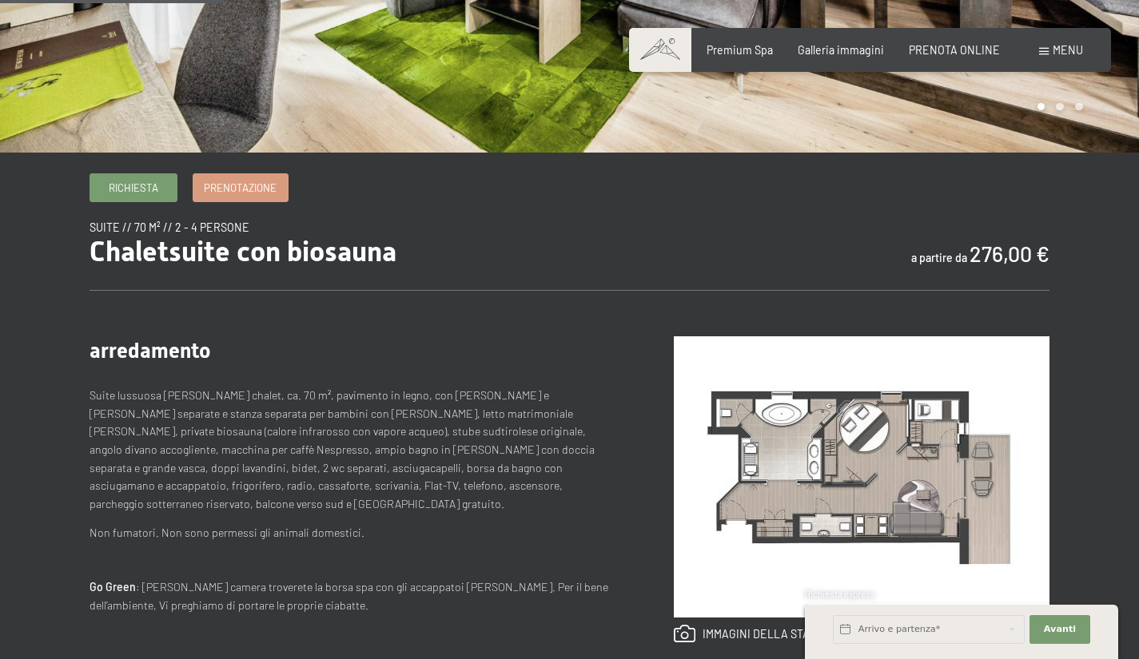
scroll to position [365, 0]
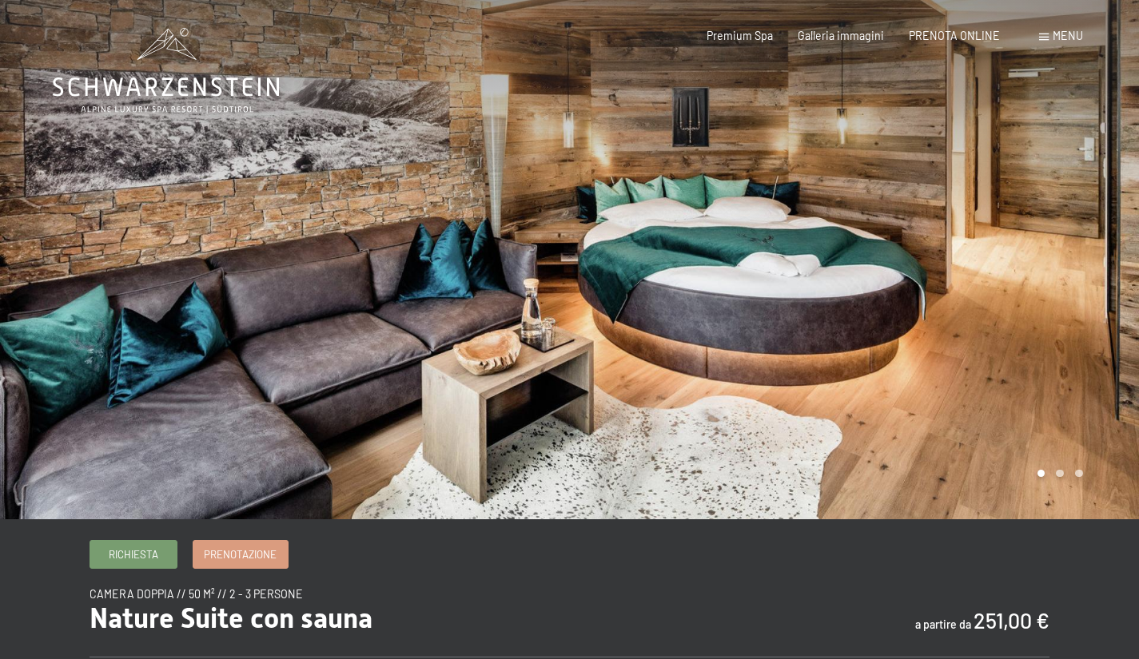
click at [90, 300] on div at bounding box center [285, 260] width 570 height 520
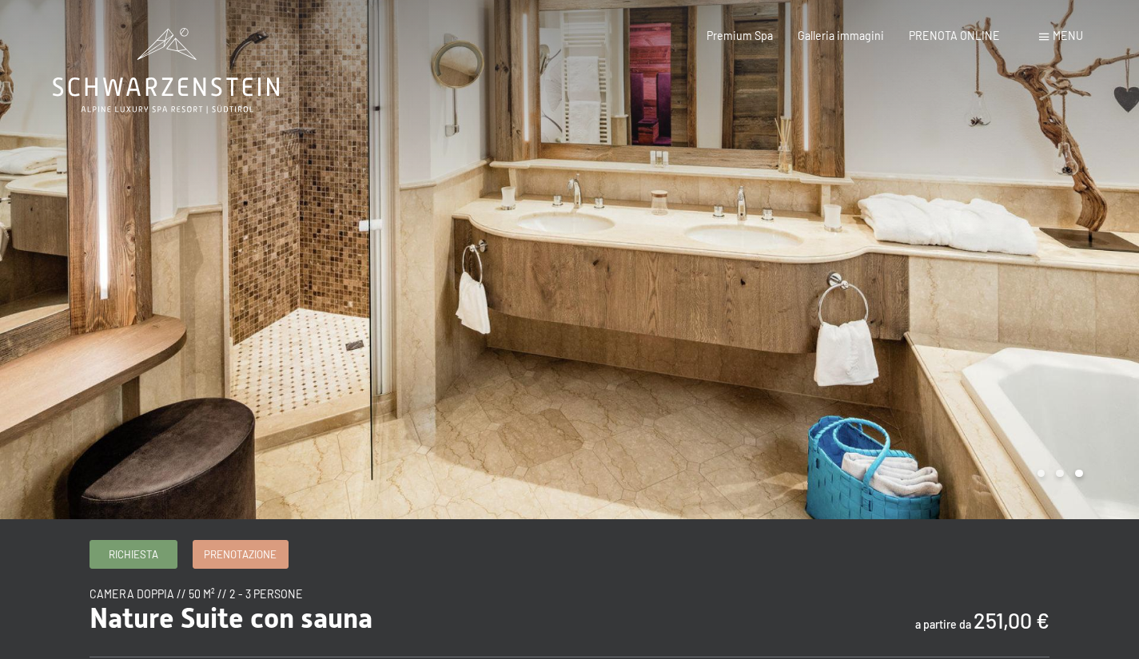
click at [120, 287] on div at bounding box center [285, 260] width 570 height 520
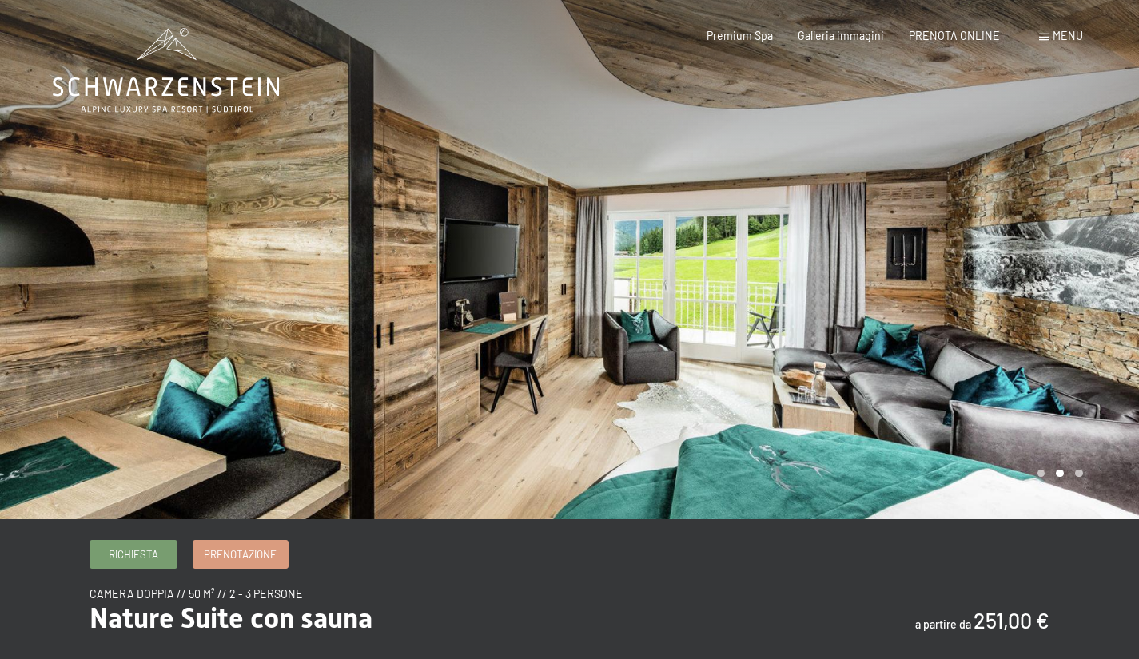
click at [129, 302] on div at bounding box center [285, 260] width 570 height 520
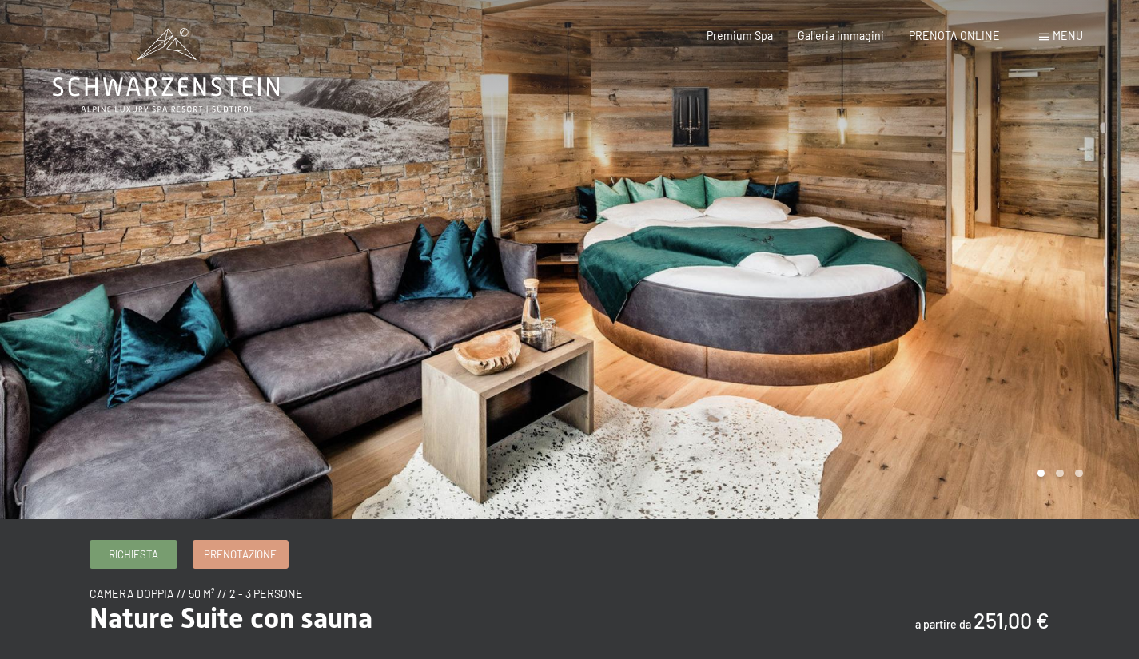
click at [127, 317] on div at bounding box center [285, 260] width 570 height 520
